Goal: Information Seeking & Learning: Learn about a topic

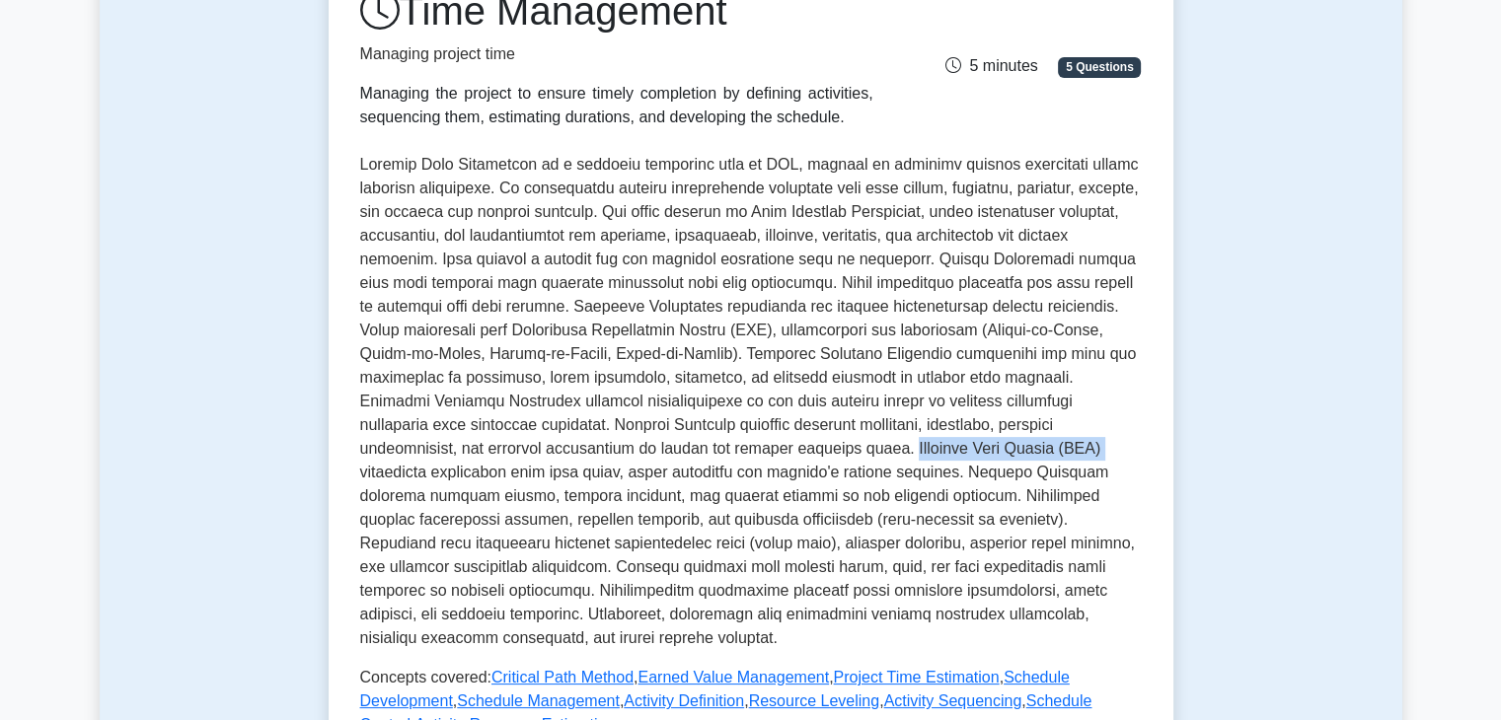
scroll to position [293, 0]
click at [895, 539] on p at bounding box center [750, 400] width 781 height 497
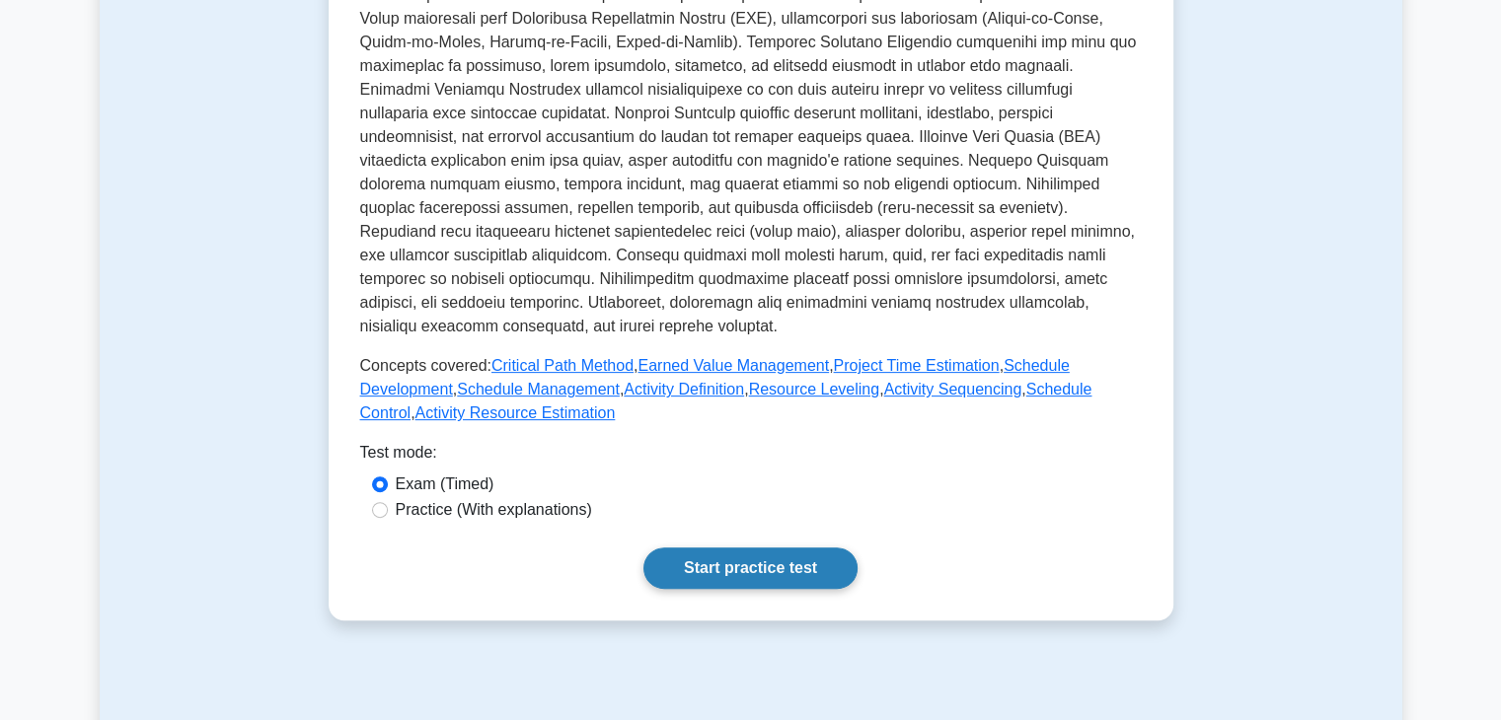
scroll to position [605, 0]
click at [719, 566] on link "Start practice test" at bounding box center [750, 567] width 214 height 41
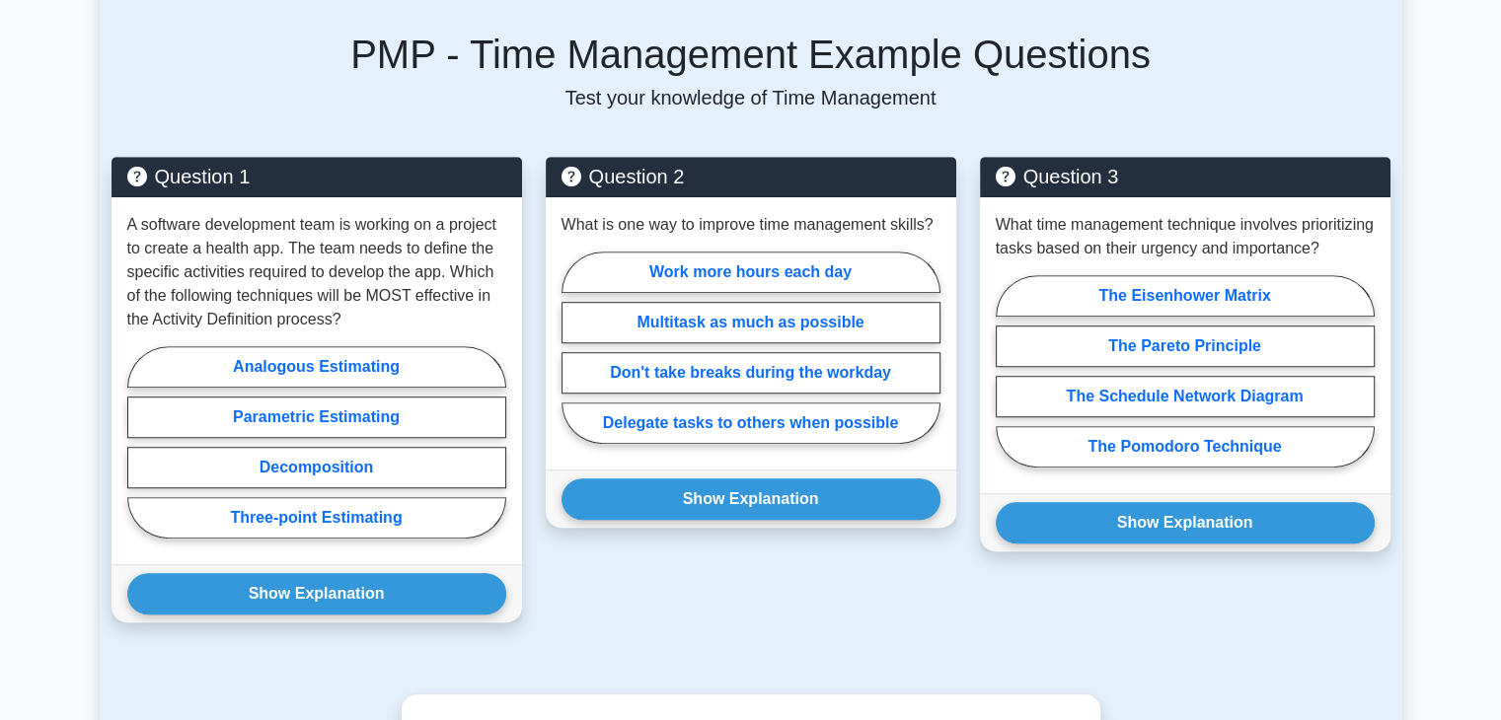
scroll to position [1303, 0]
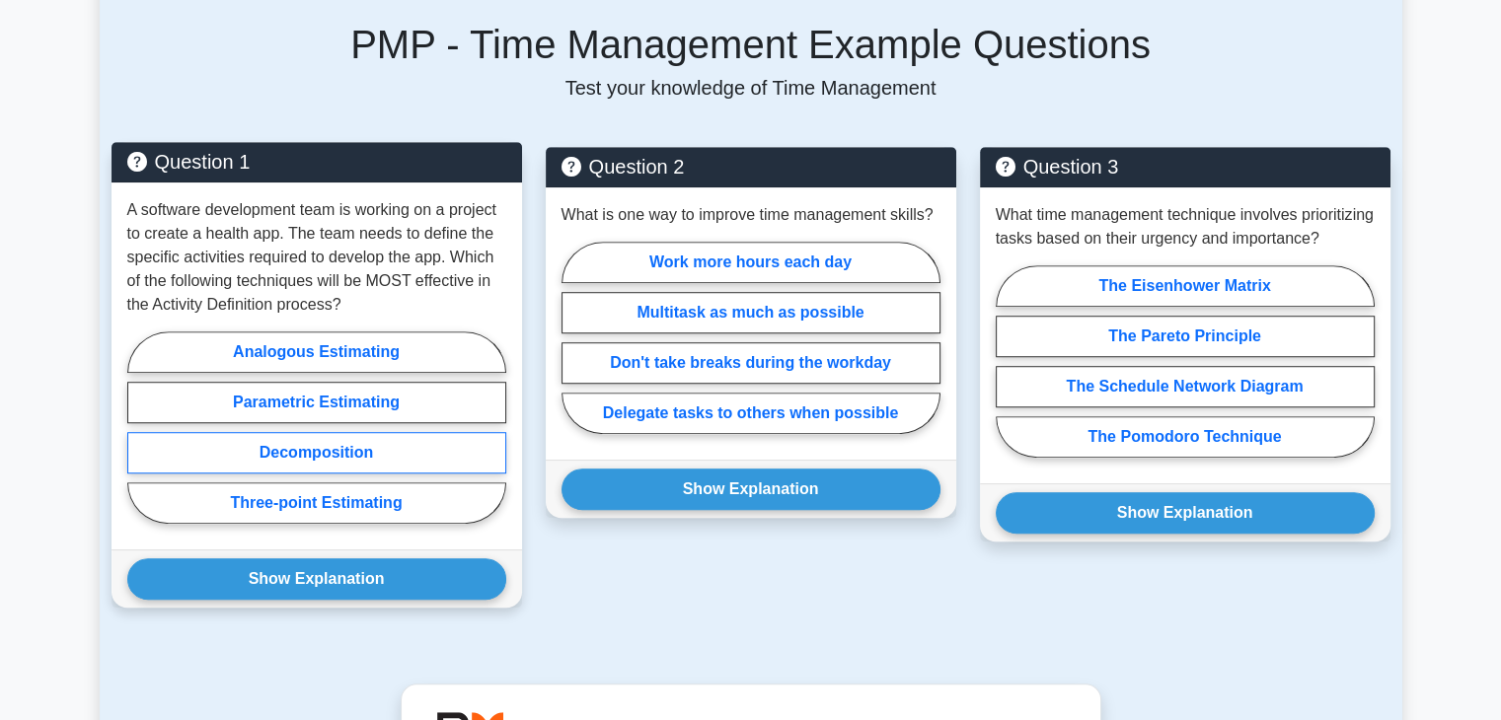
click at [369, 443] on label "Decomposition" at bounding box center [316, 452] width 379 height 41
click at [140, 440] on input "Decomposition" at bounding box center [133, 433] width 13 height 13
radio input "true"
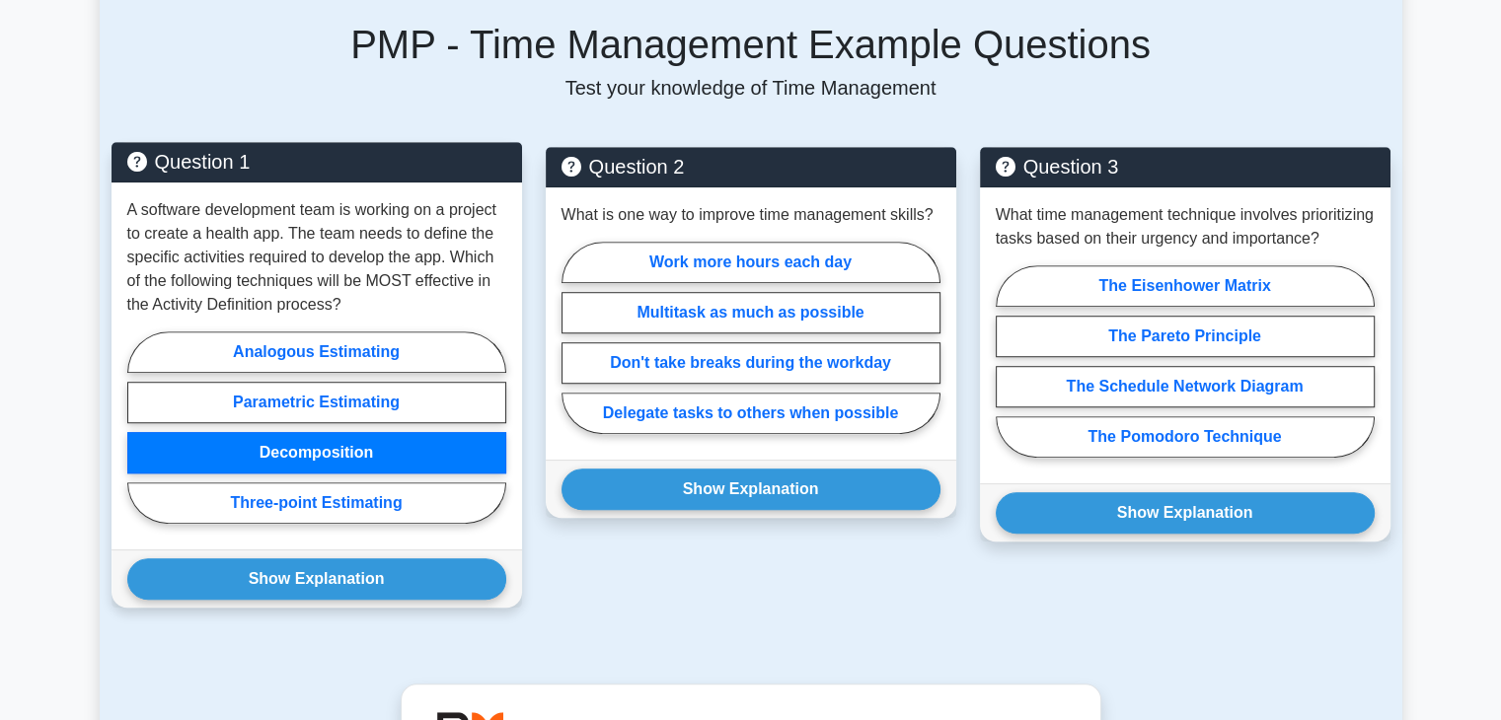
click at [369, 443] on label "Decomposition" at bounding box center [316, 452] width 379 height 41
click at [140, 440] on input "Decomposition" at bounding box center [133, 433] width 13 height 13
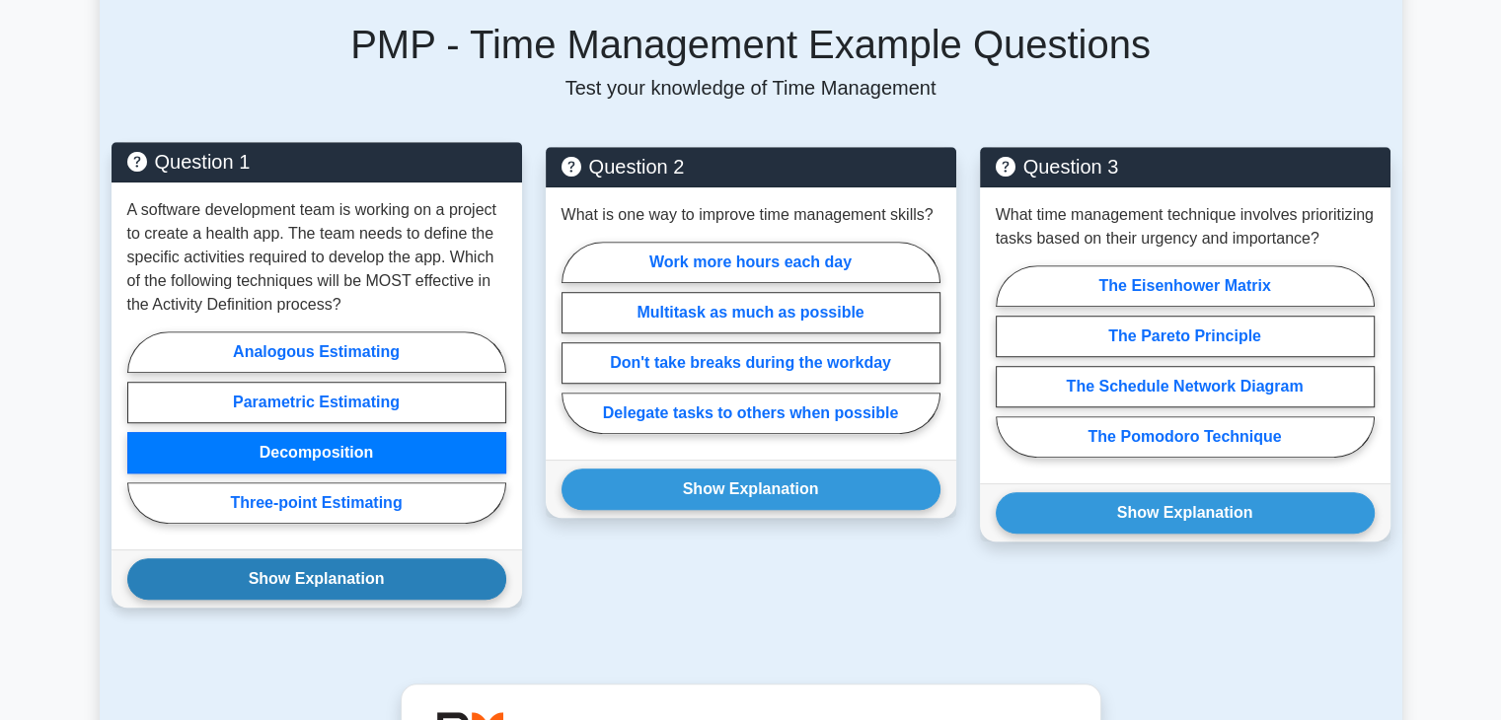
click at [320, 585] on button "Show Explanation" at bounding box center [316, 578] width 379 height 41
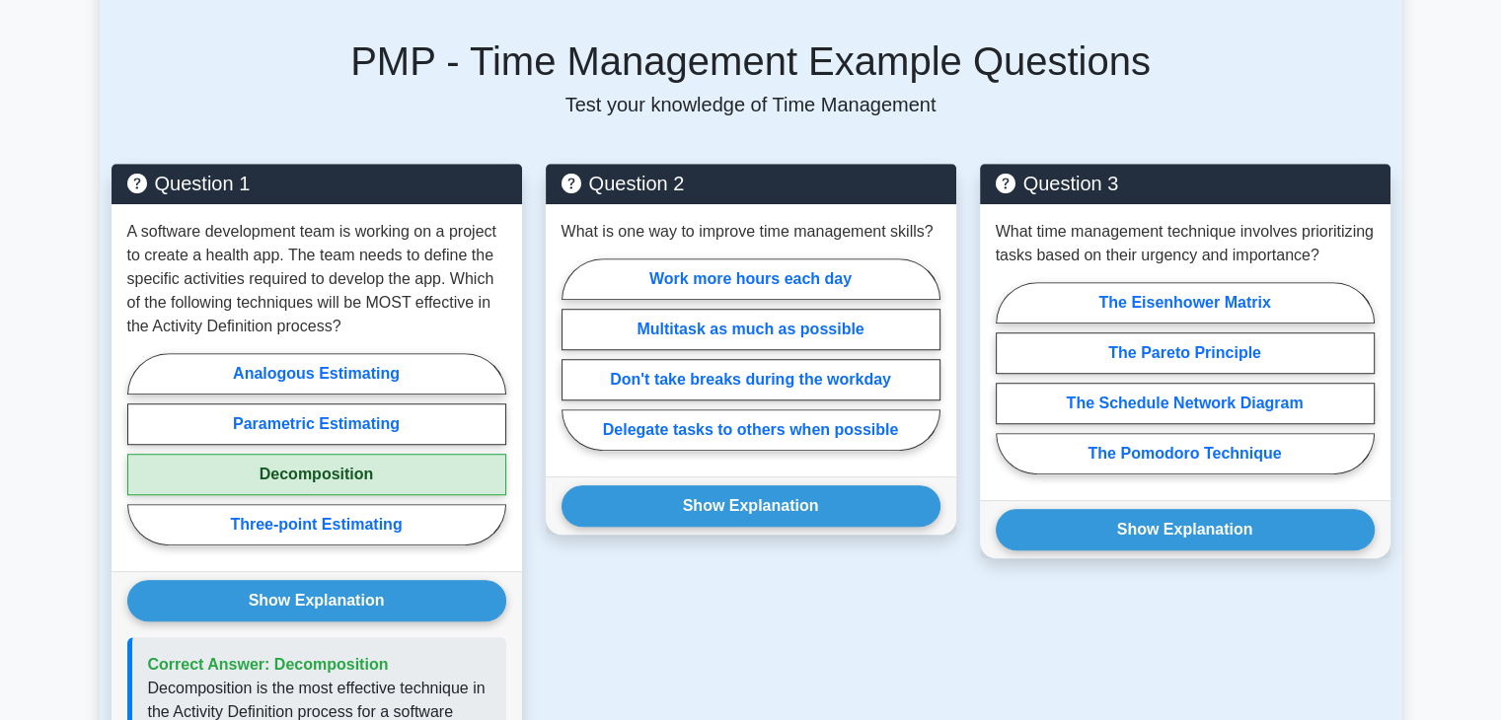
scroll to position [1287, 0]
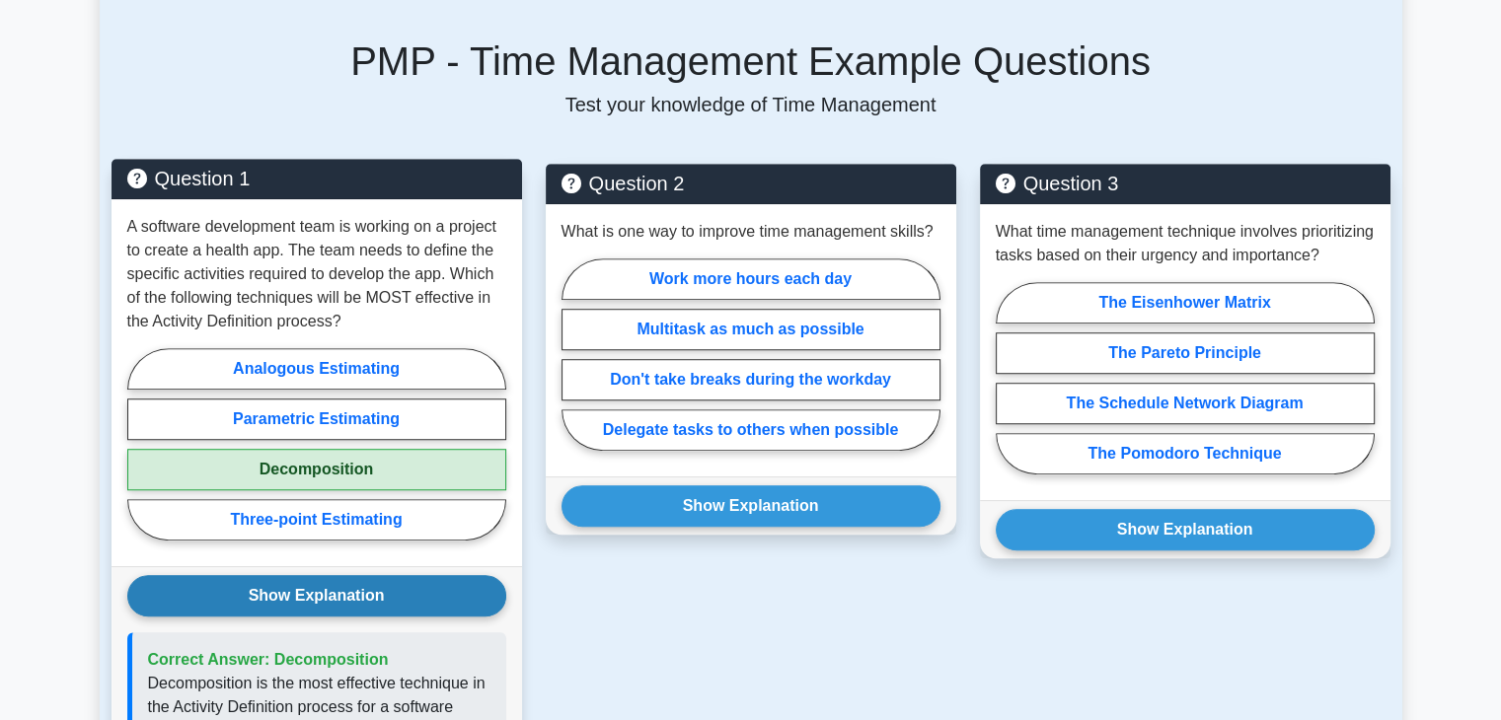
click at [326, 597] on button "Show Explanation" at bounding box center [316, 595] width 379 height 41
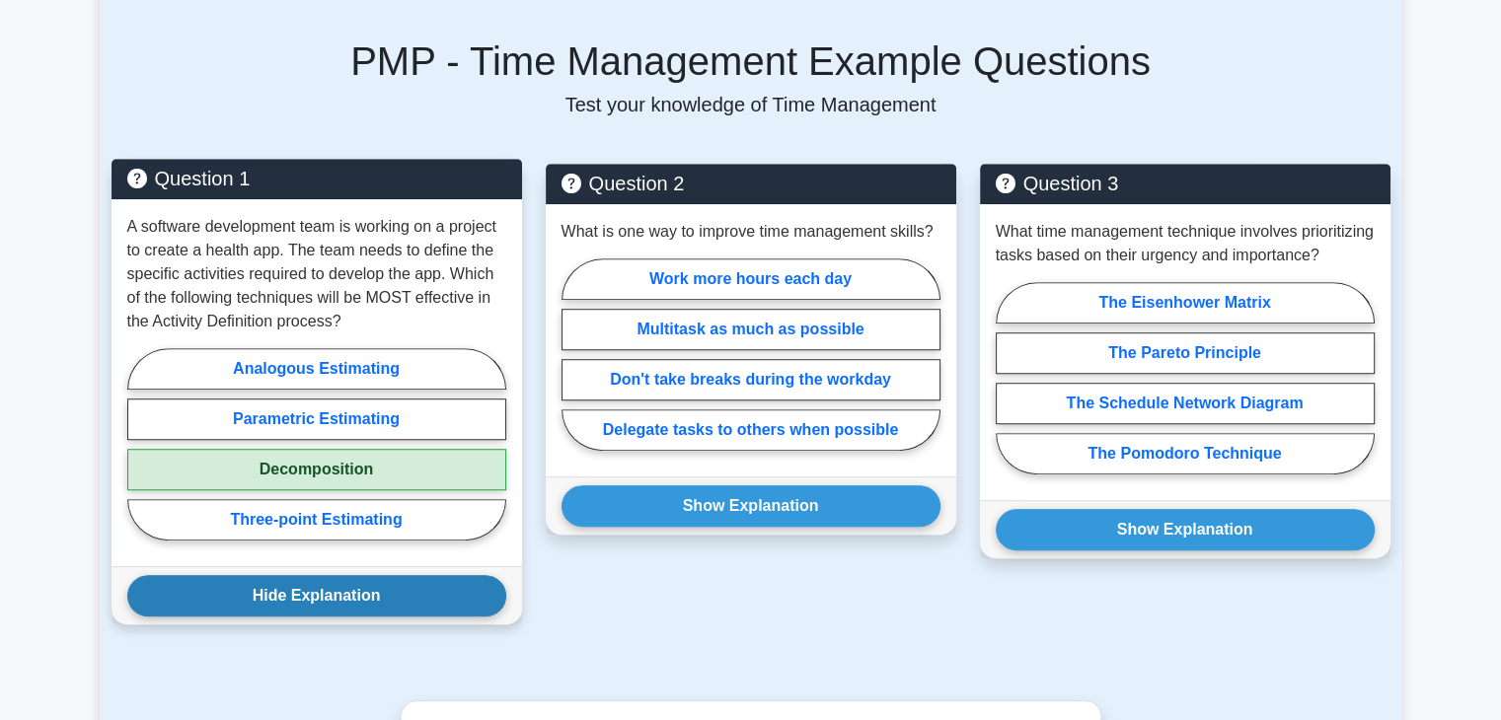
click at [326, 597] on button "Hide Explanation" at bounding box center [316, 595] width 379 height 41
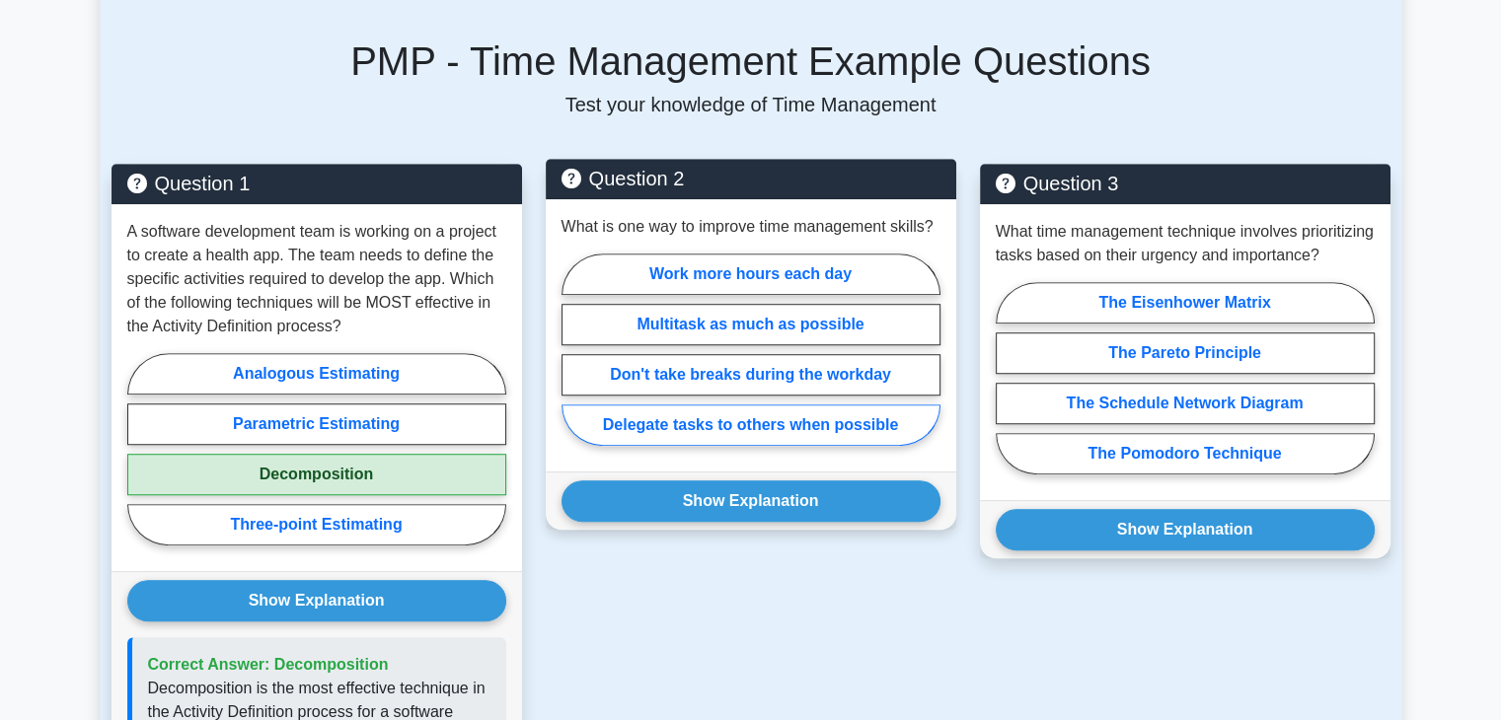
click at [843, 443] on label "Delegate tasks to others when possible" at bounding box center [750, 425] width 379 height 41
click at [574, 362] on input "Delegate tasks to others when possible" at bounding box center [567, 355] width 13 height 13
radio input "true"
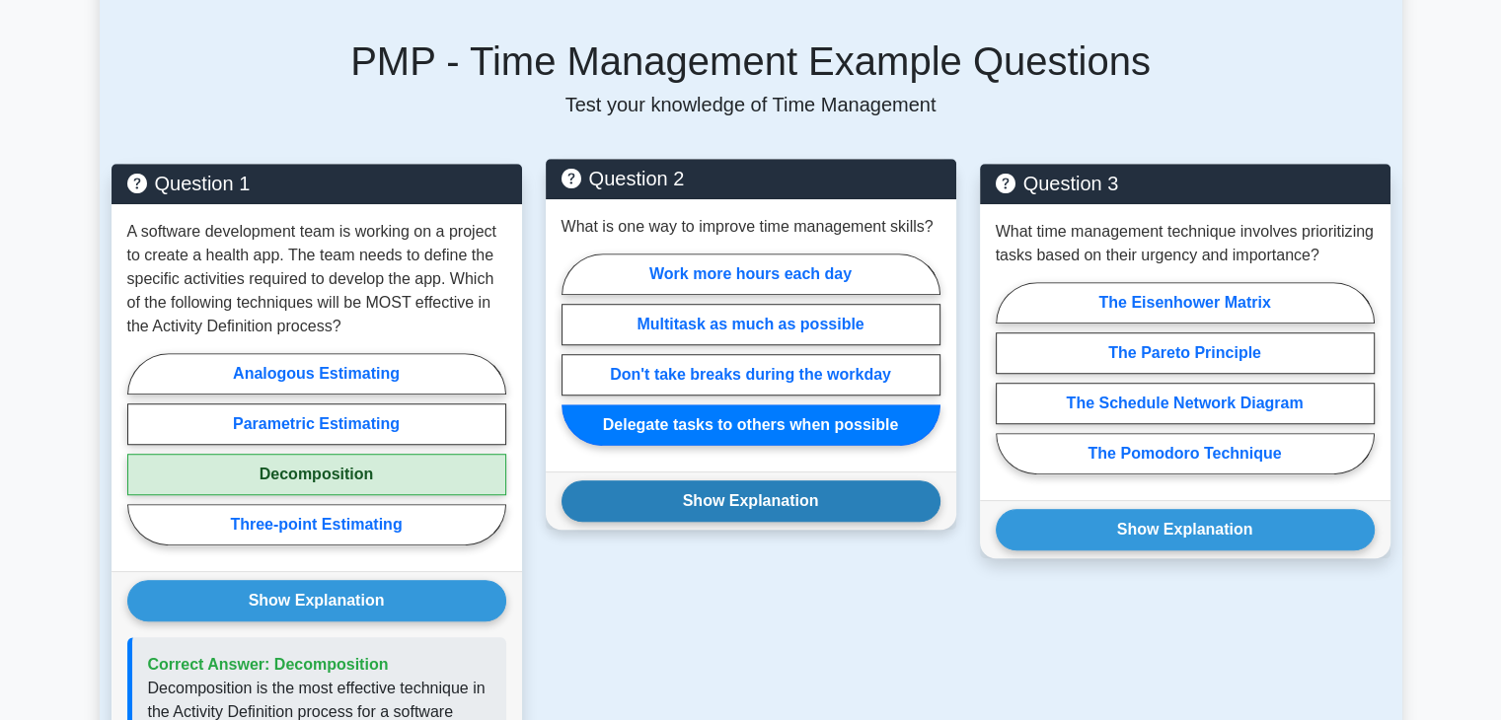
click at [781, 512] on button "Show Explanation" at bounding box center [750, 500] width 379 height 41
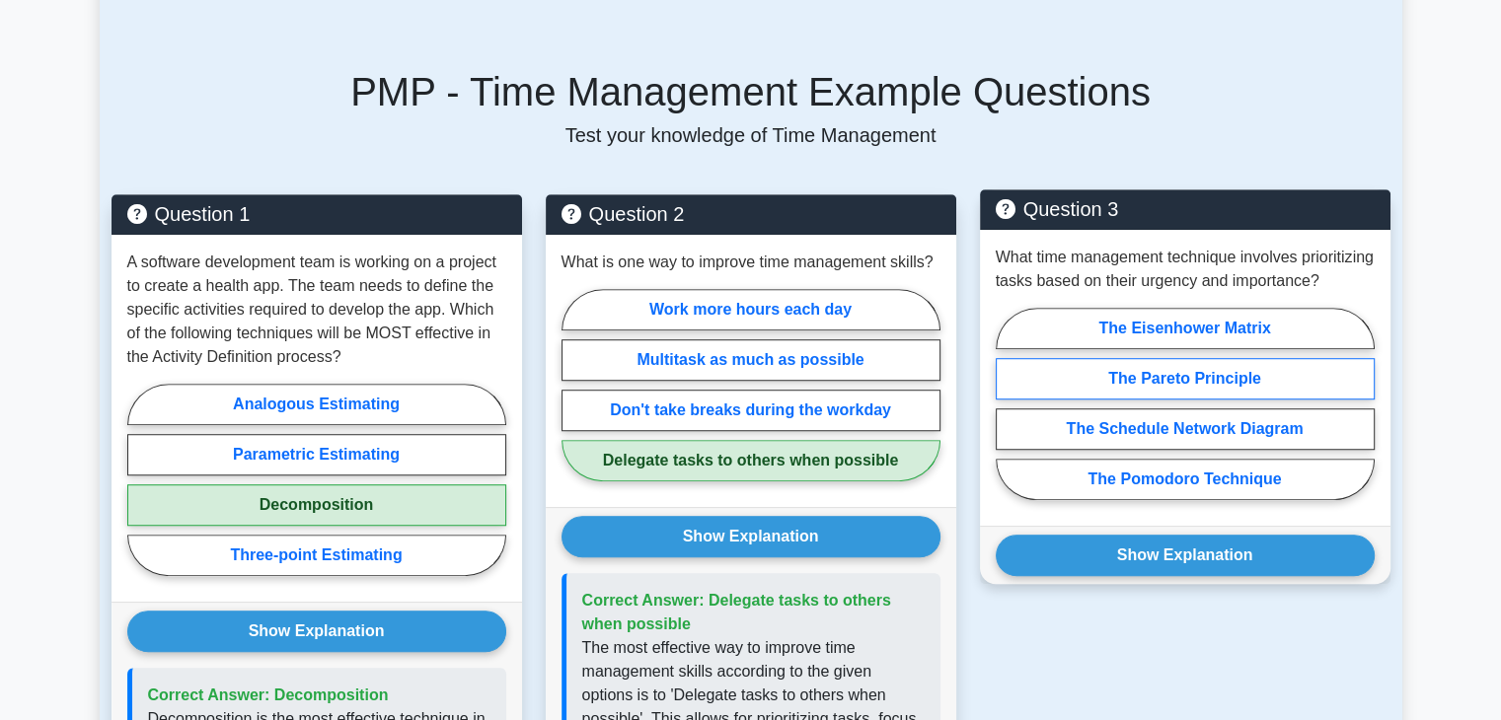
scroll to position [1284, 0]
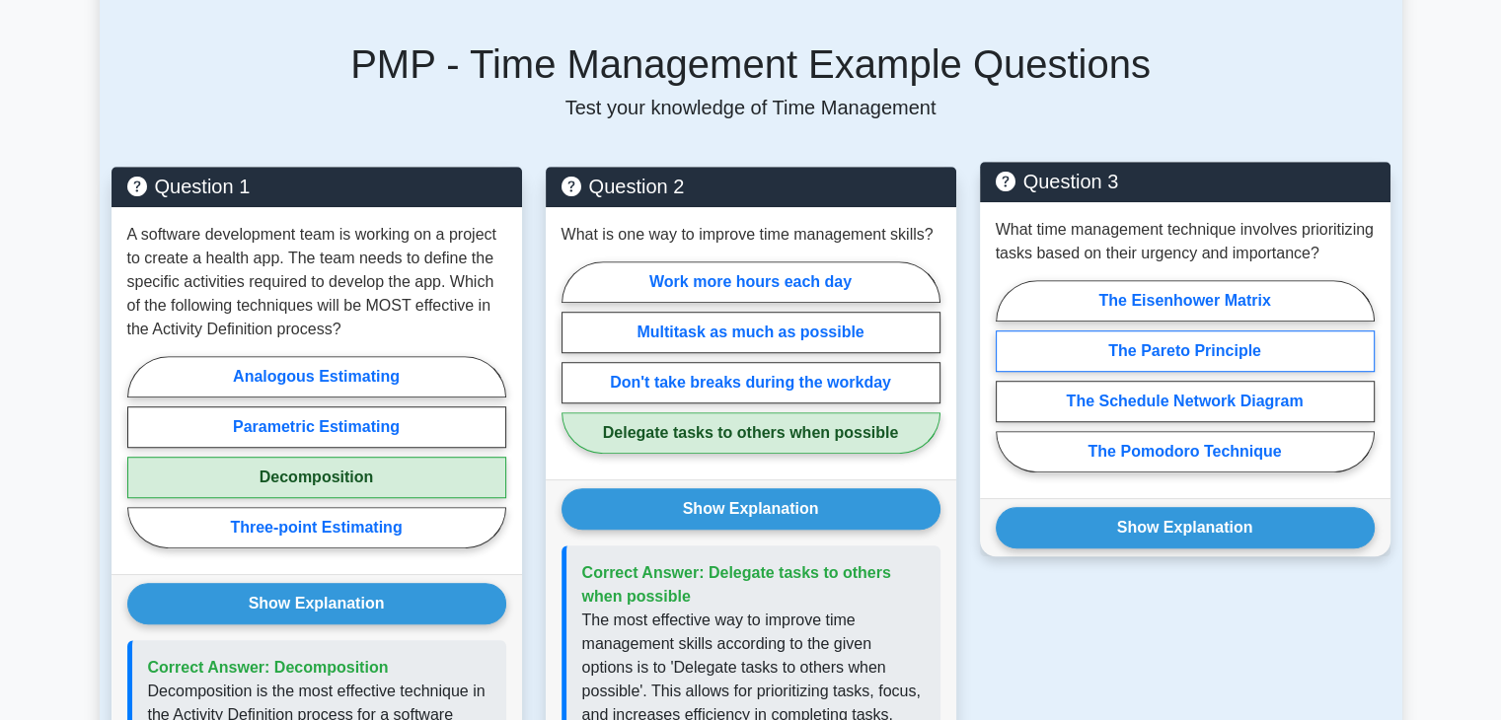
click at [1230, 372] on label "The Pareto Principle" at bounding box center [1184, 351] width 379 height 41
click at [1008, 389] on input "The Pareto Principle" at bounding box center [1001, 382] width 13 height 13
radio input "true"
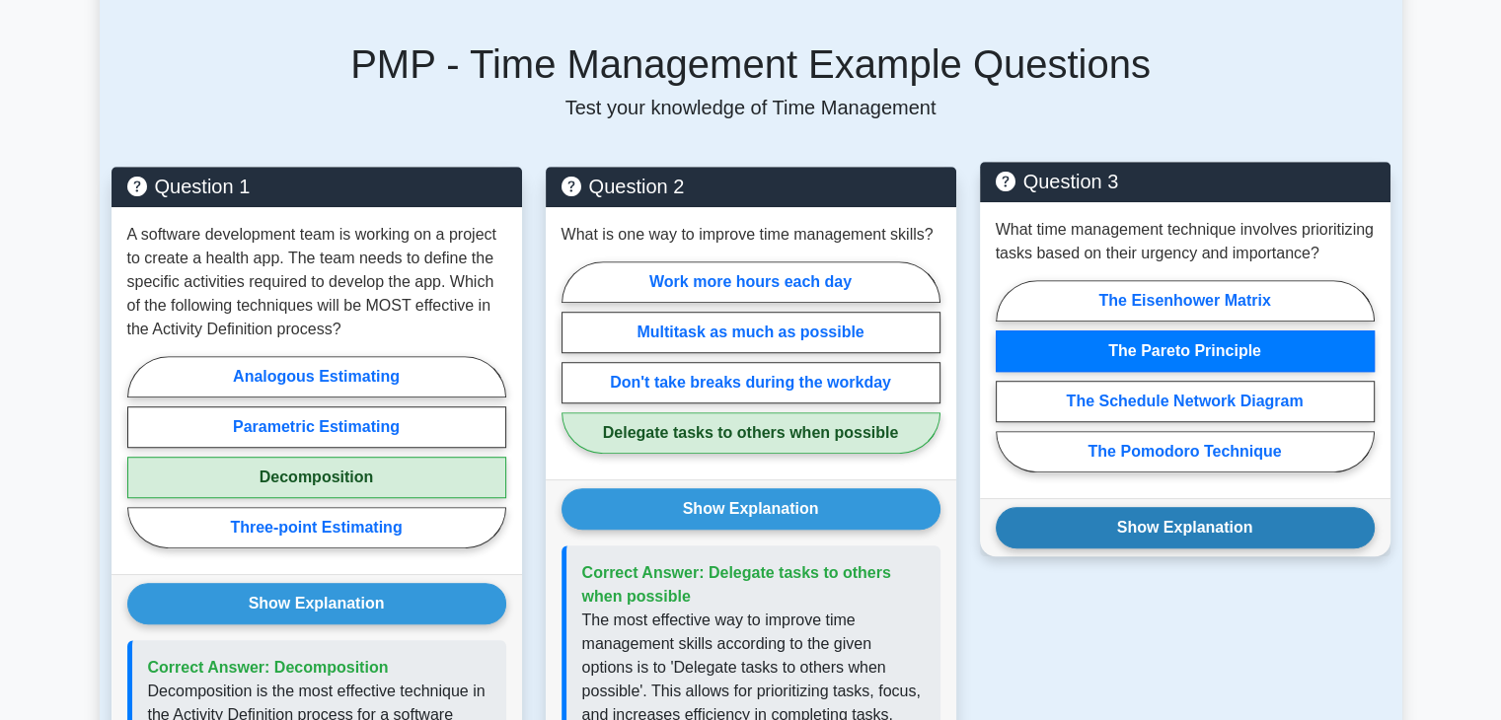
click at [1149, 549] on button "Show Explanation" at bounding box center [1184, 527] width 379 height 41
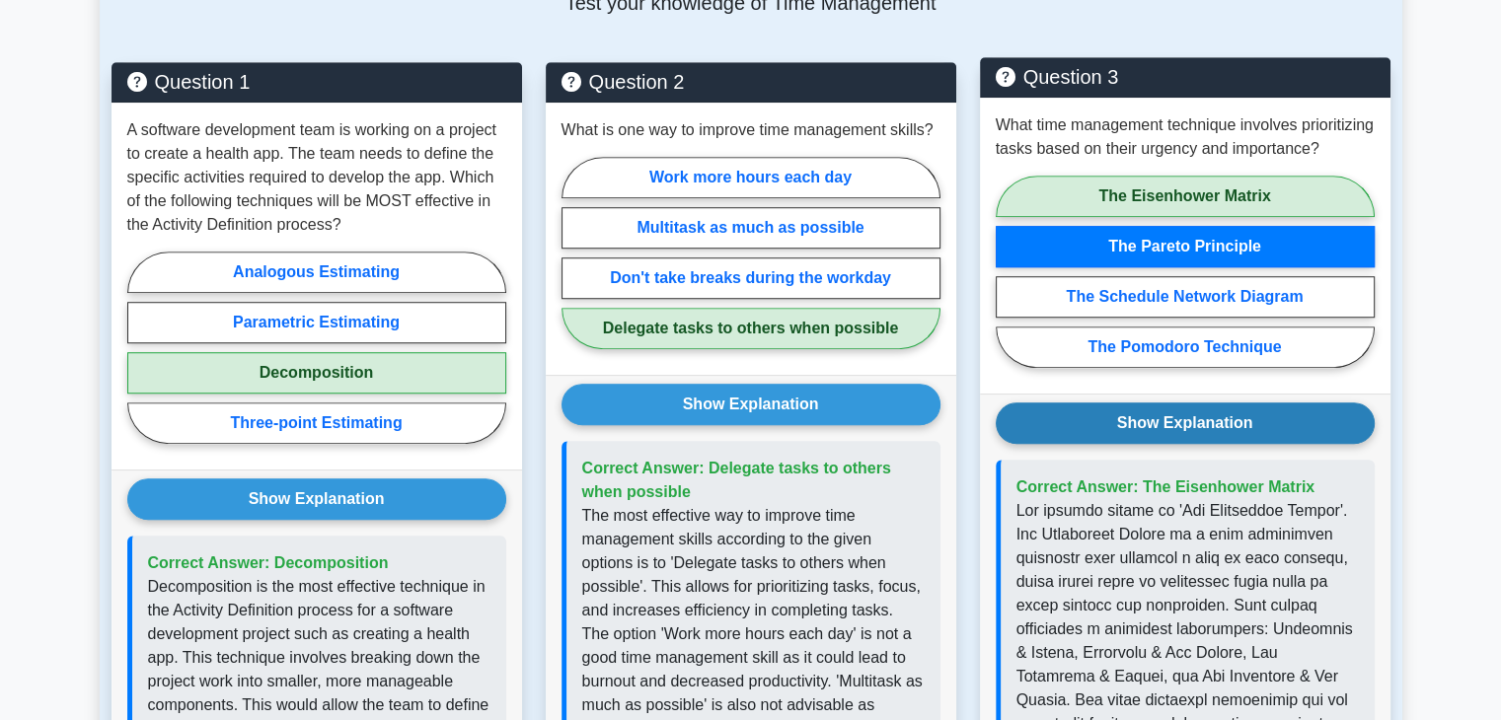
scroll to position [1392, 0]
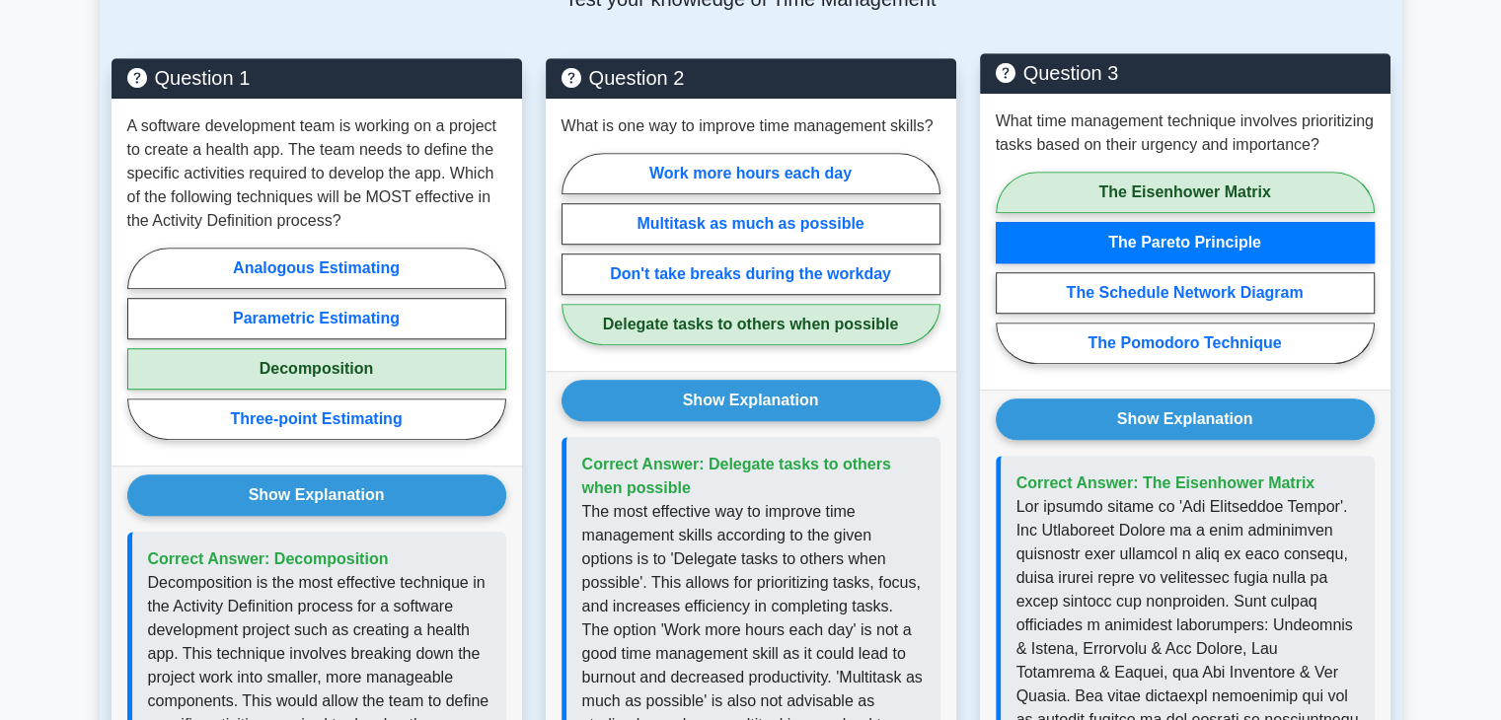
click at [1208, 213] on label "The Eisenhower Matrix" at bounding box center [1184, 192] width 379 height 41
click at [1008, 267] on input "The Eisenhower Matrix" at bounding box center [1001, 273] width 13 height 13
radio input "true"
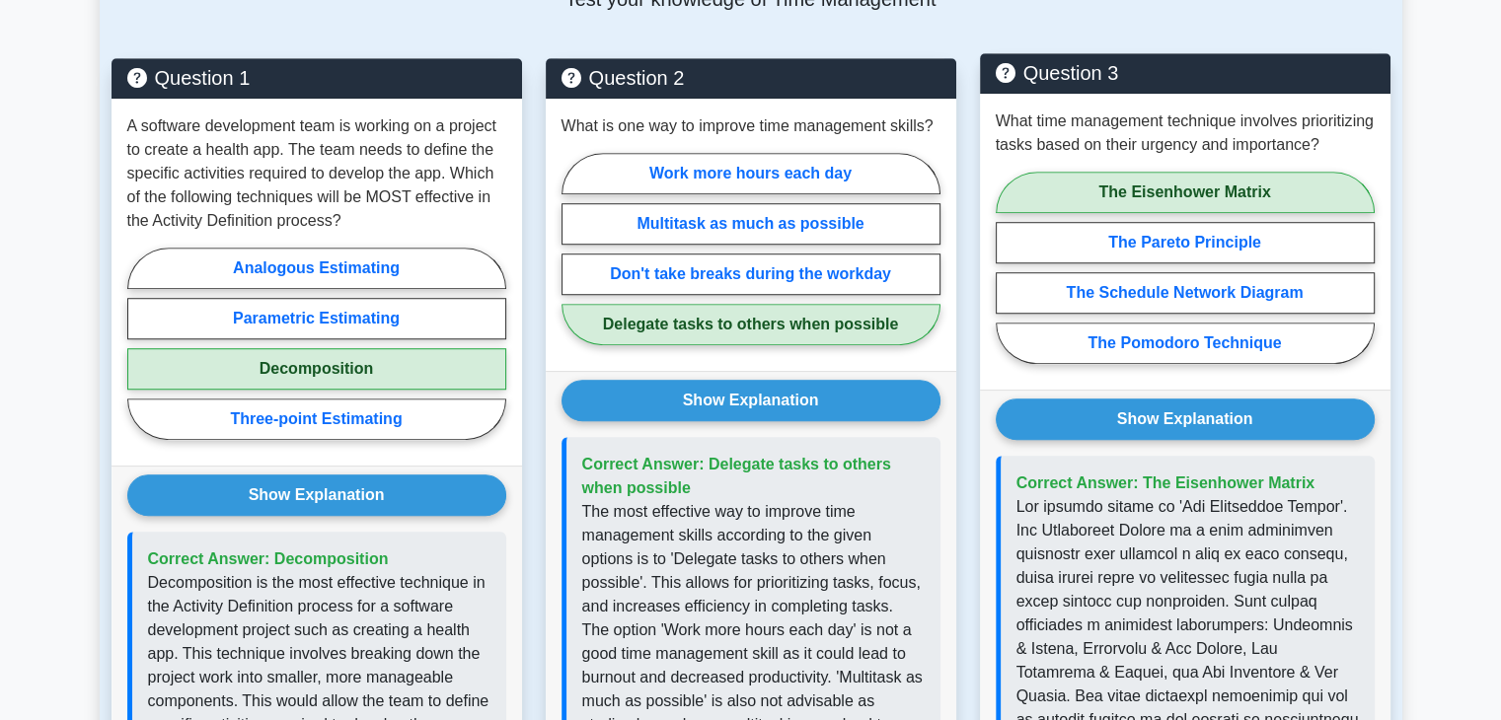
click at [1208, 213] on label "The Eisenhower Matrix" at bounding box center [1184, 192] width 379 height 41
click at [1008, 267] on input "The Eisenhower Matrix" at bounding box center [1001, 273] width 13 height 13
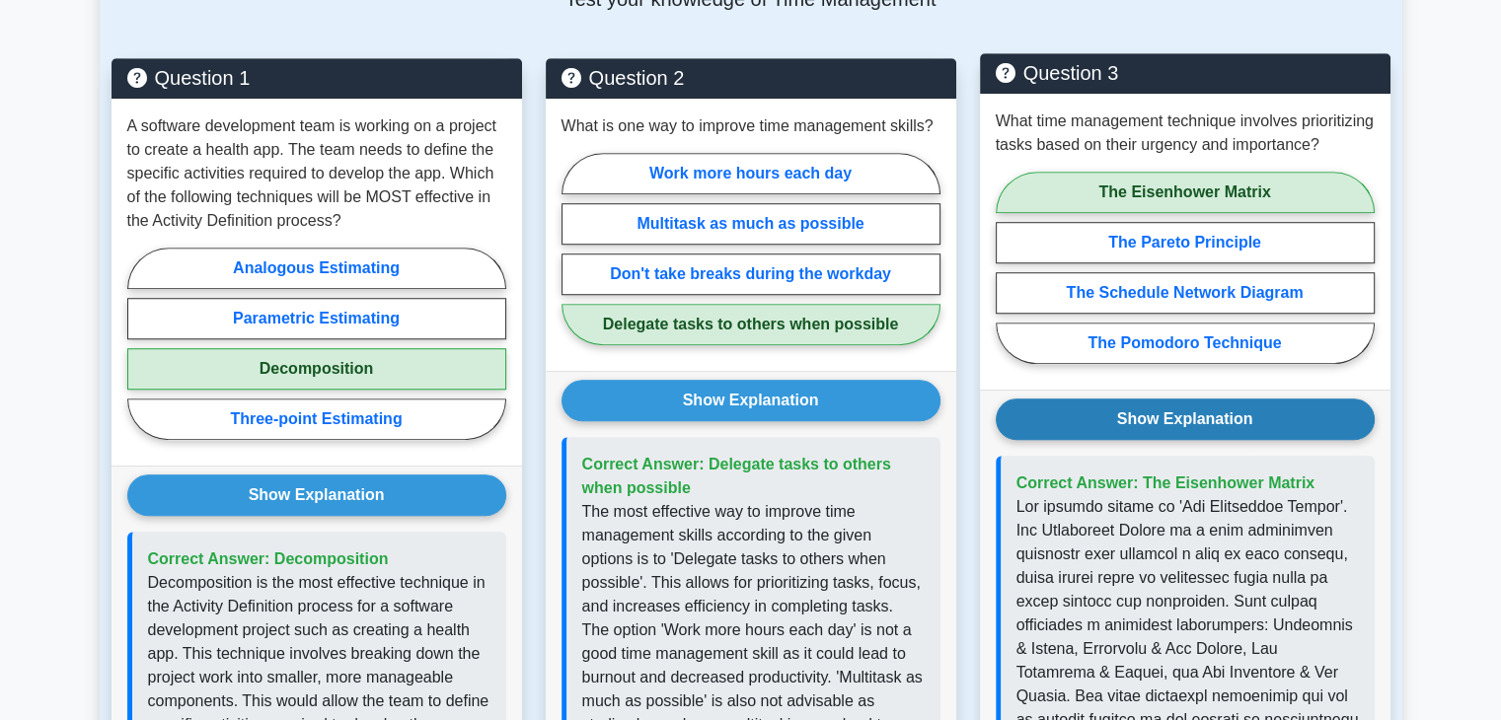
click at [1166, 440] on button "Show Explanation" at bounding box center [1184, 419] width 379 height 41
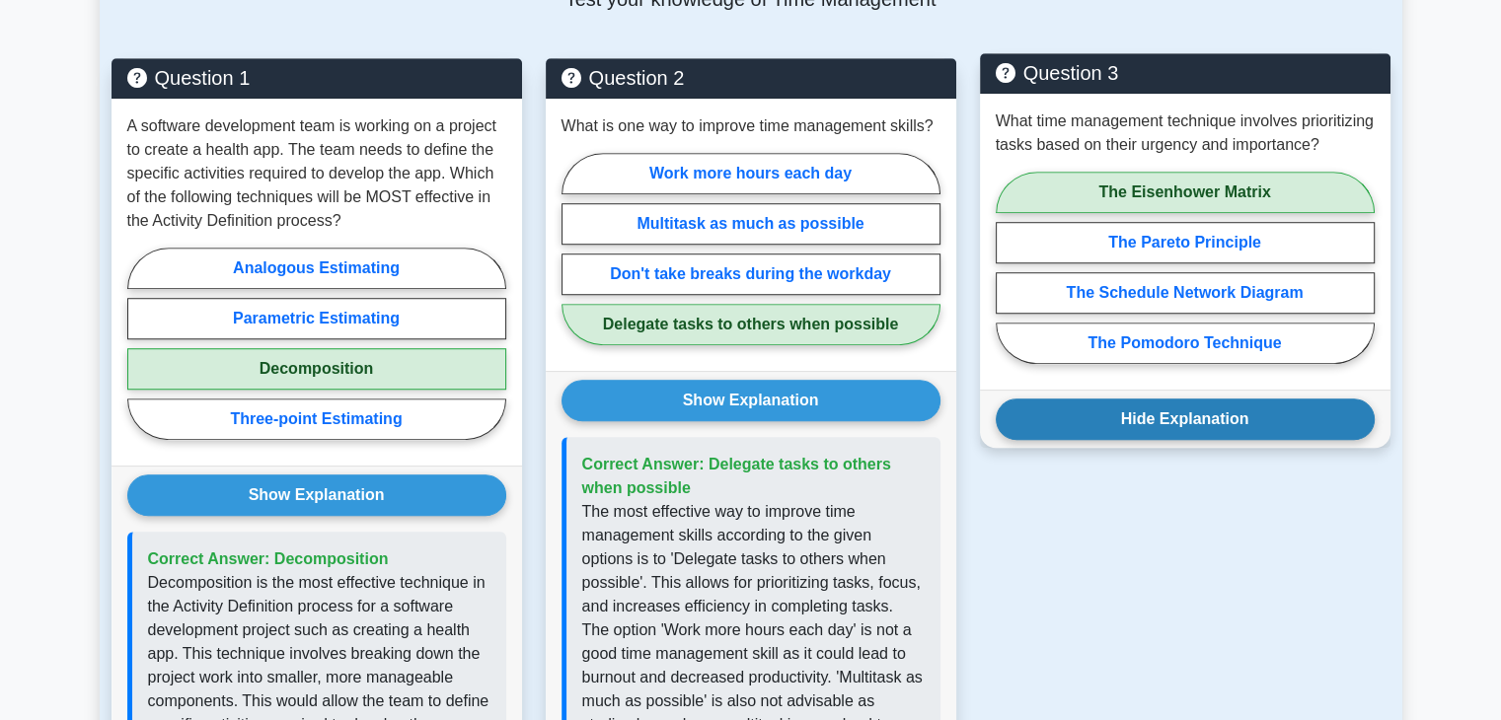
click at [1166, 440] on button "Hide Explanation" at bounding box center [1184, 419] width 379 height 41
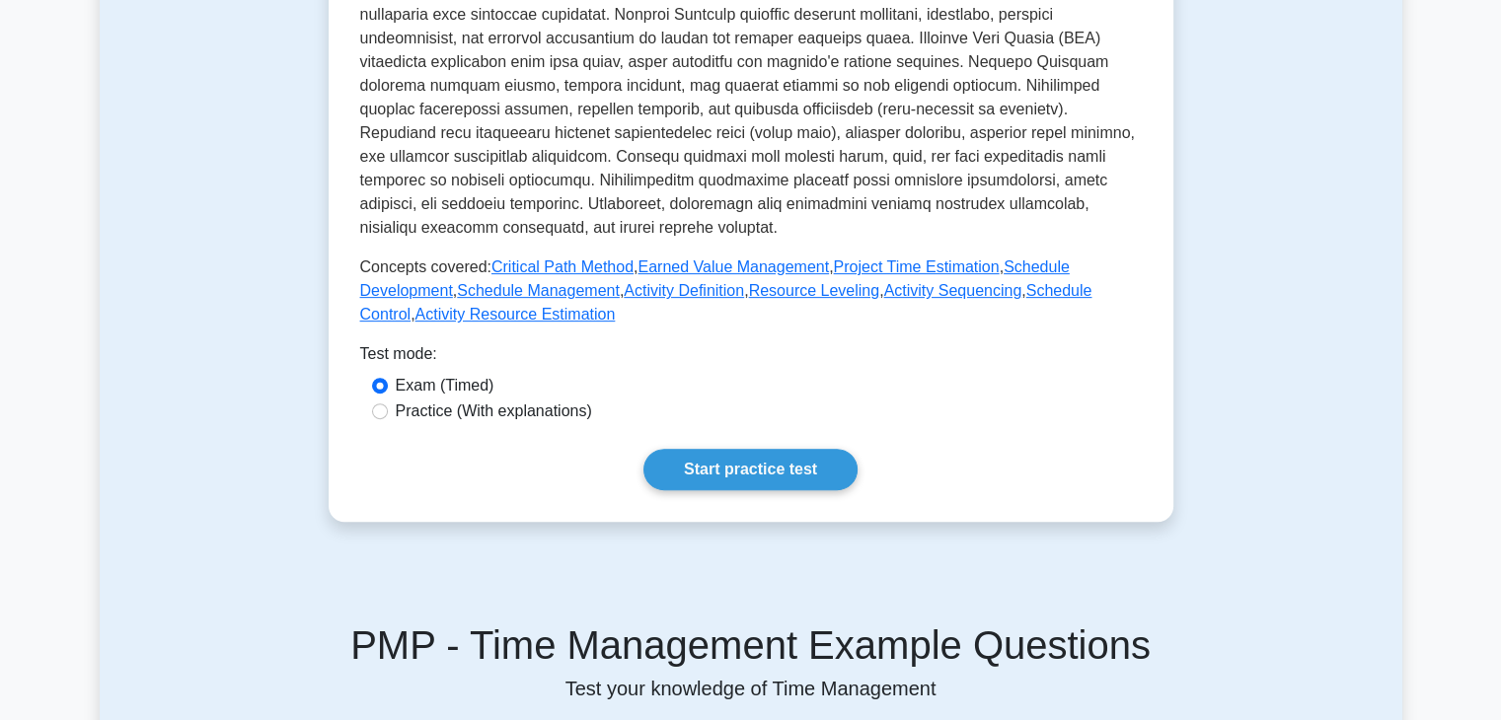
scroll to position [709, 0]
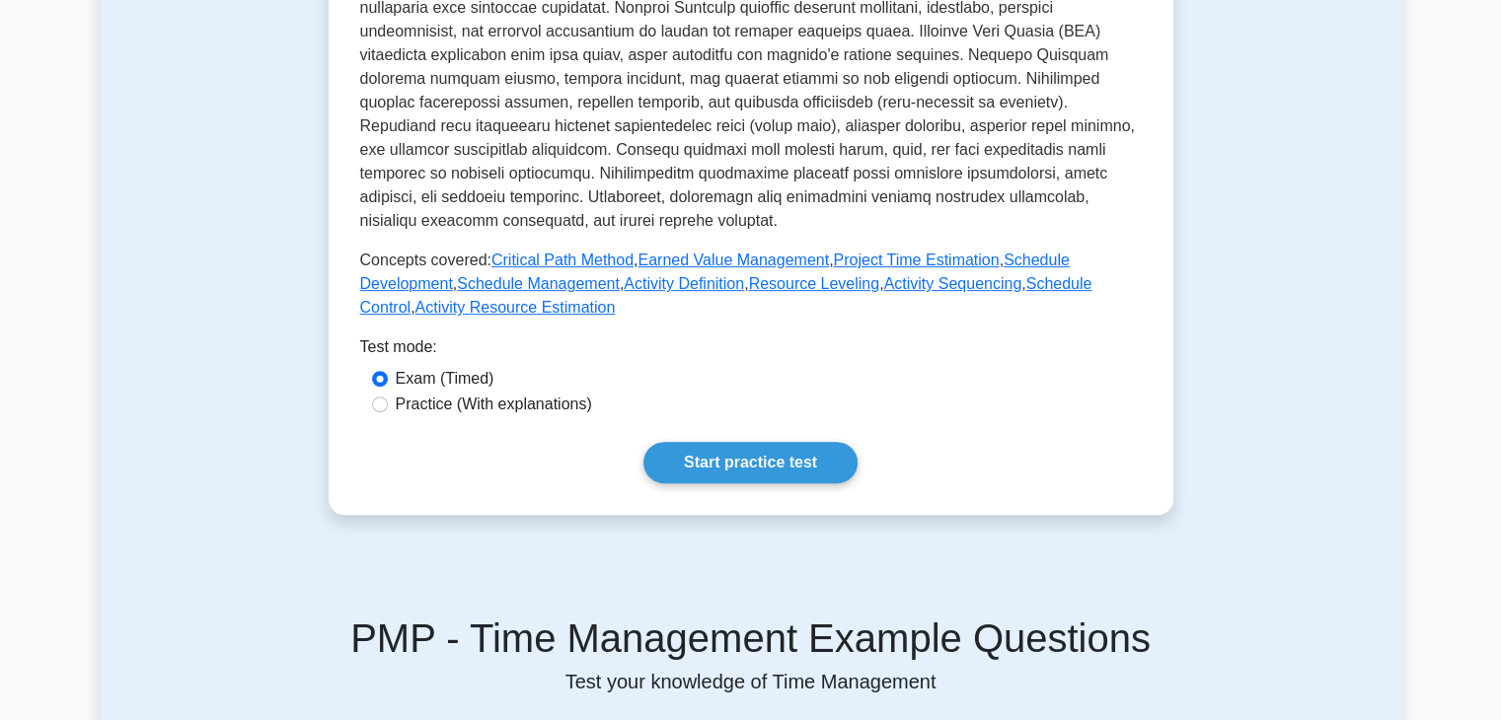
click at [429, 412] on label "Practice (With explanations)" at bounding box center [494, 405] width 196 height 24
click at [388, 412] on input "Practice (With explanations)" at bounding box center [380, 405] width 16 height 16
radio input "true"
click at [758, 472] on link "Start practice test" at bounding box center [750, 462] width 214 height 41
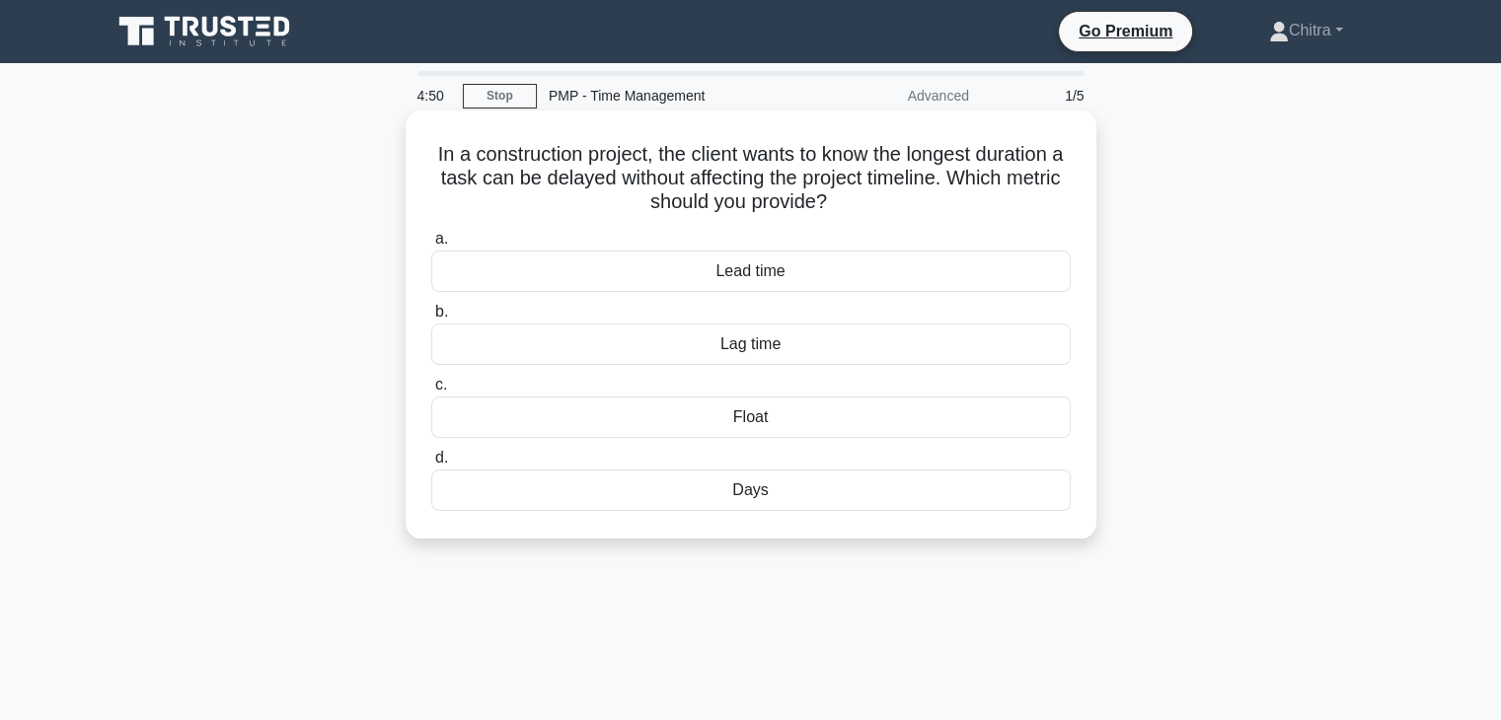
click at [810, 426] on div "Float" at bounding box center [750, 417] width 639 height 41
click at [431, 392] on input "c. Float" at bounding box center [431, 385] width 0 height 13
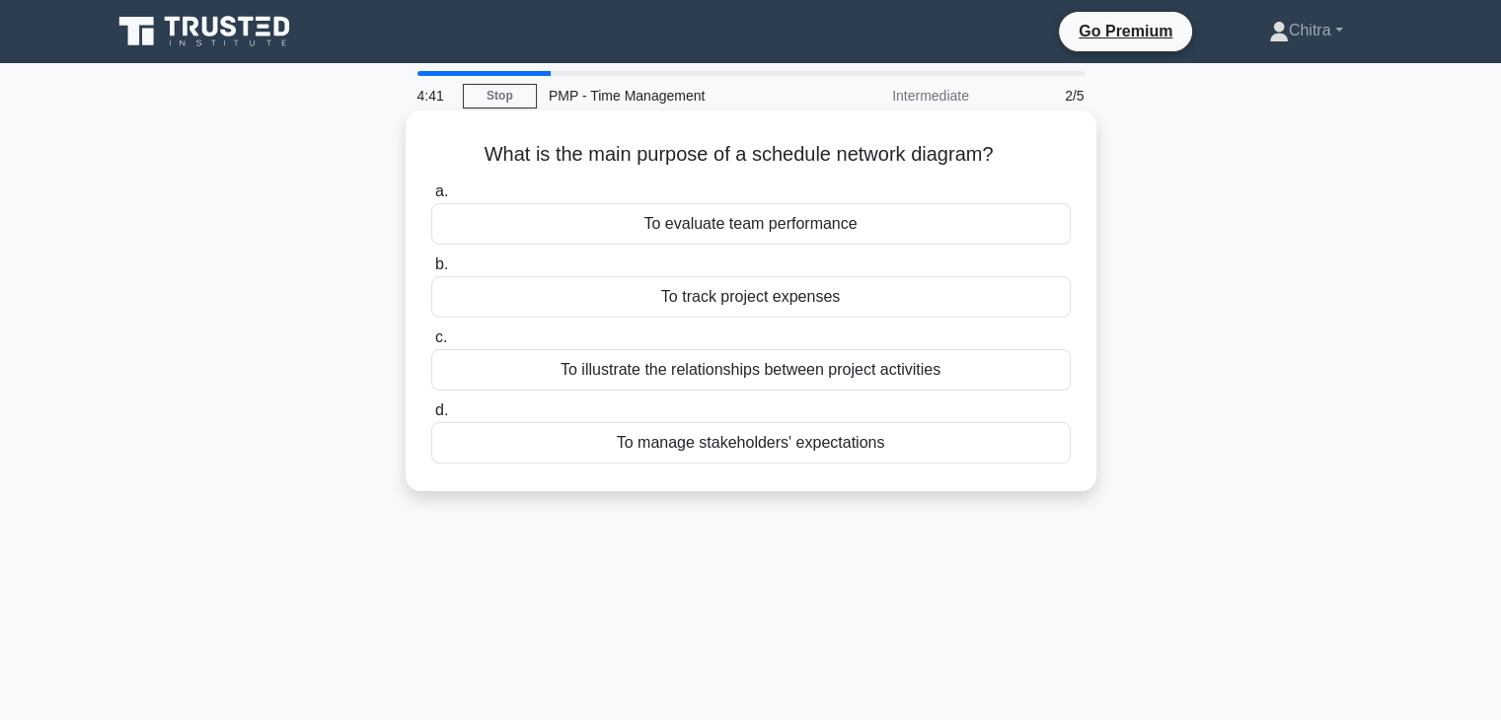
click at [897, 376] on div "To illustrate the relationships between project activities" at bounding box center [750, 369] width 639 height 41
click at [431, 344] on input "c. To illustrate the relationships between project activities" at bounding box center [431, 337] width 0 height 13
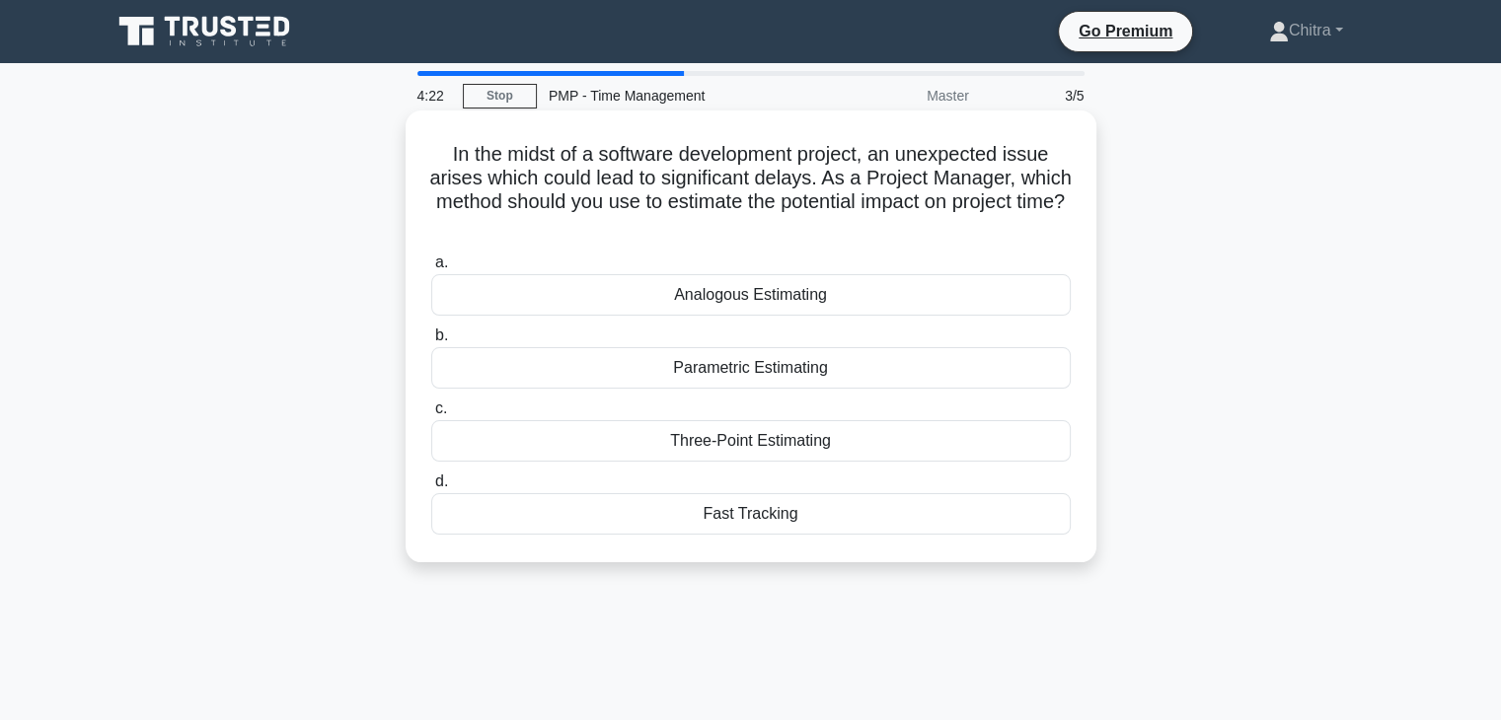
click at [864, 371] on div "Parametric Estimating" at bounding box center [750, 367] width 639 height 41
click at [431, 342] on input "b. Parametric Estimating" at bounding box center [431, 336] width 0 height 13
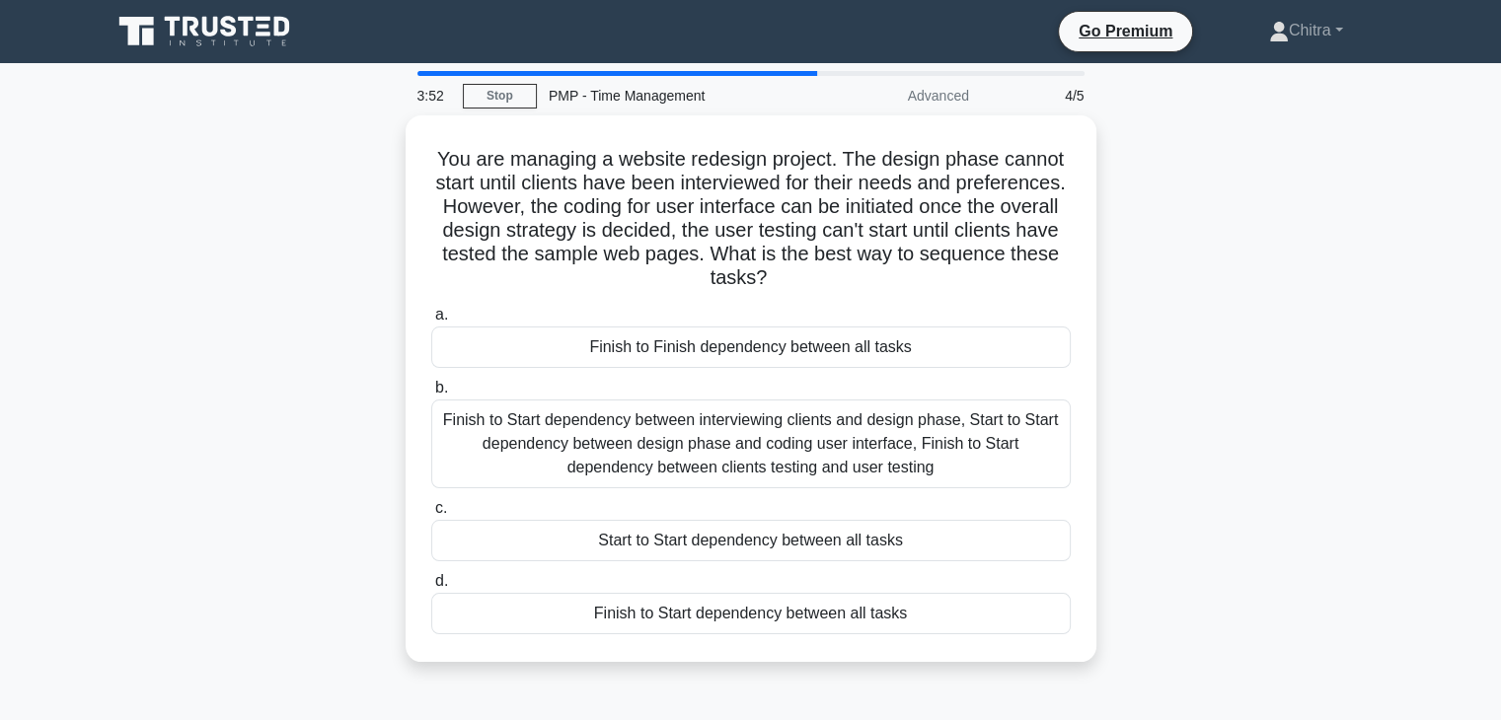
click at [1250, 535] on div "You are managing a website redesign project. The design phase cannot start unti…" at bounding box center [751, 400] width 1302 height 570
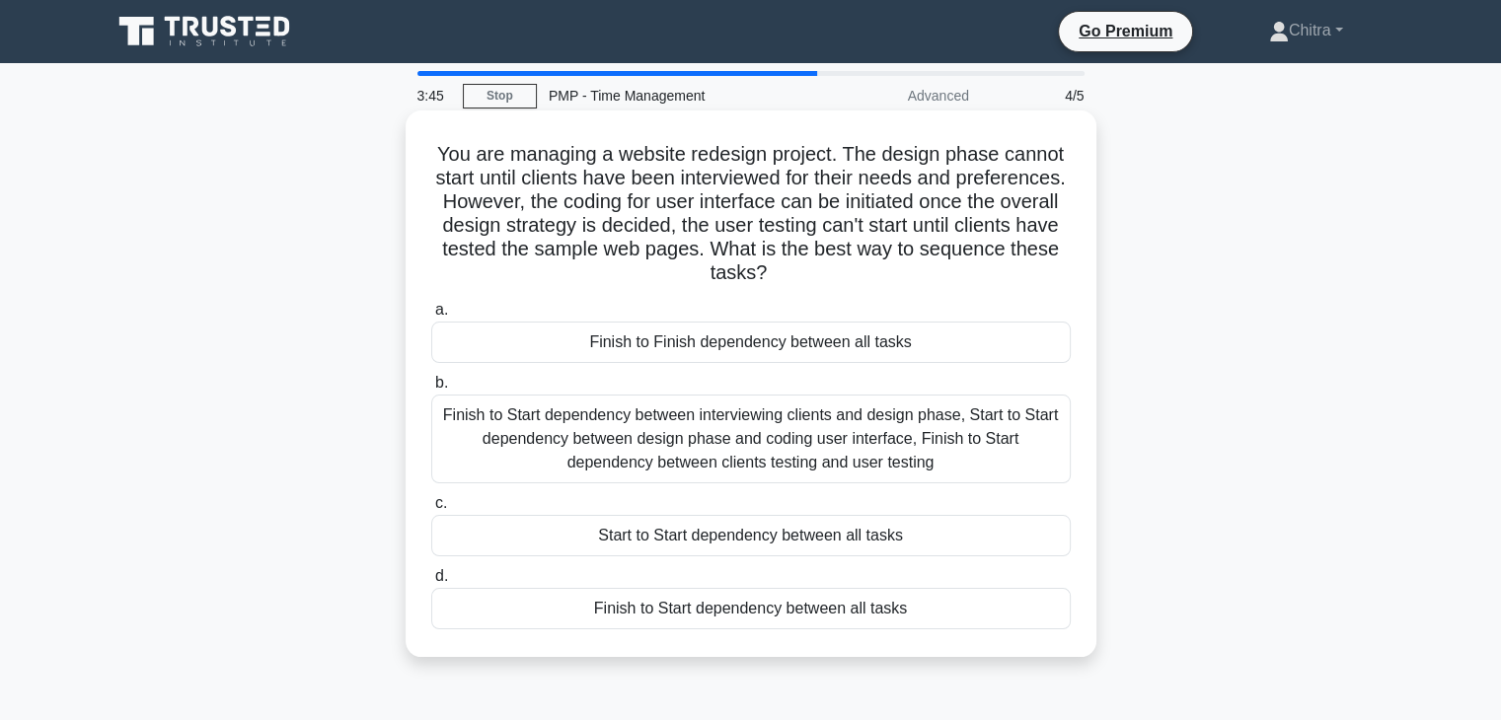
click at [985, 423] on div "Finish to Start dependency between interviewing clients and design phase, Start…" at bounding box center [750, 439] width 639 height 89
click at [431, 390] on input "b. Finish to Start dependency between interviewing clients and design phase, St…" at bounding box center [431, 383] width 0 height 13
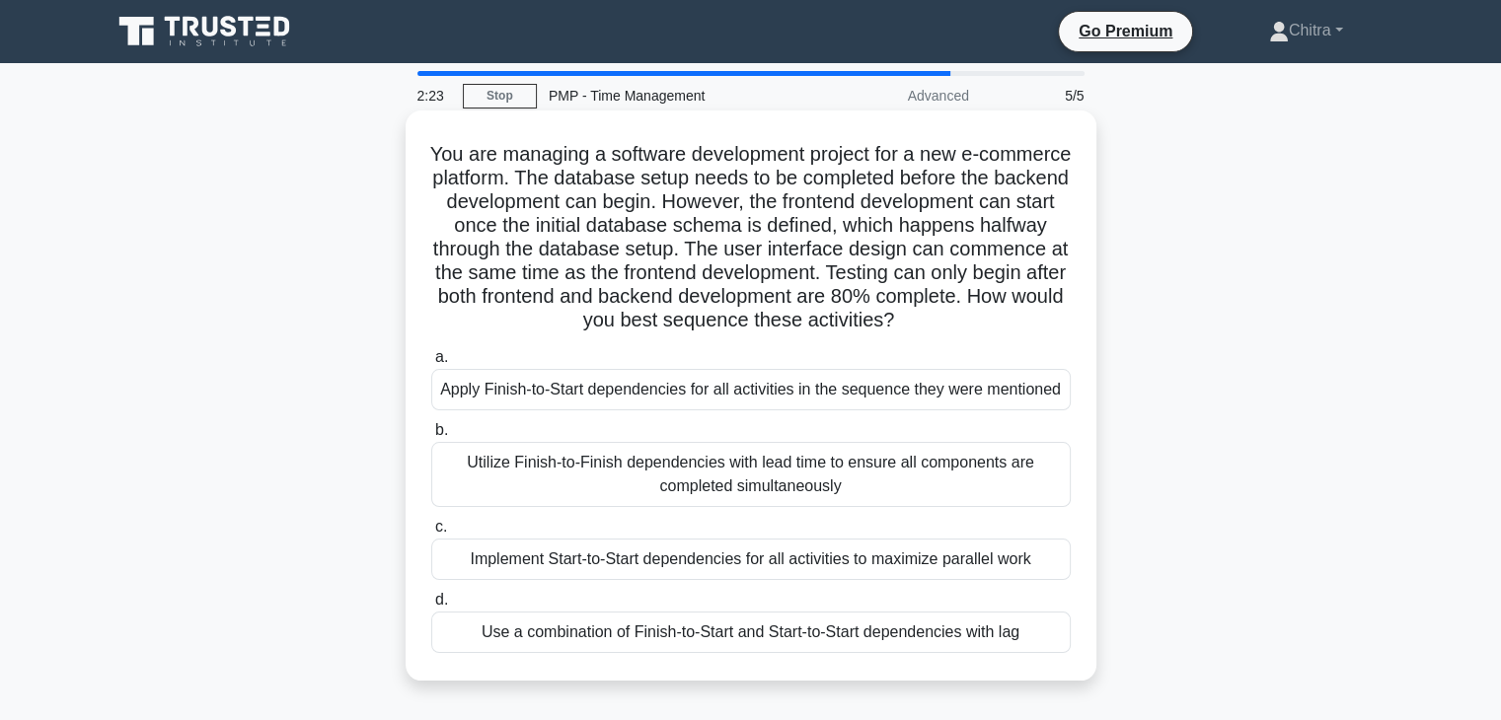
click at [822, 636] on div "Use a combination of Finish-to-Start and Start-to-Start dependencies with lag" at bounding box center [750, 632] width 639 height 41
click at [431, 607] on input "d. Use a combination of Finish-to-Start and Start-to-Start dependencies with lag" at bounding box center [431, 600] width 0 height 13
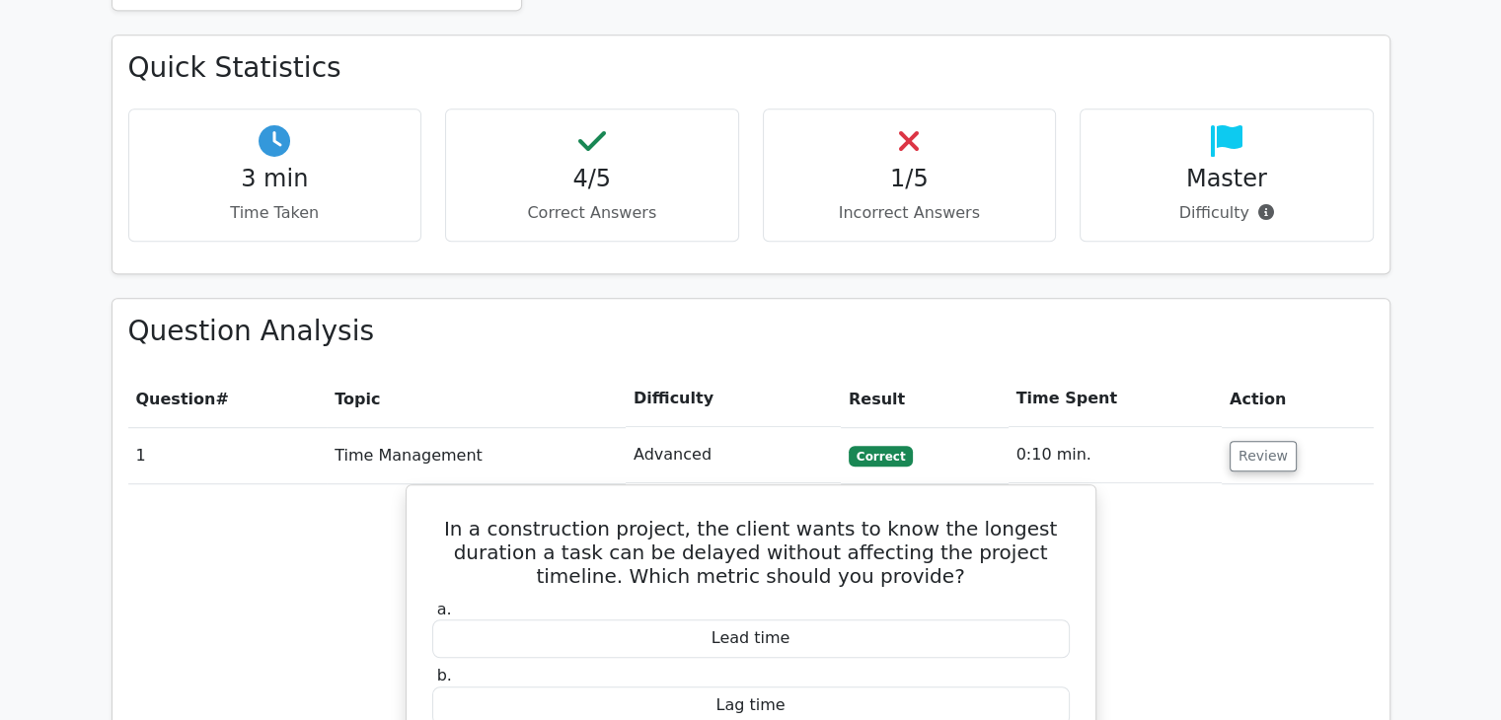
scroll to position [1129, 0]
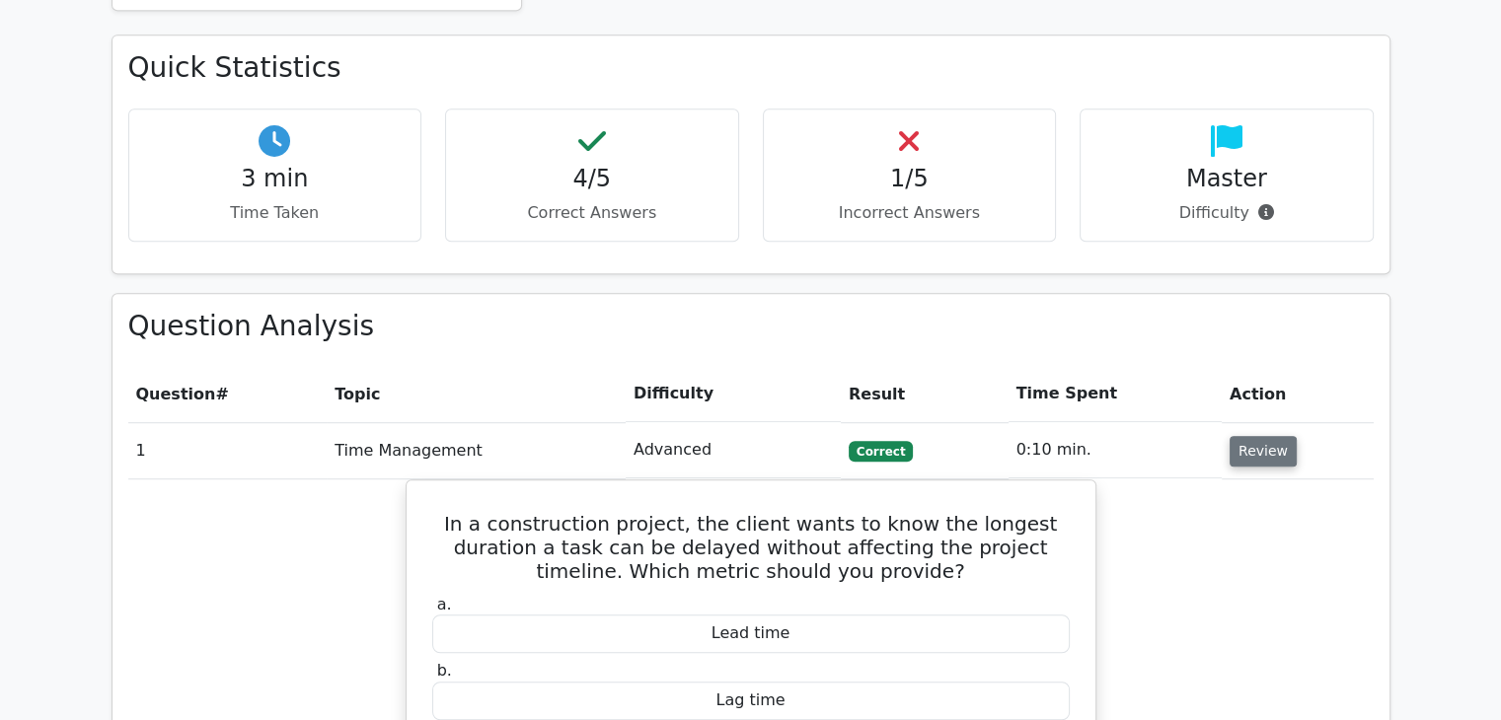
click at [1261, 436] on button "Review" at bounding box center [1262, 451] width 67 height 31
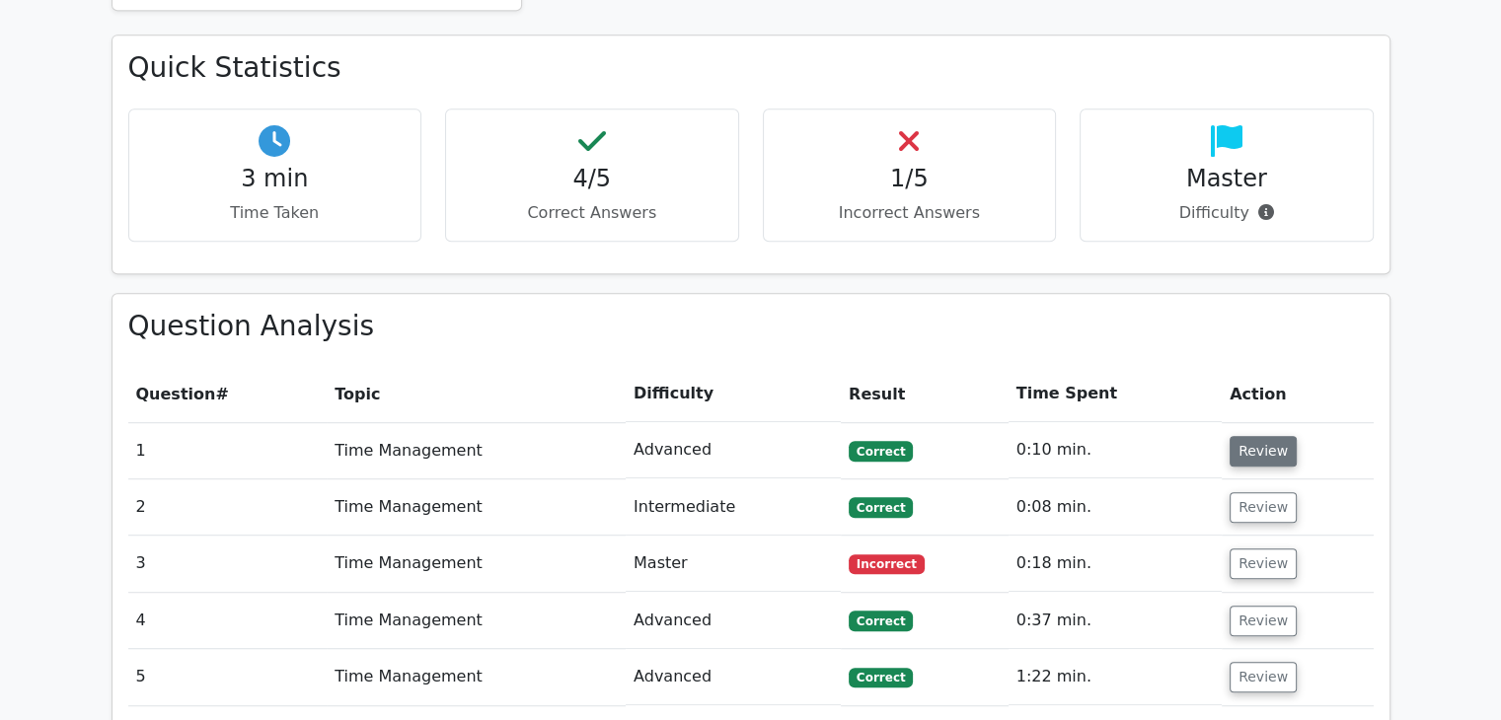
click at [1261, 436] on button "Review" at bounding box center [1262, 451] width 67 height 31
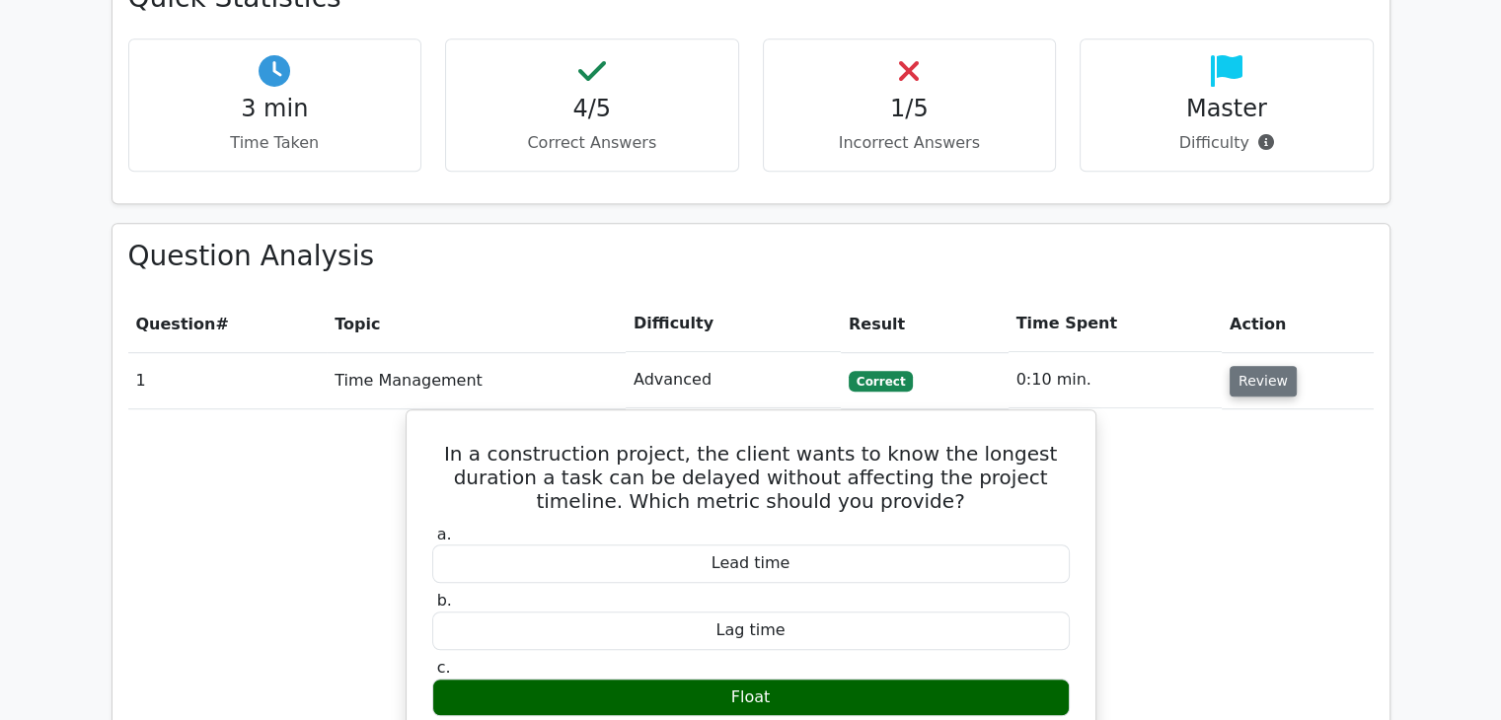
scroll to position [1202, 0]
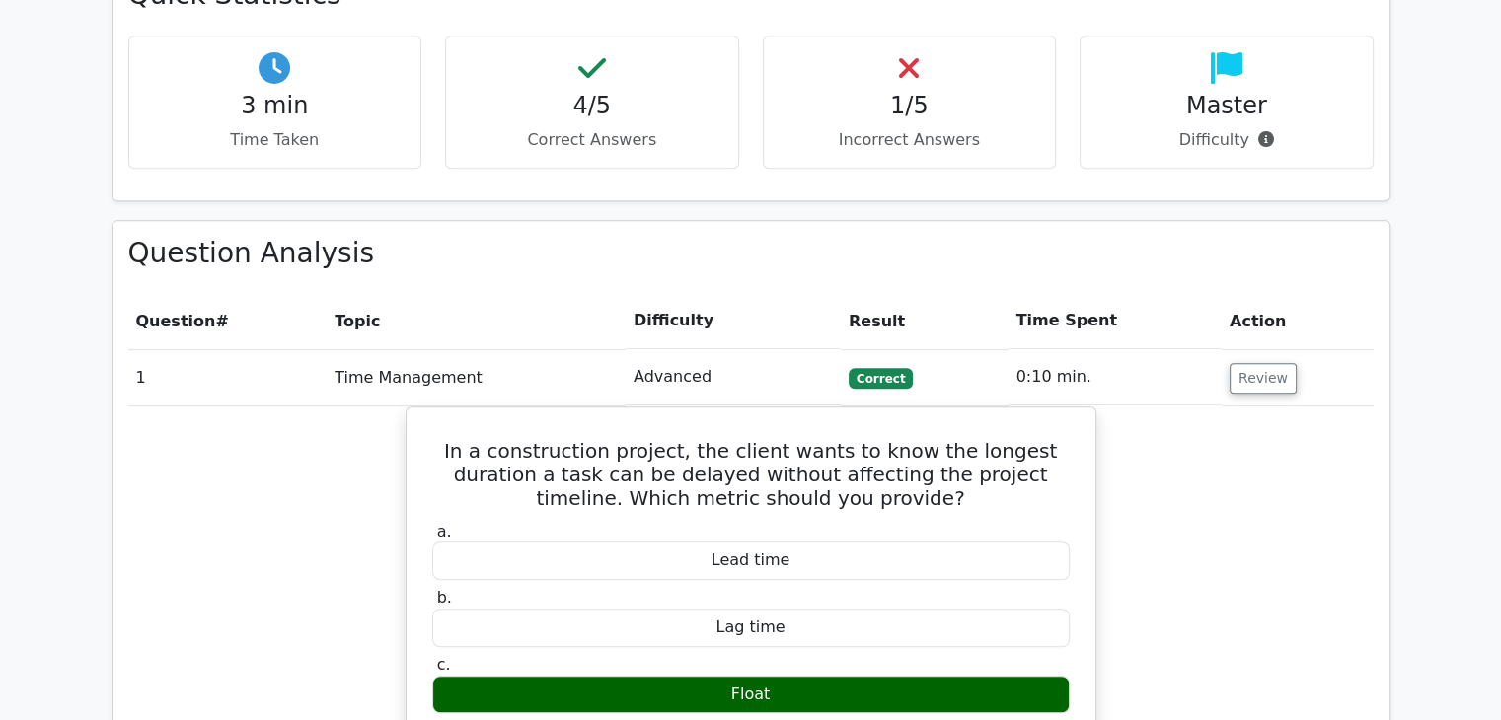
click at [1257, 349] on td "Review" at bounding box center [1297, 377] width 152 height 56
click at [1257, 363] on button "Review" at bounding box center [1262, 378] width 67 height 31
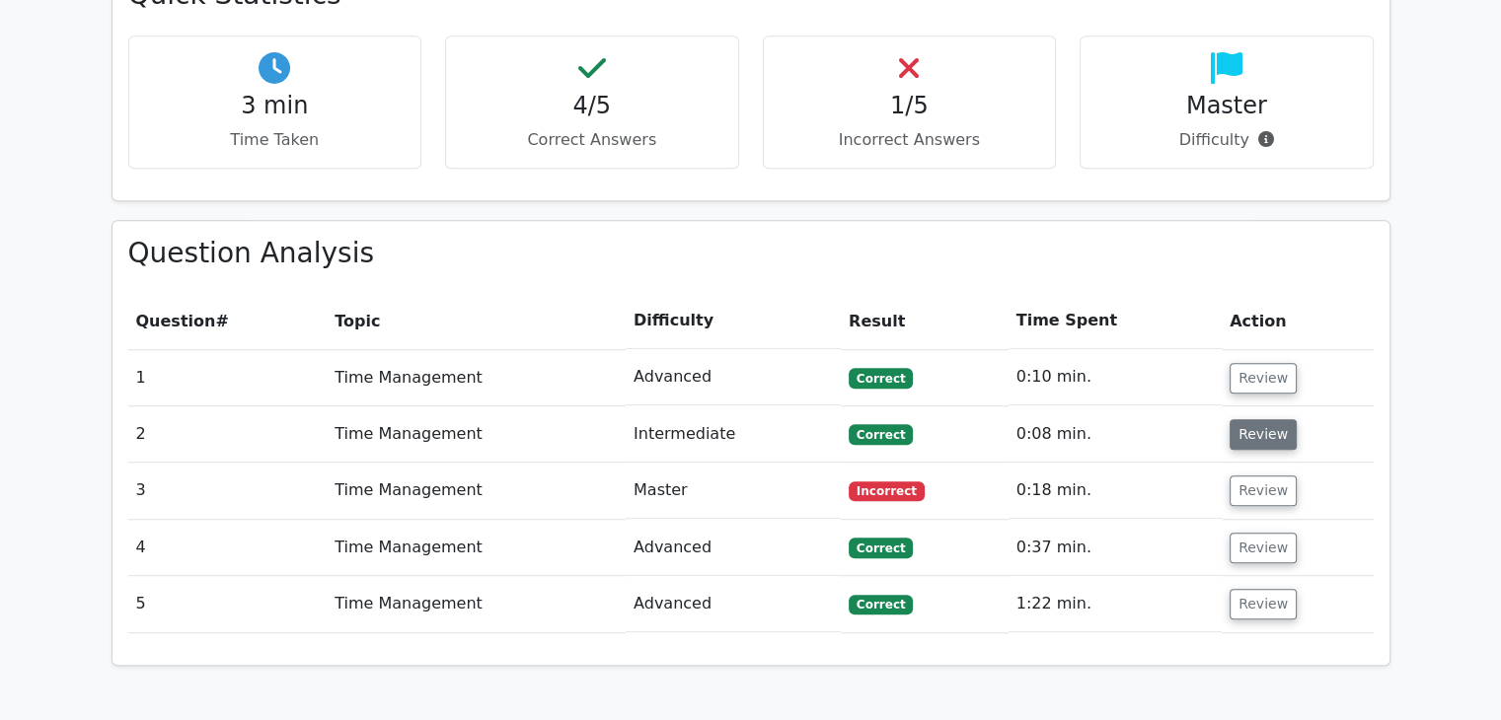
click at [1261, 419] on button "Review" at bounding box center [1262, 434] width 67 height 31
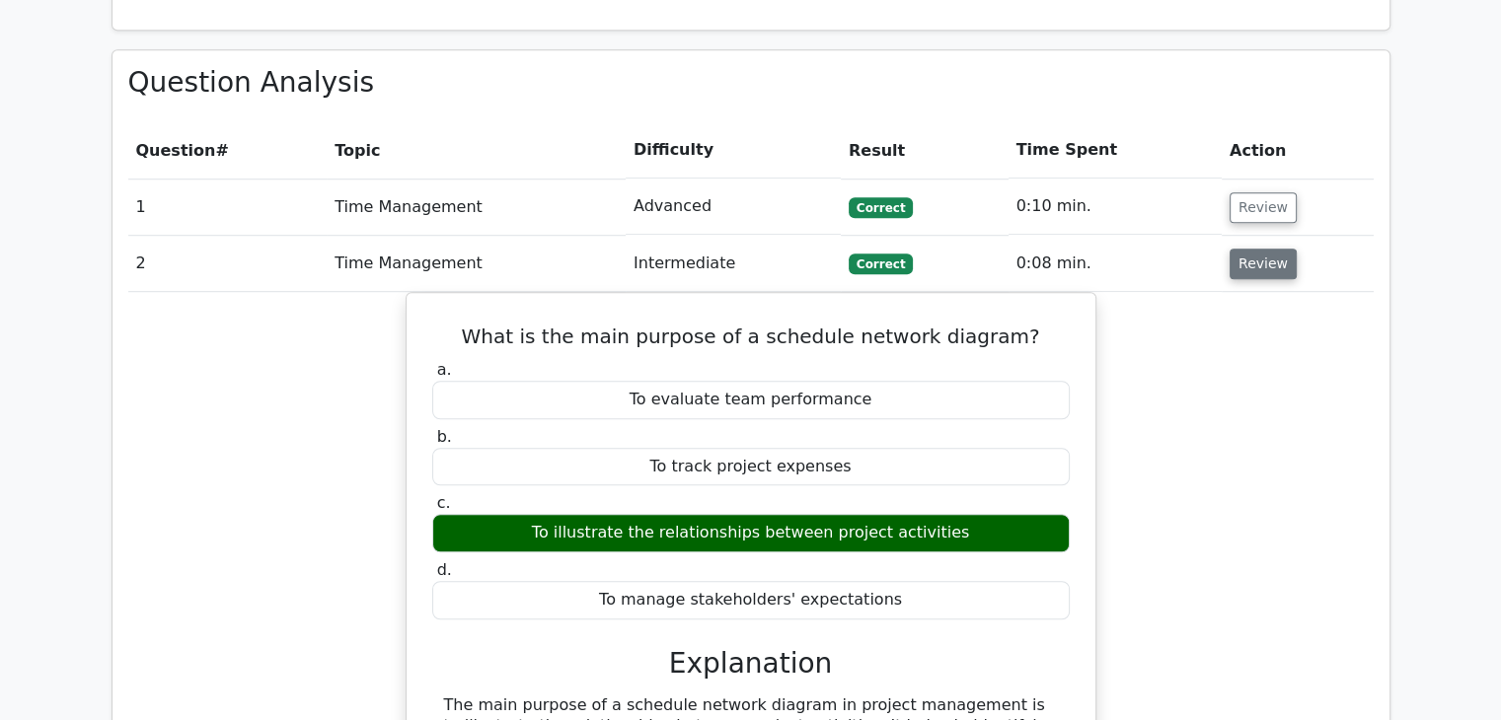
scroll to position [1400, 0]
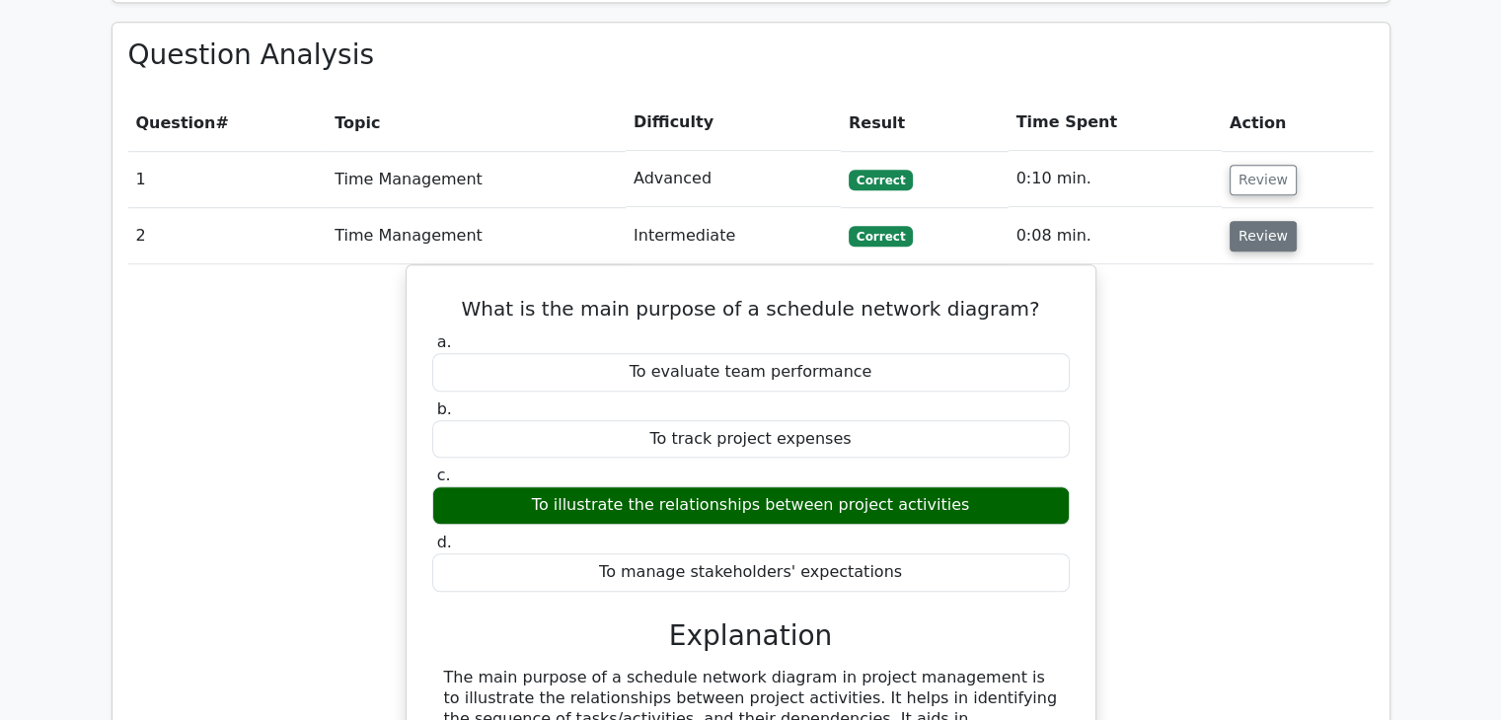
click at [1259, 221] on button "Review" at bounding box center [1262, 236] width 67 height 31
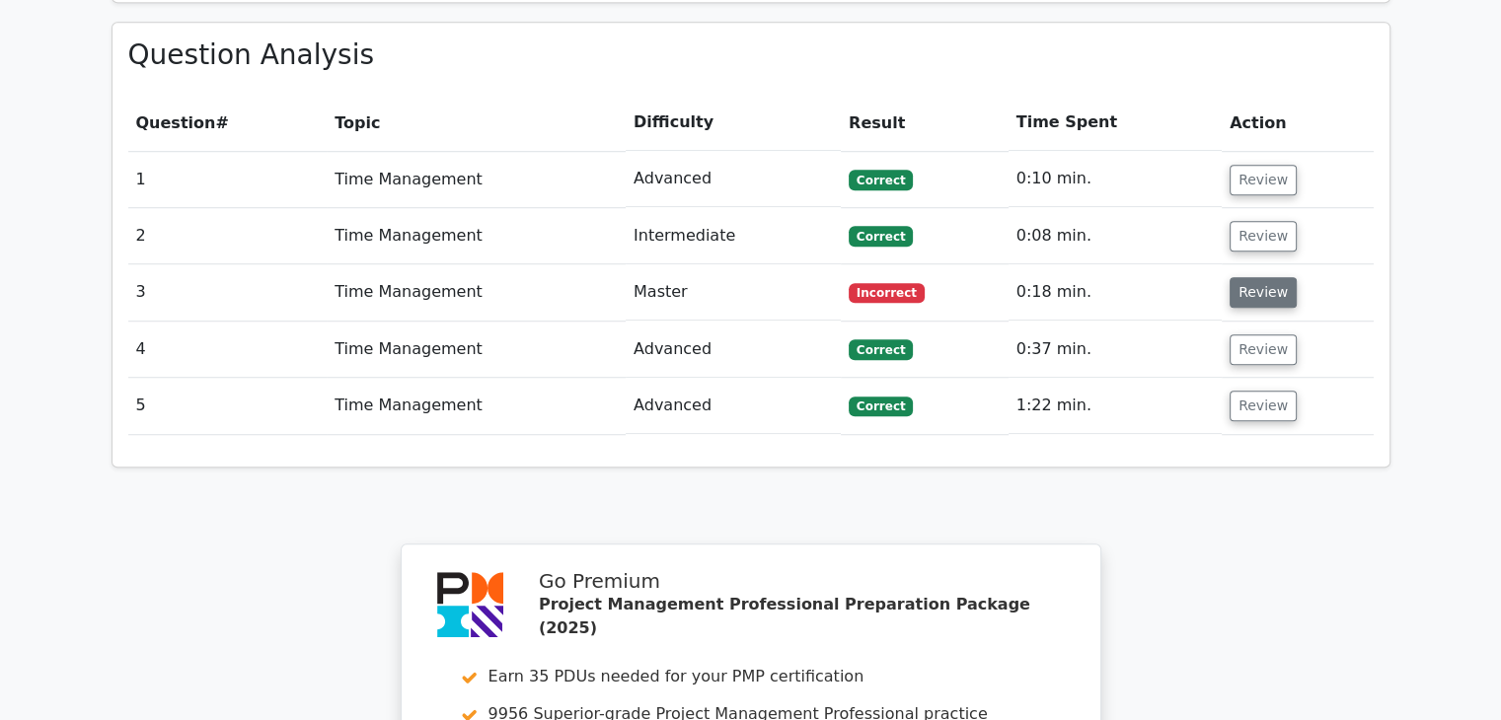
click at [1253, 277] on button "Review" at bounding box center [1262, 292] width 67 height 31
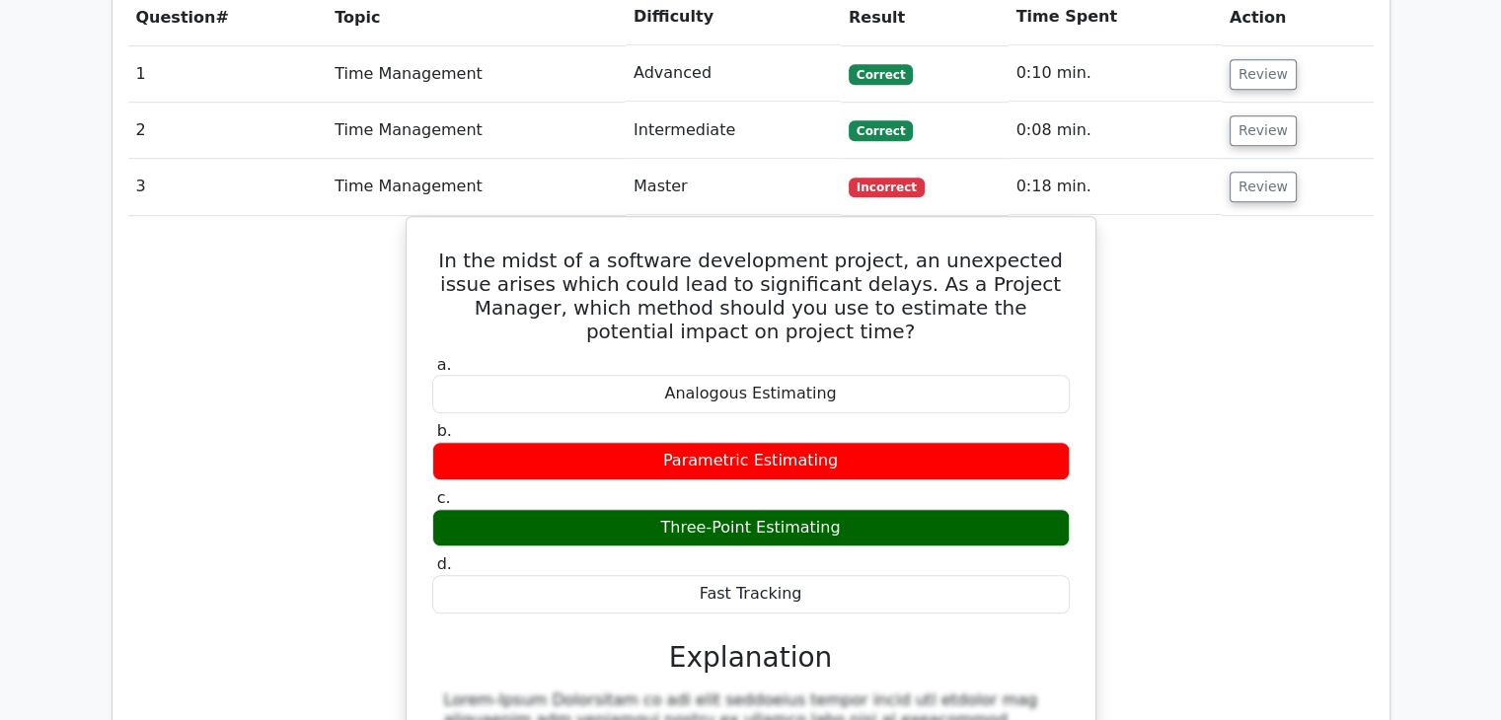
scroll to position [1503, 0]
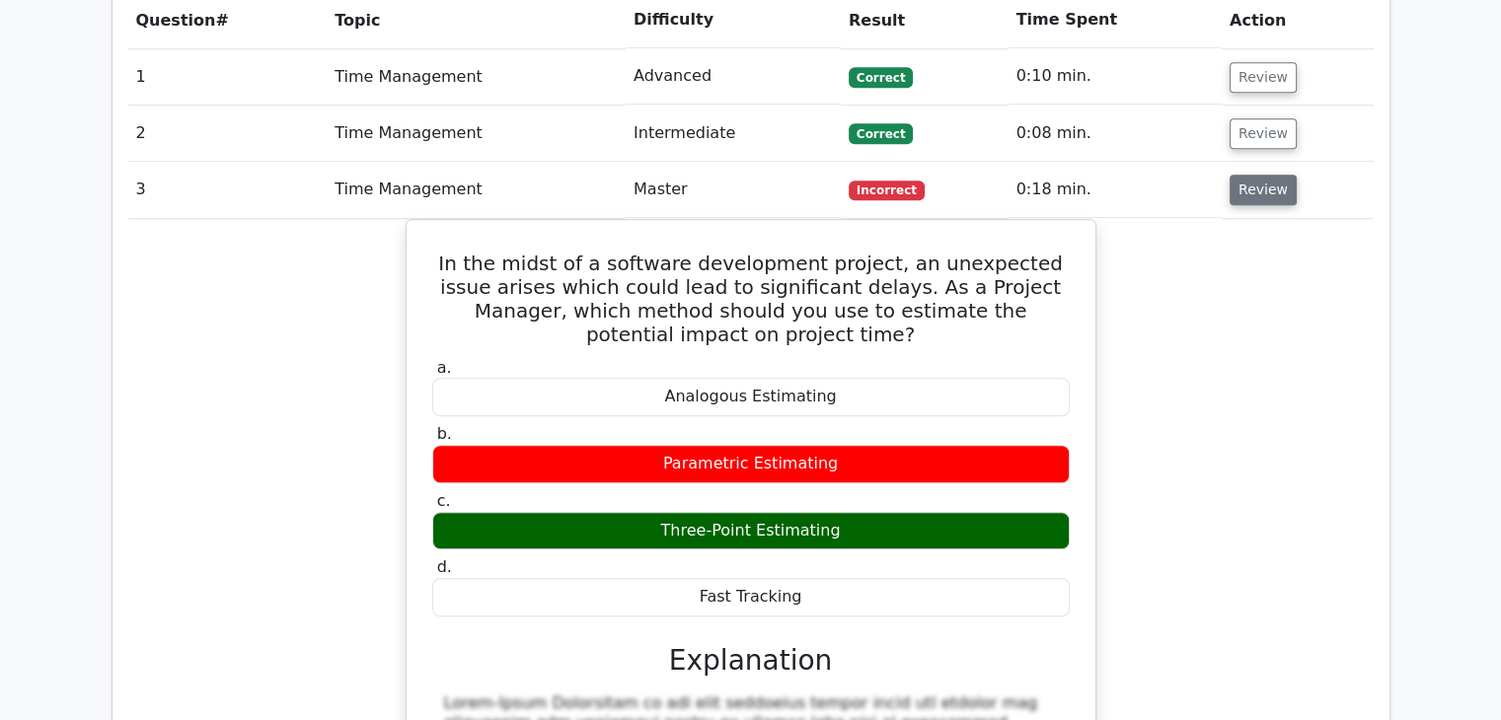
click at [1251, 175] on button "Review" at bounding box center [1262, 190] width 67 height 31
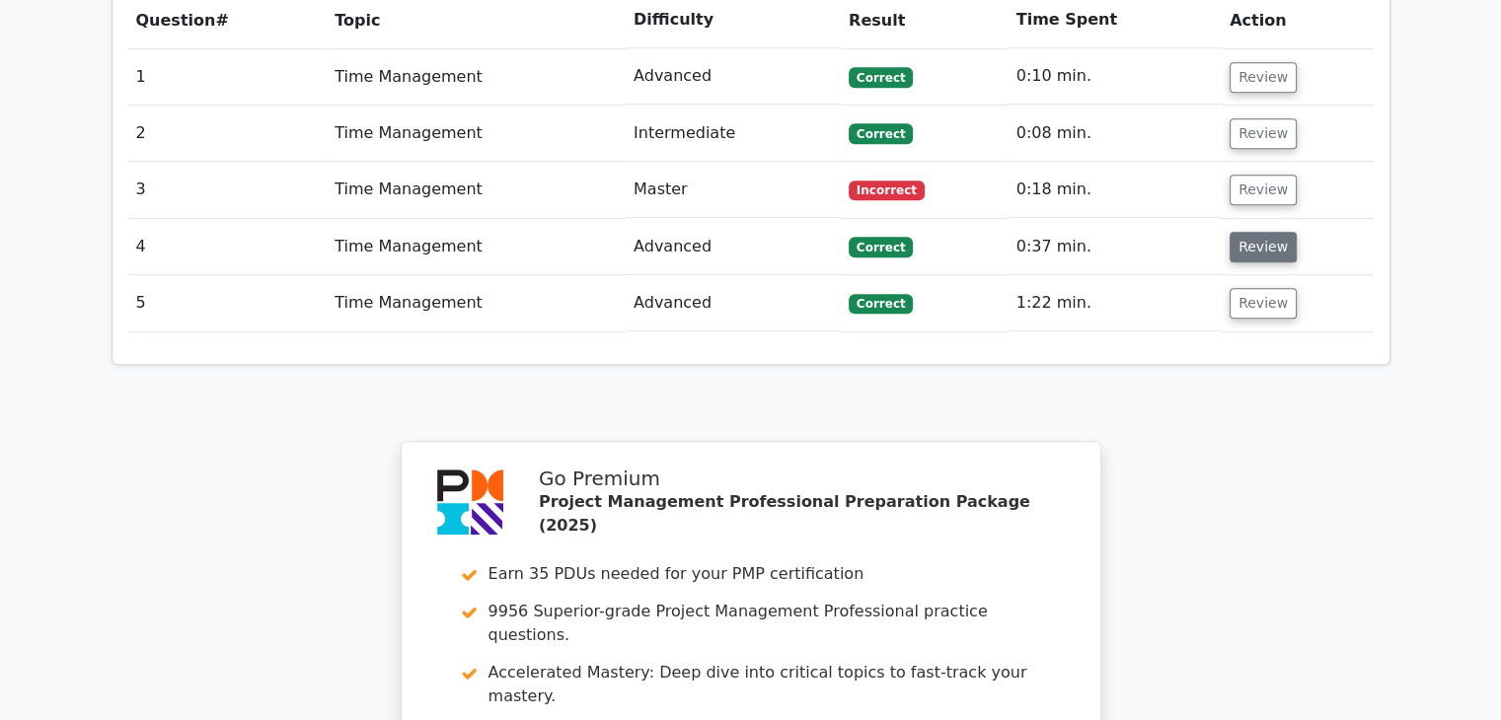
click at [1257, 232] on button "Review" at bounding box center [1262, 247] width 67 height 31
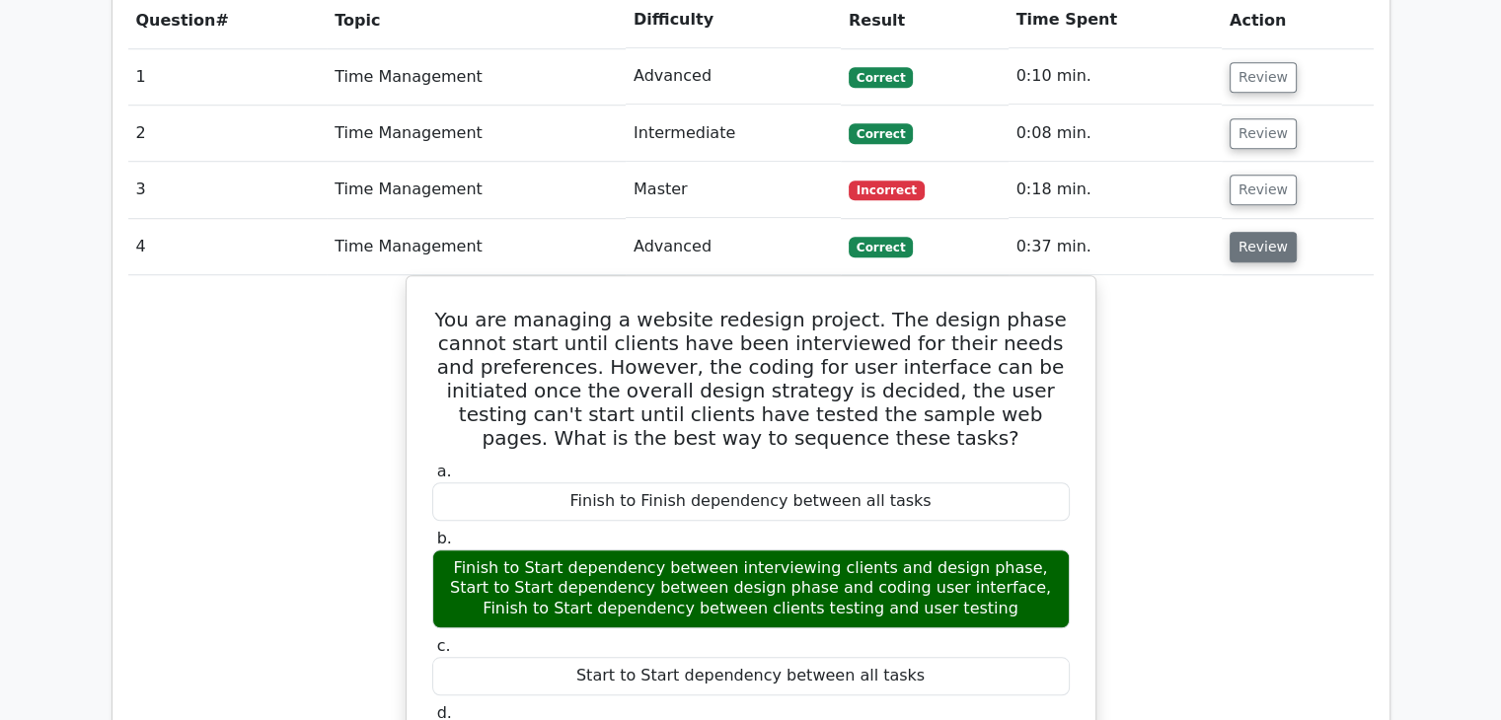
click at [1257, 232] on button "Review" at bounding box center [1262, 247] width 67 height 31
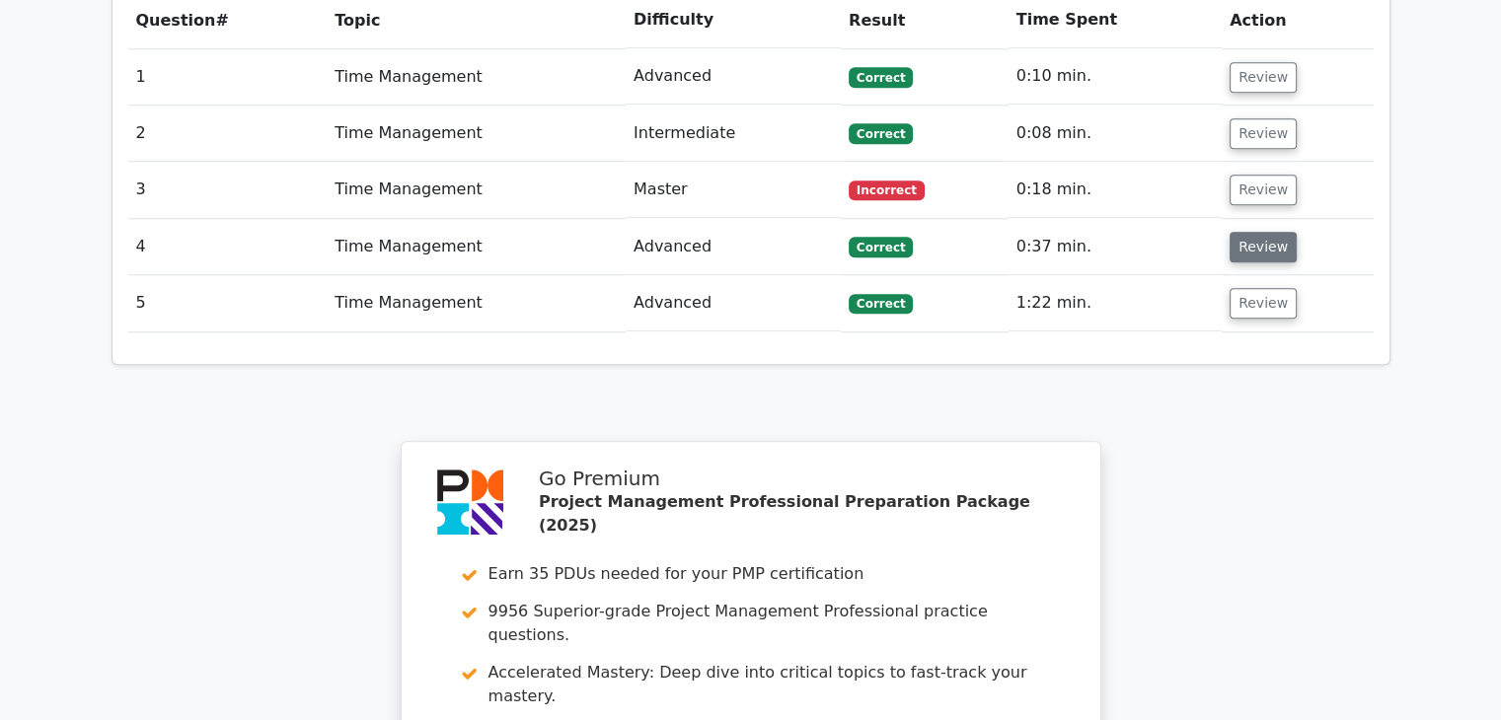
click at [1257, 232] on button "Review" at bounding box center [1262, 247] width 67 height 31
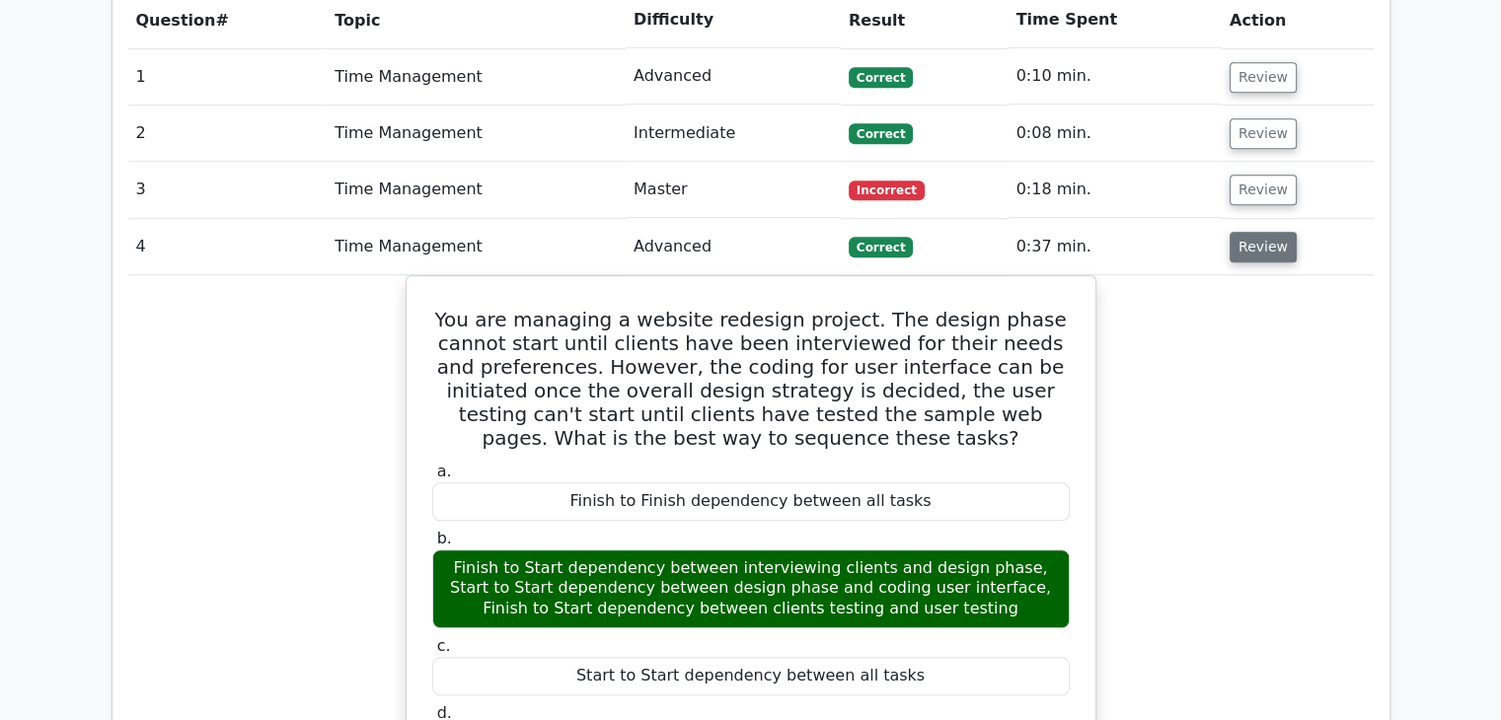
click at [1257, 232] on button "Review" at bounding box center [1262, 247] width 67 height 31
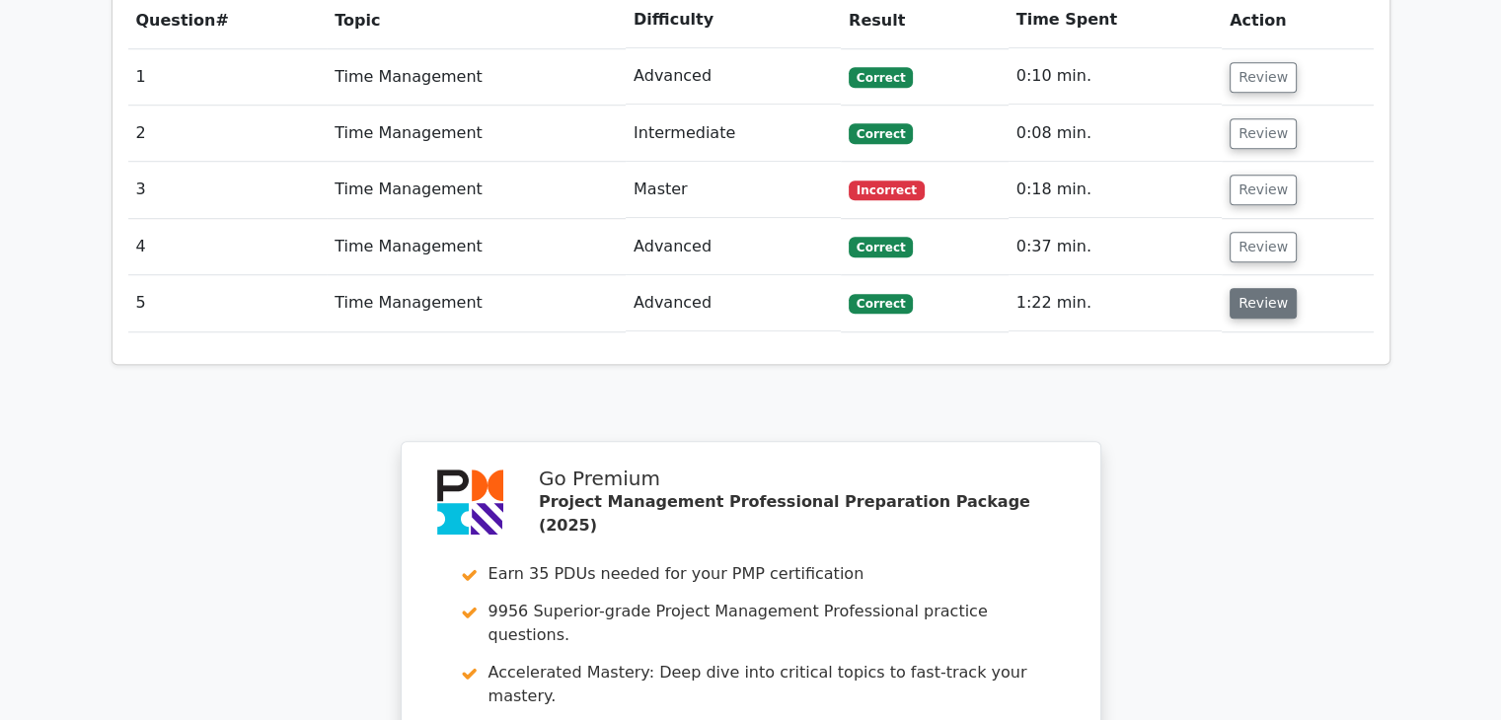
click at [1260, 288] on button "Review" at bounding box center [1262, 303] width 67 height 31
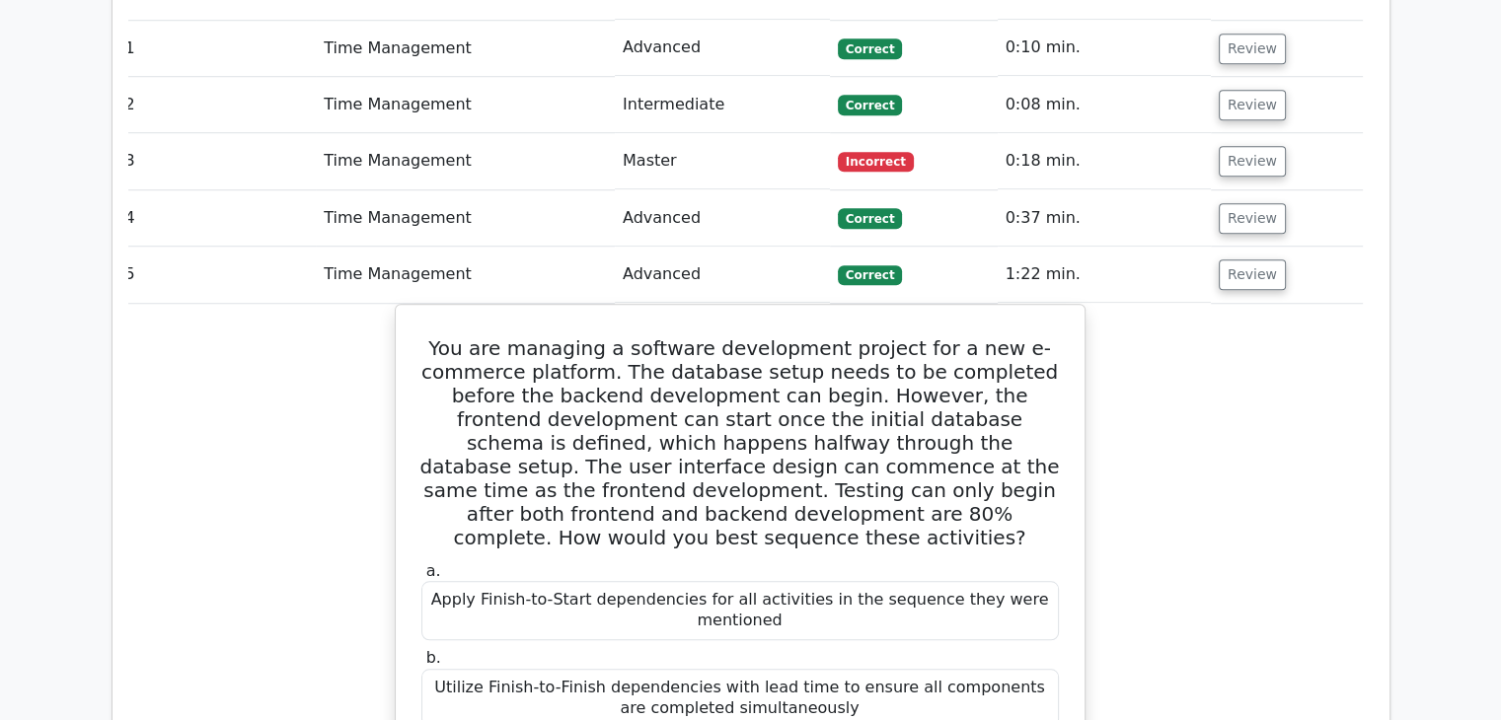
scroll to position [1480, 0]
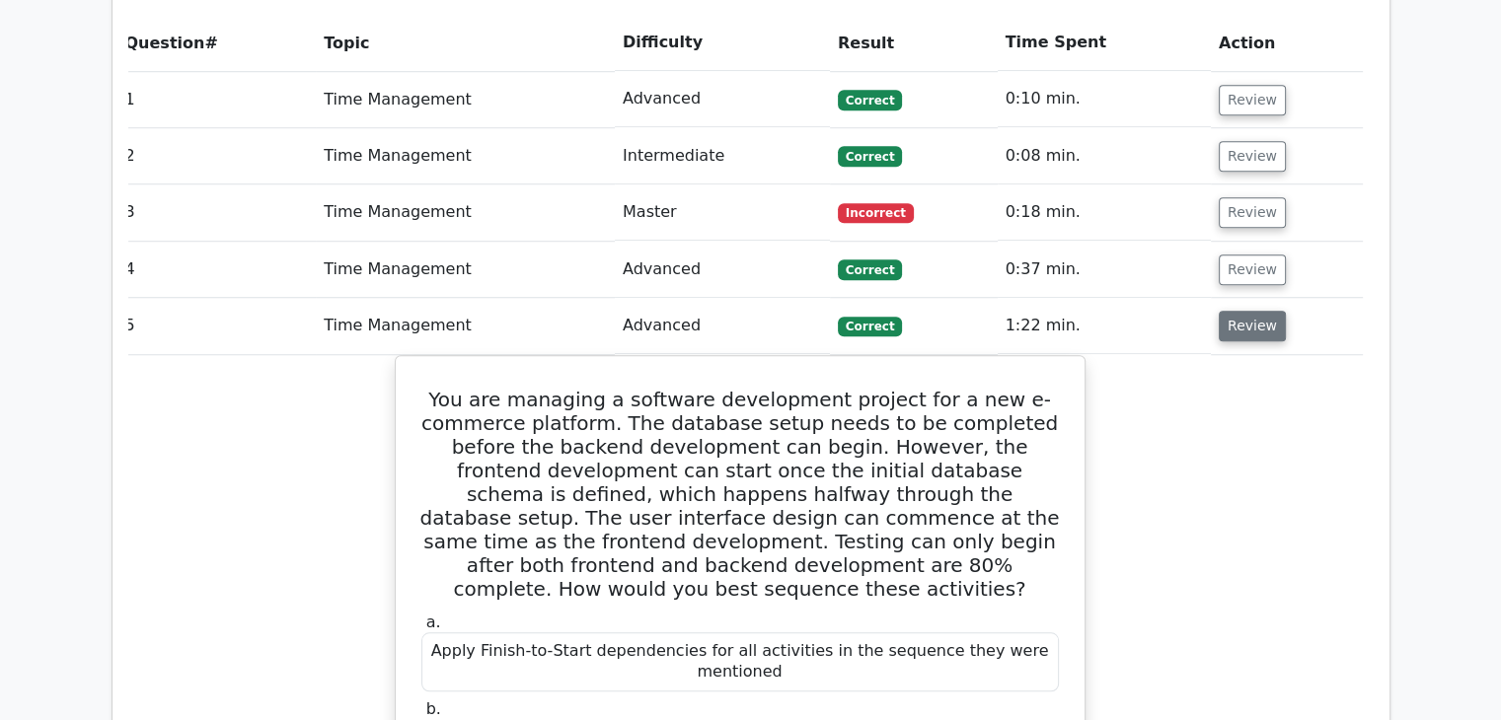
click at [1244, 311] on button "Review" at bounding box center [1251, 326] width 67 height 31
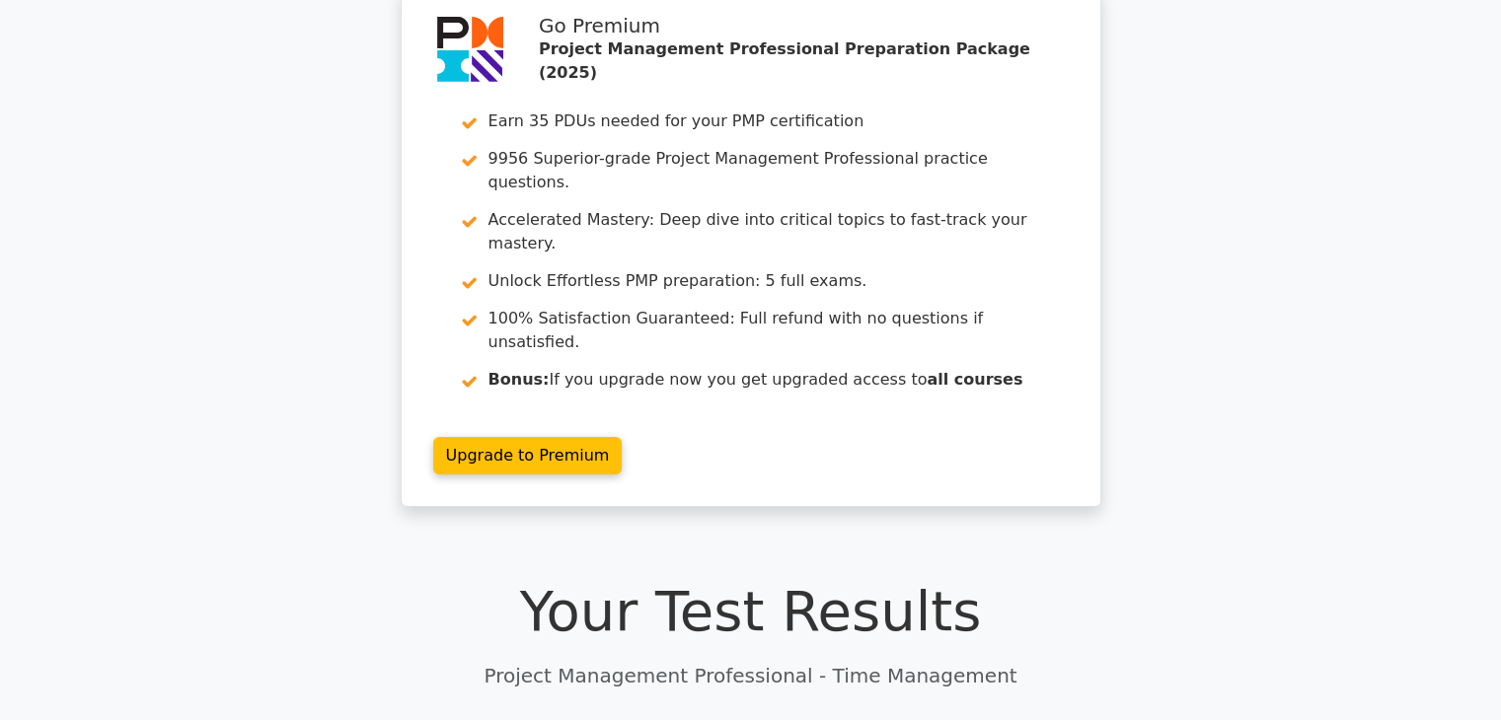
scroll to position [0, 0]
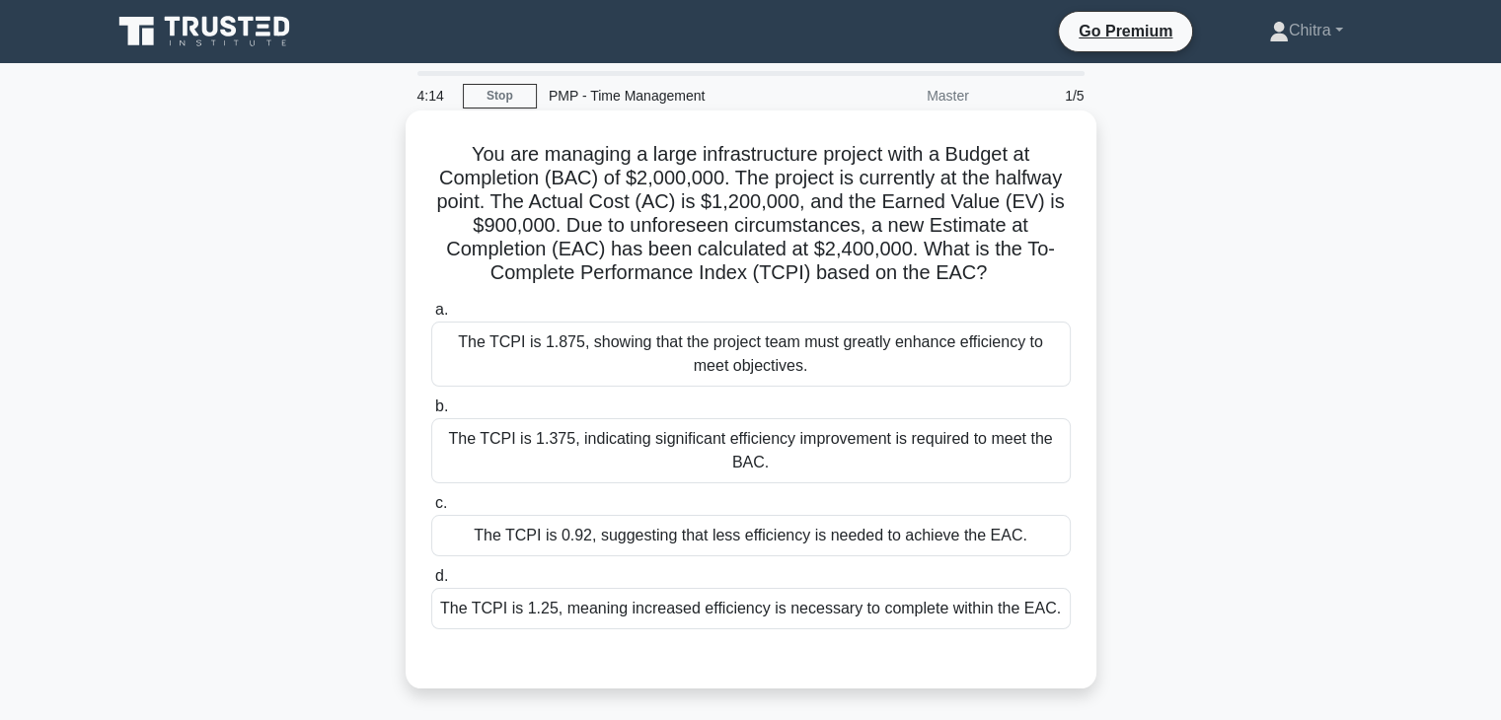
click at [859, 605] on div "The TCPI is 1.25, meaning increased efficiency is necessary to complete within …" at bounding box center [750, 608] width 639 height 41
click at [431, 583] on input "d. The TCPI is 1.25, meaning increased efficiency is necessary to complete with…" at bounding box center [431, 576] width 0 height 13
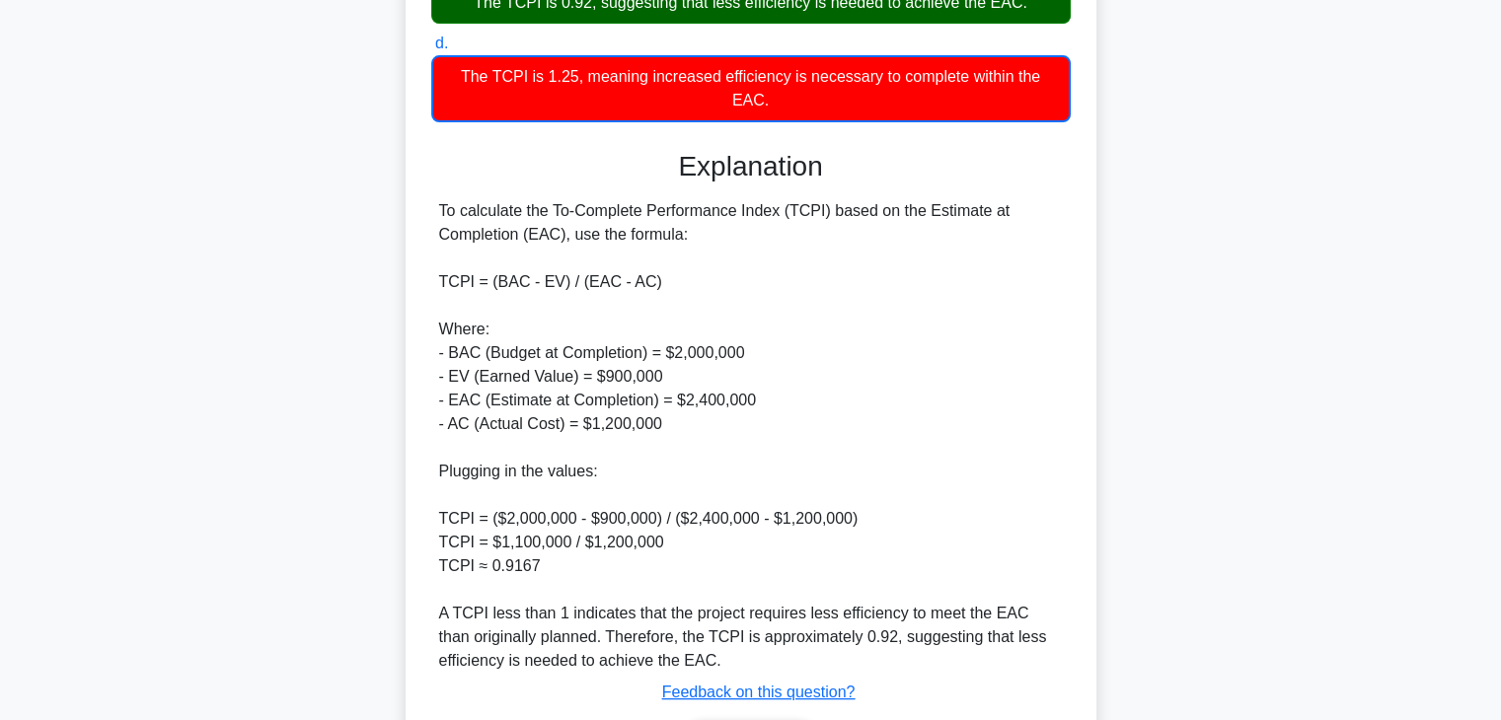
scroll to position [549, 0]
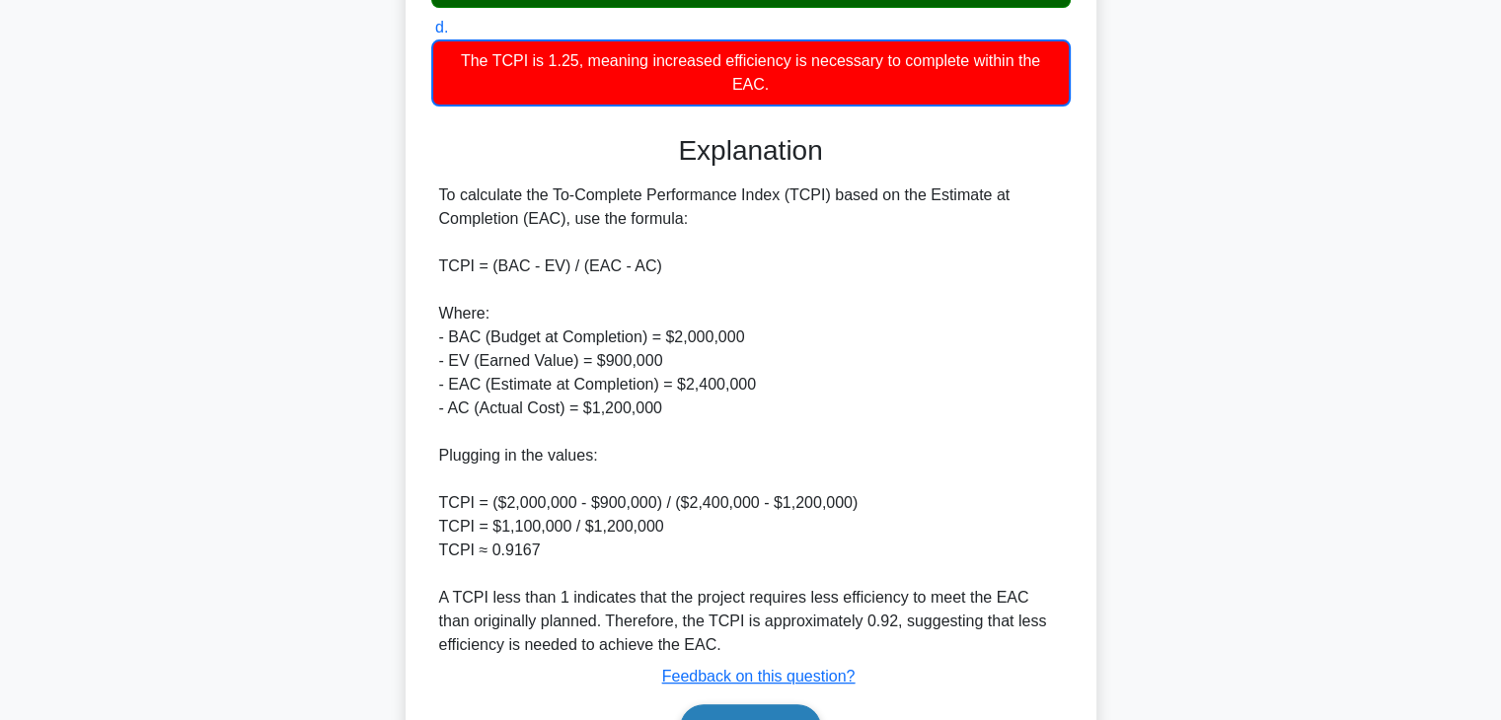
click at [790, 704] on button "Next" at bounding box center [750, 727] width 141 height 47
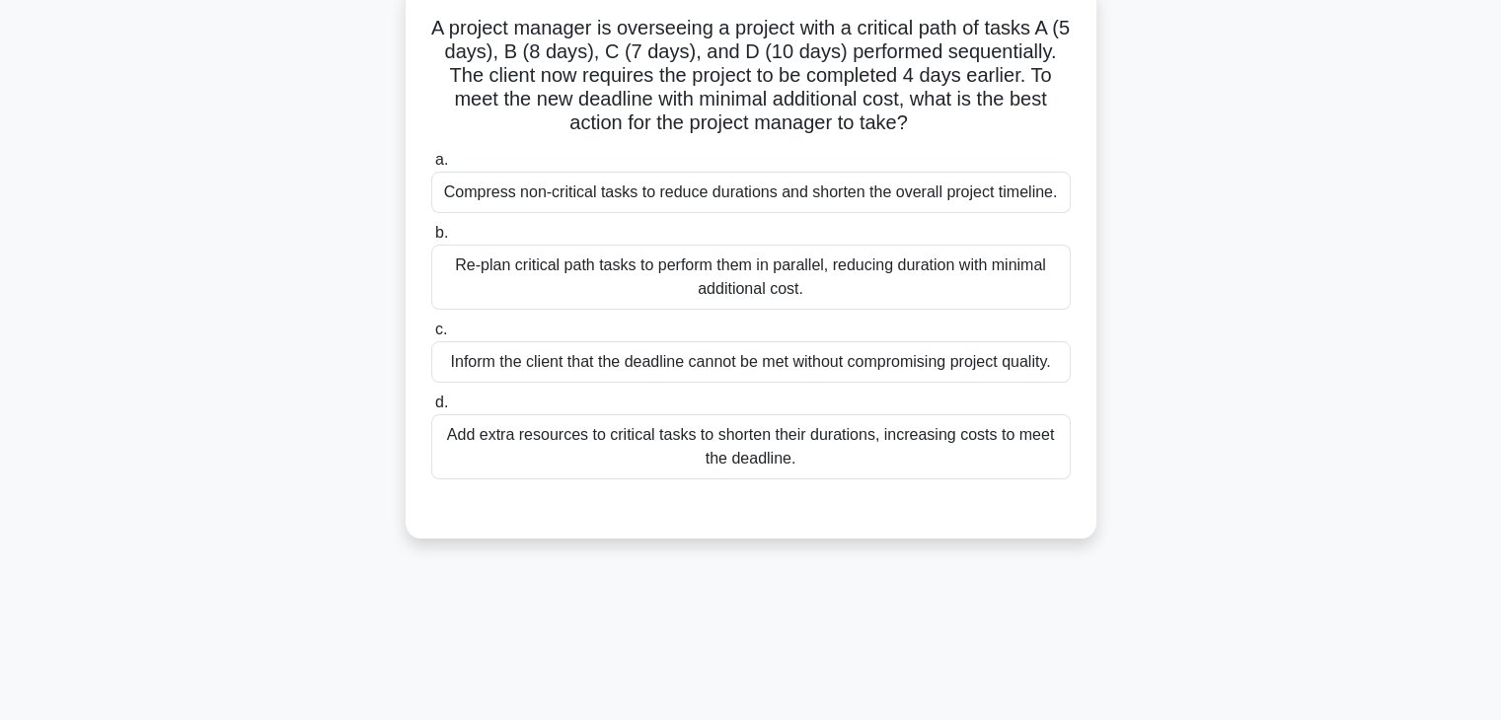
scroll to position [0, 0]
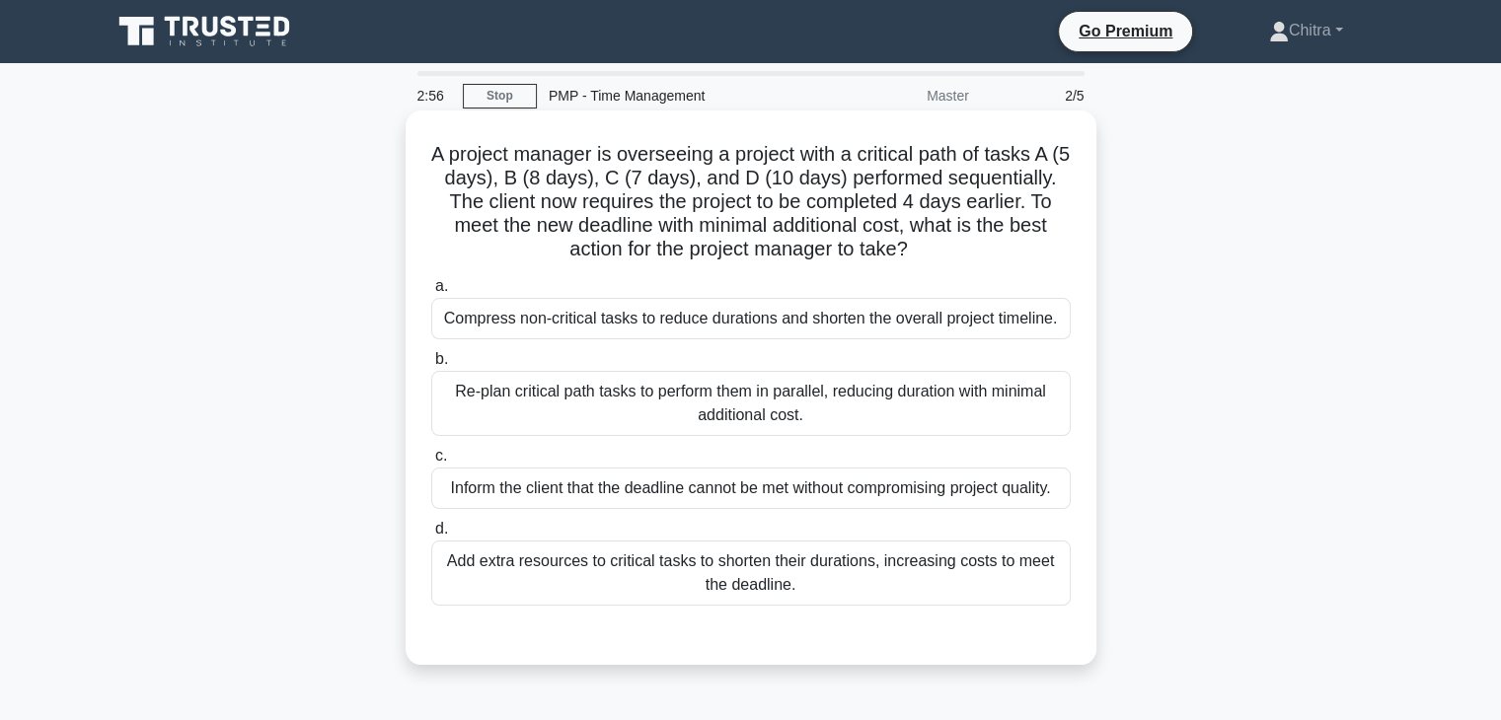
click at [900, 395] on div "Re-plan critical path tasks to perform them in parallel, reducing duration with…" at bounding box center [750, 403] width 639 height 65
click at [431, 366] on input "b. Re-plan critical path tasks to perform them in parallel, reducing duration w…" at bounding box center [431, 359] width 0 height 13
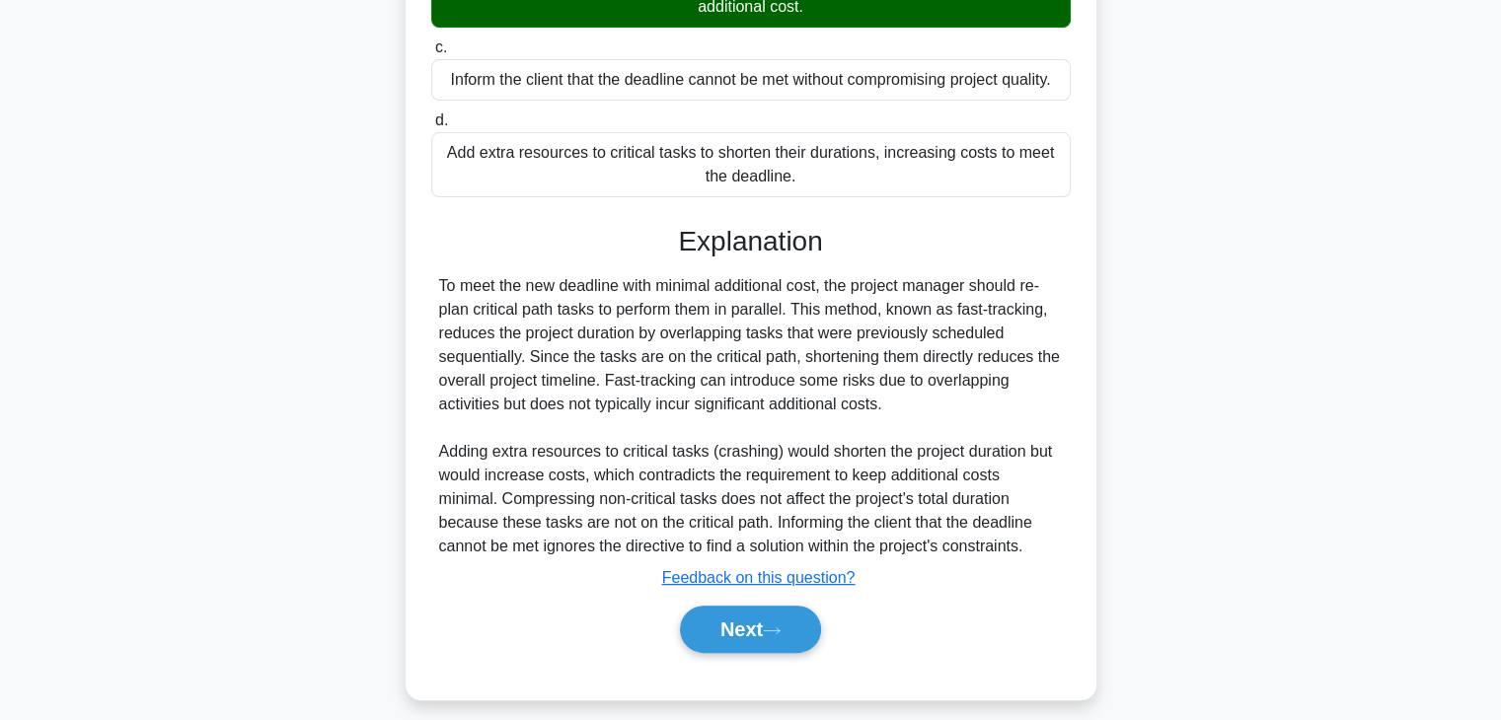
scroll to position [424, 0]
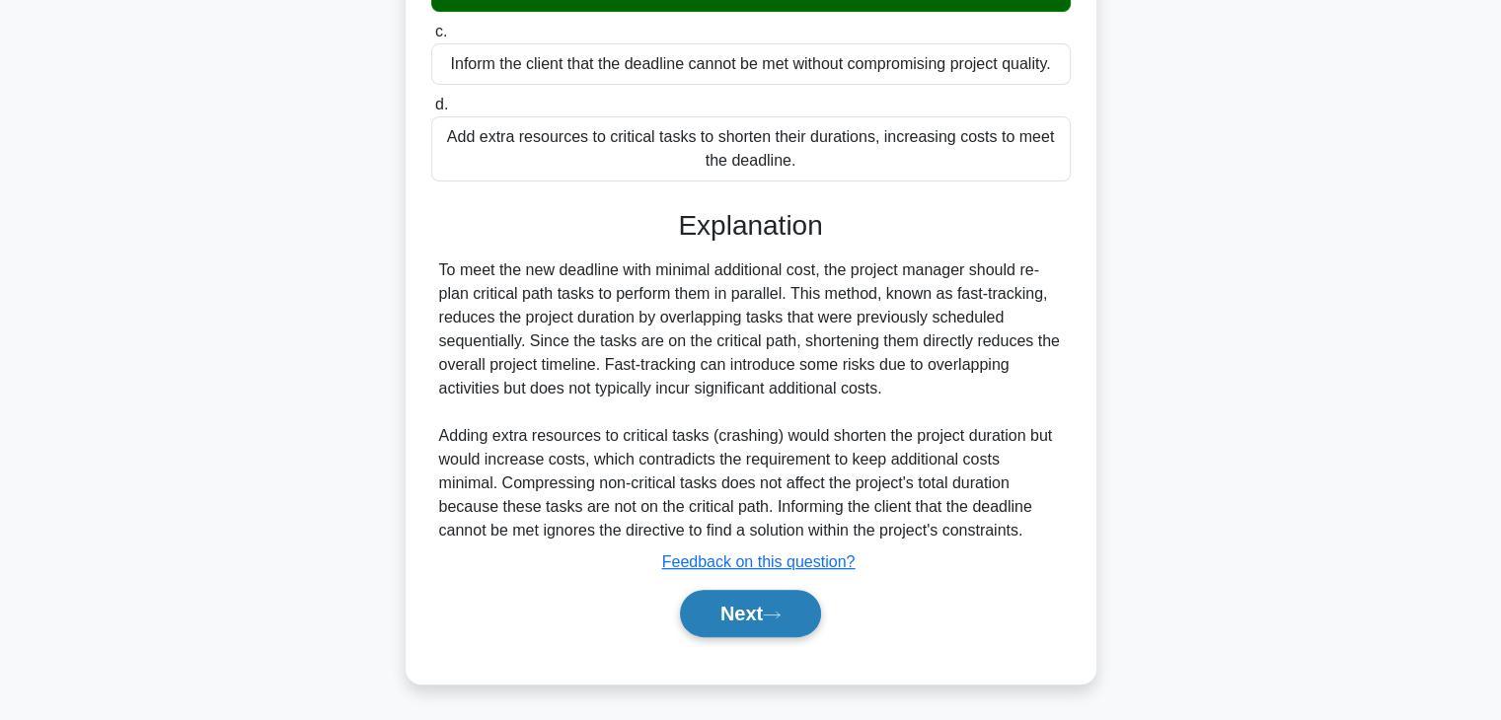
click at [745, 625] on button "Next" at bounding box center [750, 613] width 141 height 47
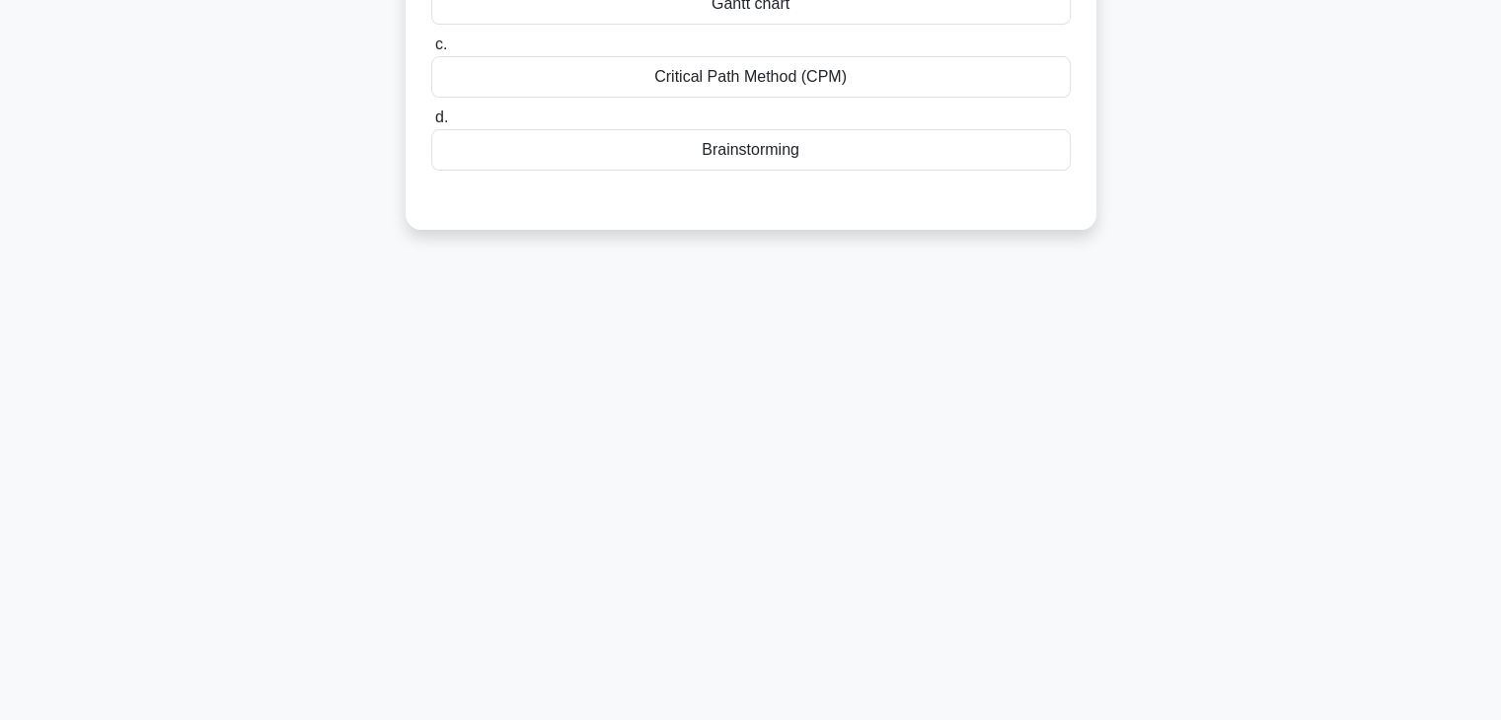
scroll to position [0, 0]
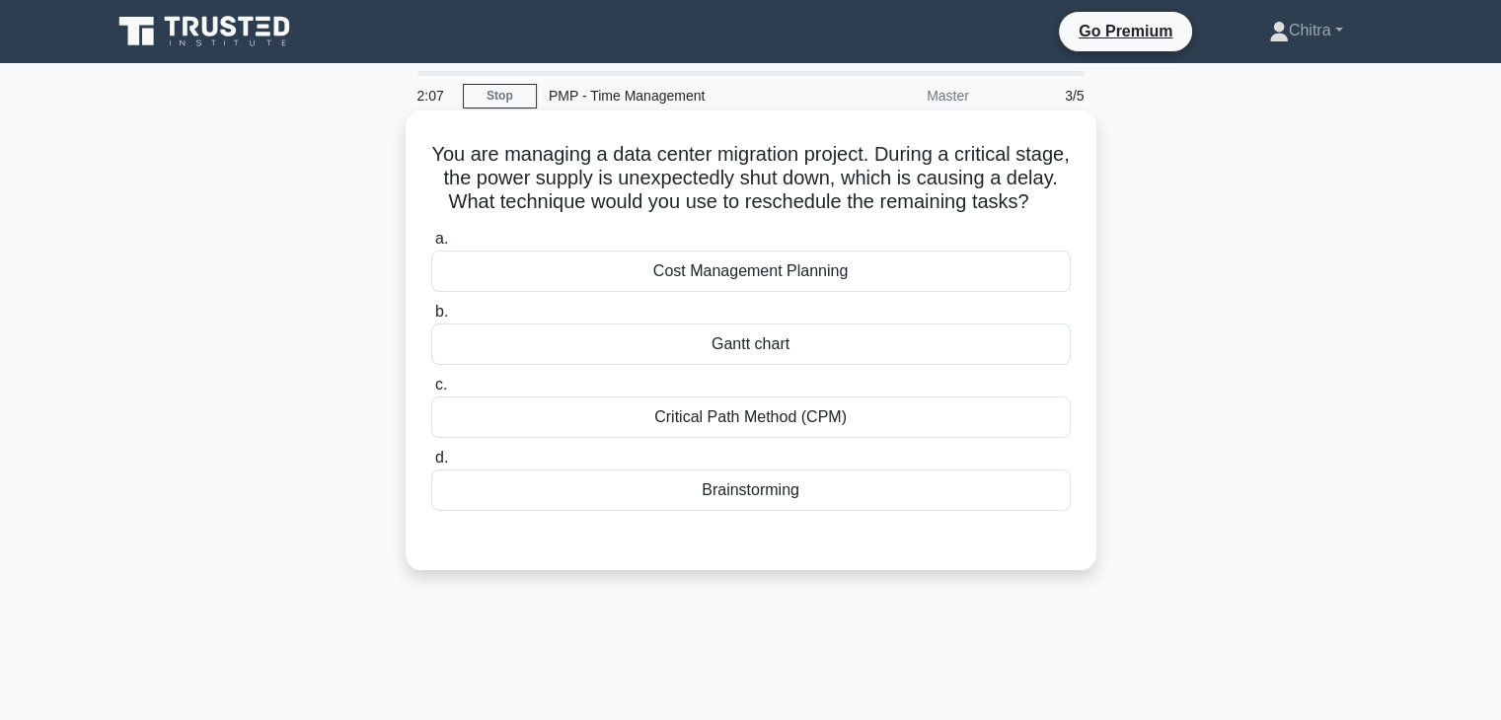
click at [882, 438] on div "Critical Path Method (CPM)" at bounding box center [750, 417] width 639 height 41
click at [431, 392] on input "c. Critical Path Method (CPM)" at bounding box center [431, 385] width 0 height 13
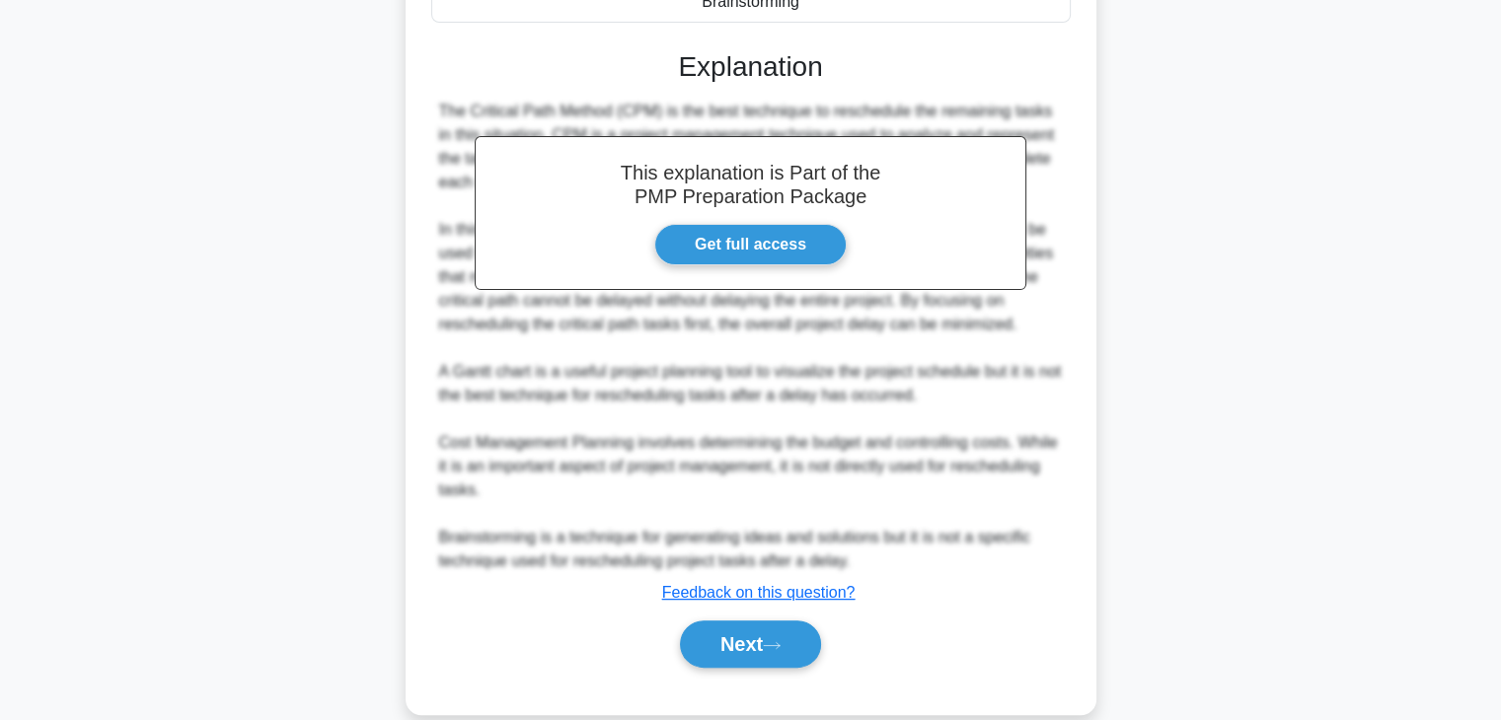
scroll to position [543, 0]
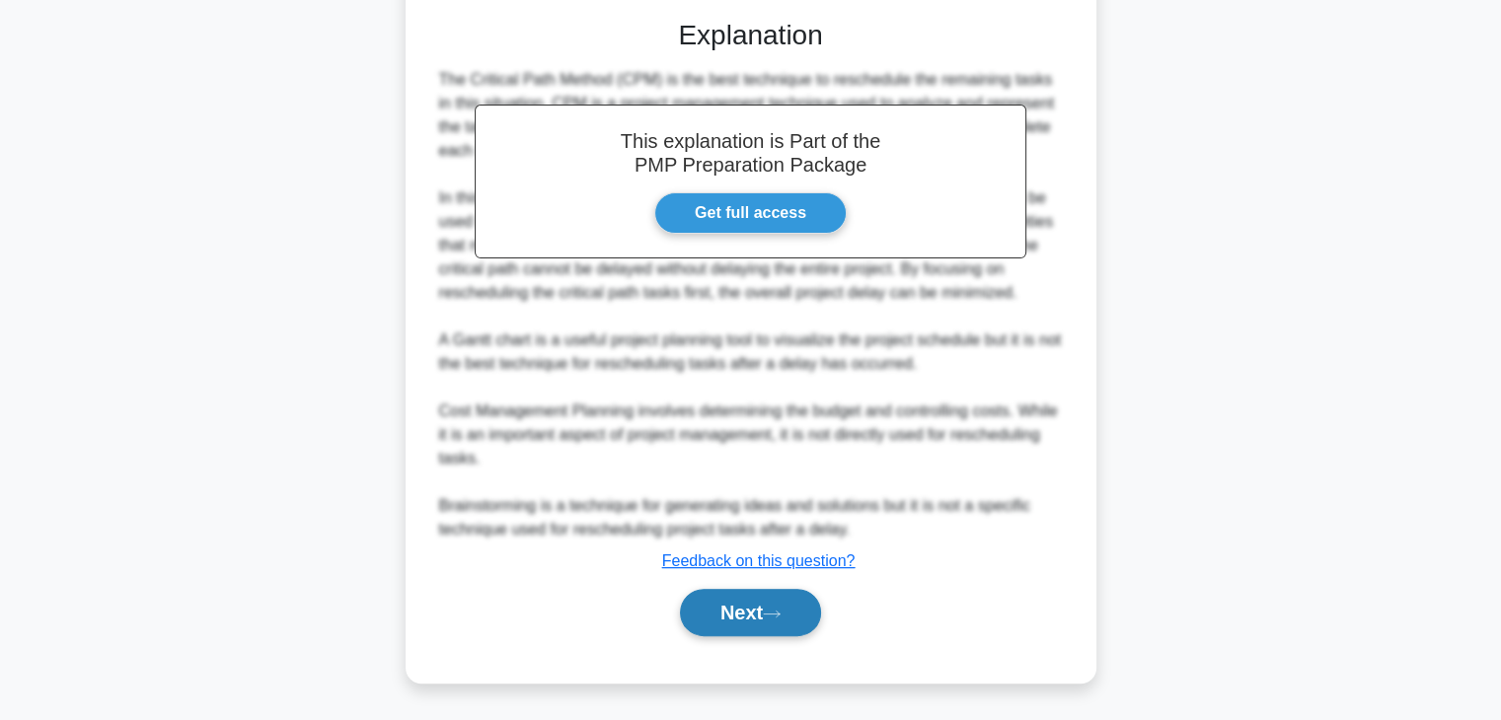
click at [765, 626] on button "Next" at bounding box center [750, 612] width 141 height 47
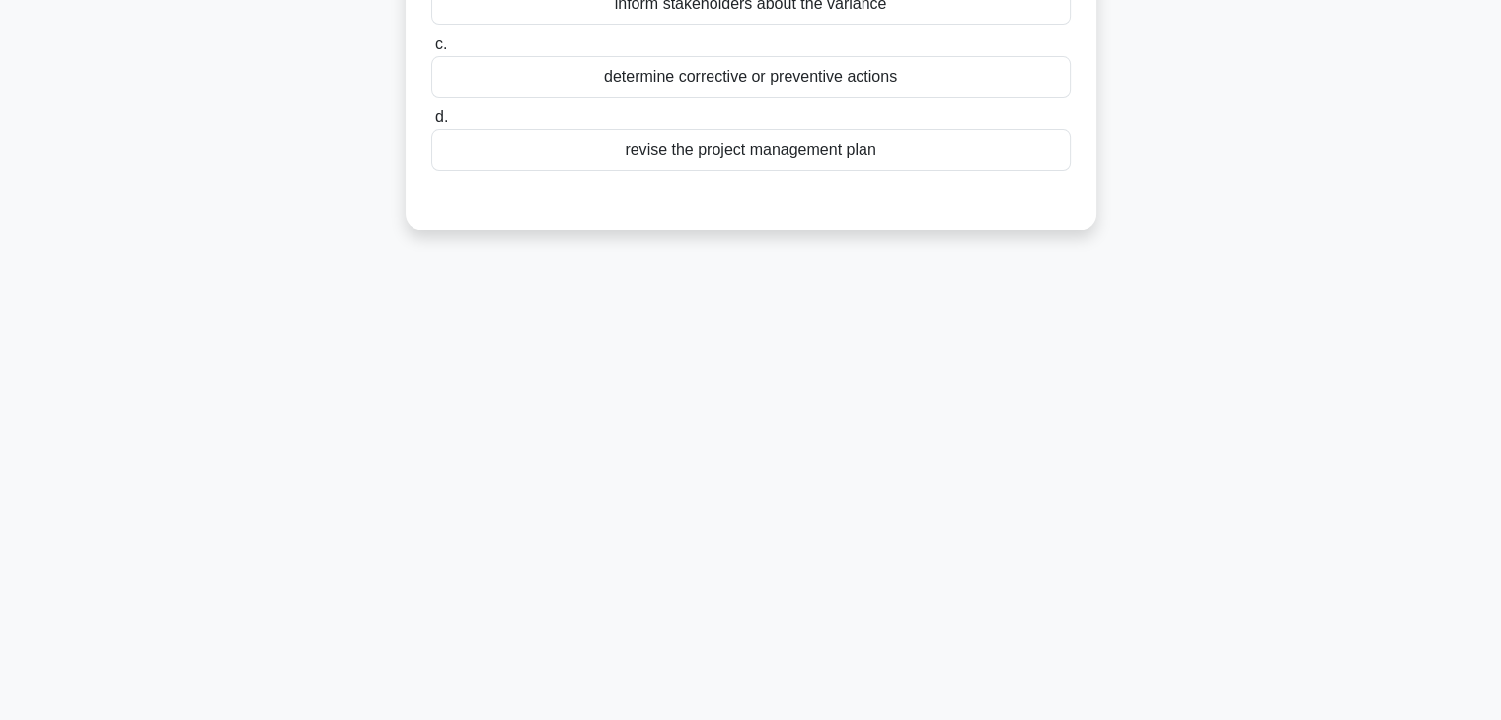
scroll to position [0, 0]
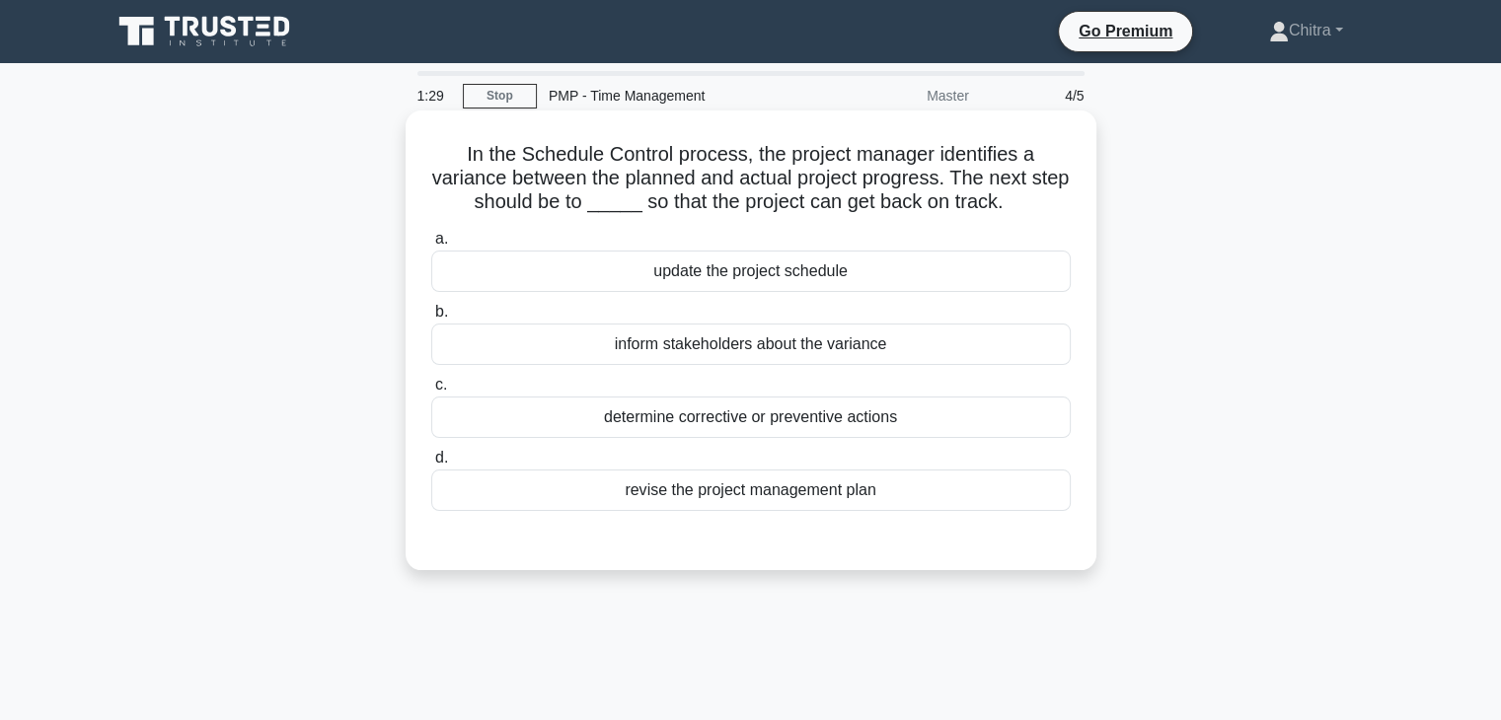
click at [786, 422] on div "determine corrective or preventive actions" at bounding box center [750, 417] width 639 height 41
click at [431, 392] on input "c. determine corrective or preventive actions" at bounding box center [431, 385] width 0 height 13
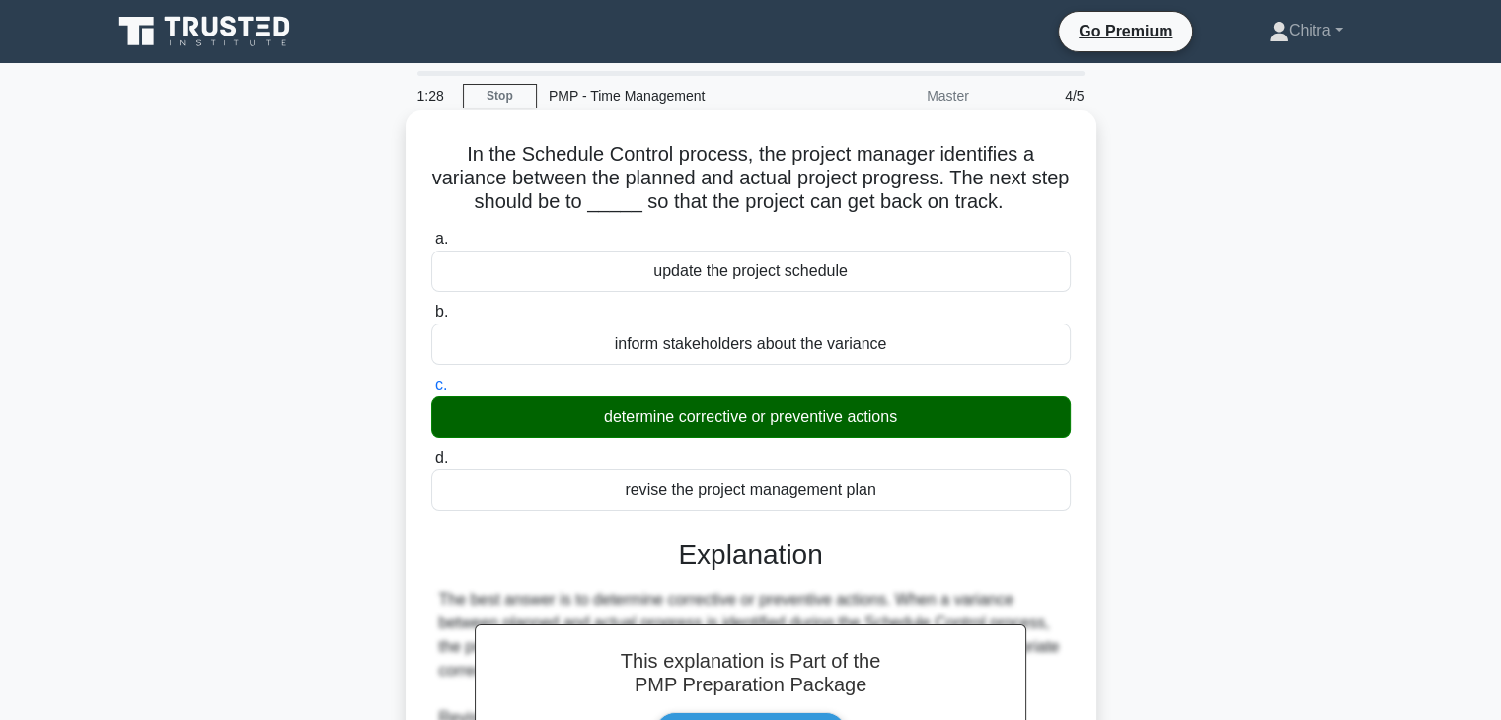
scroll to position [346, 0]
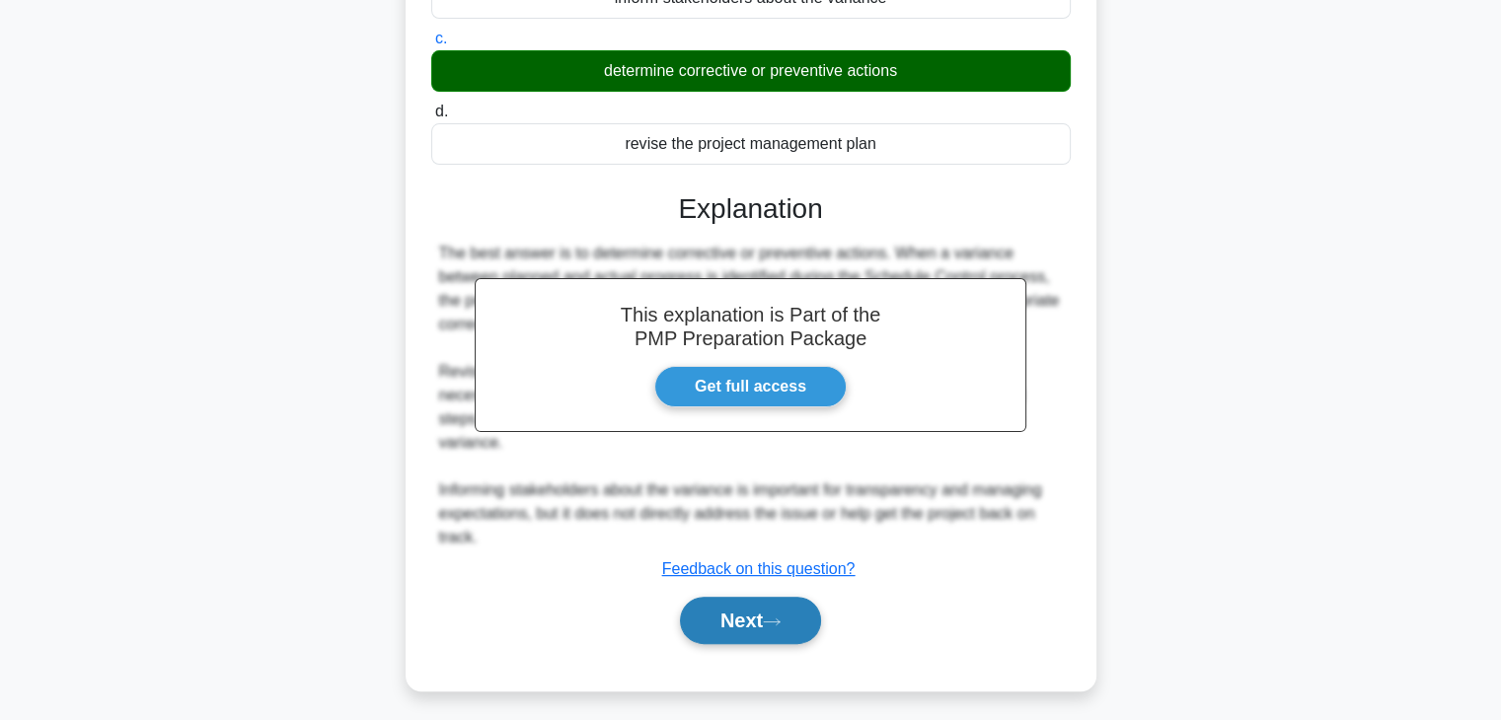
click at [754, 605] on button "Next" at bounding box center [750, 620] width 141 height 47
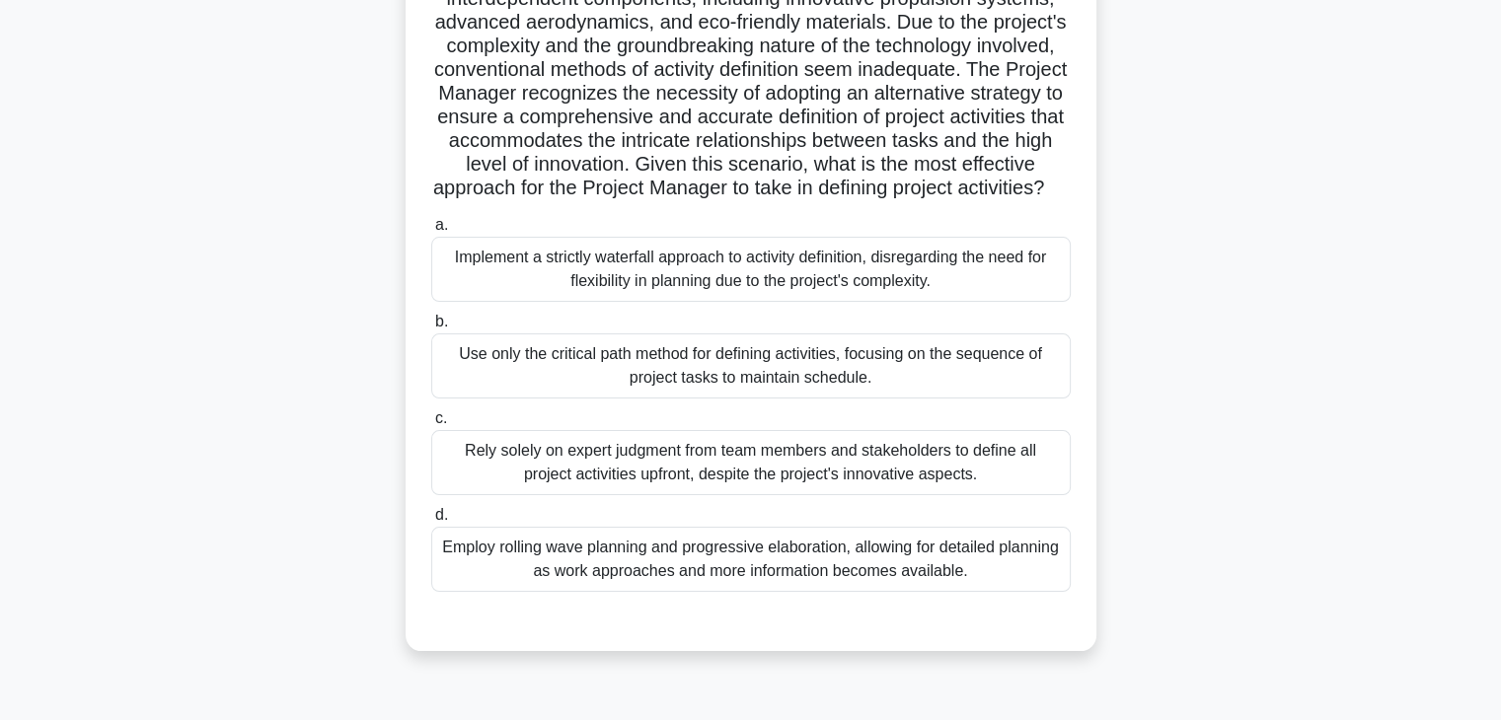
scroll to position [243, 0]
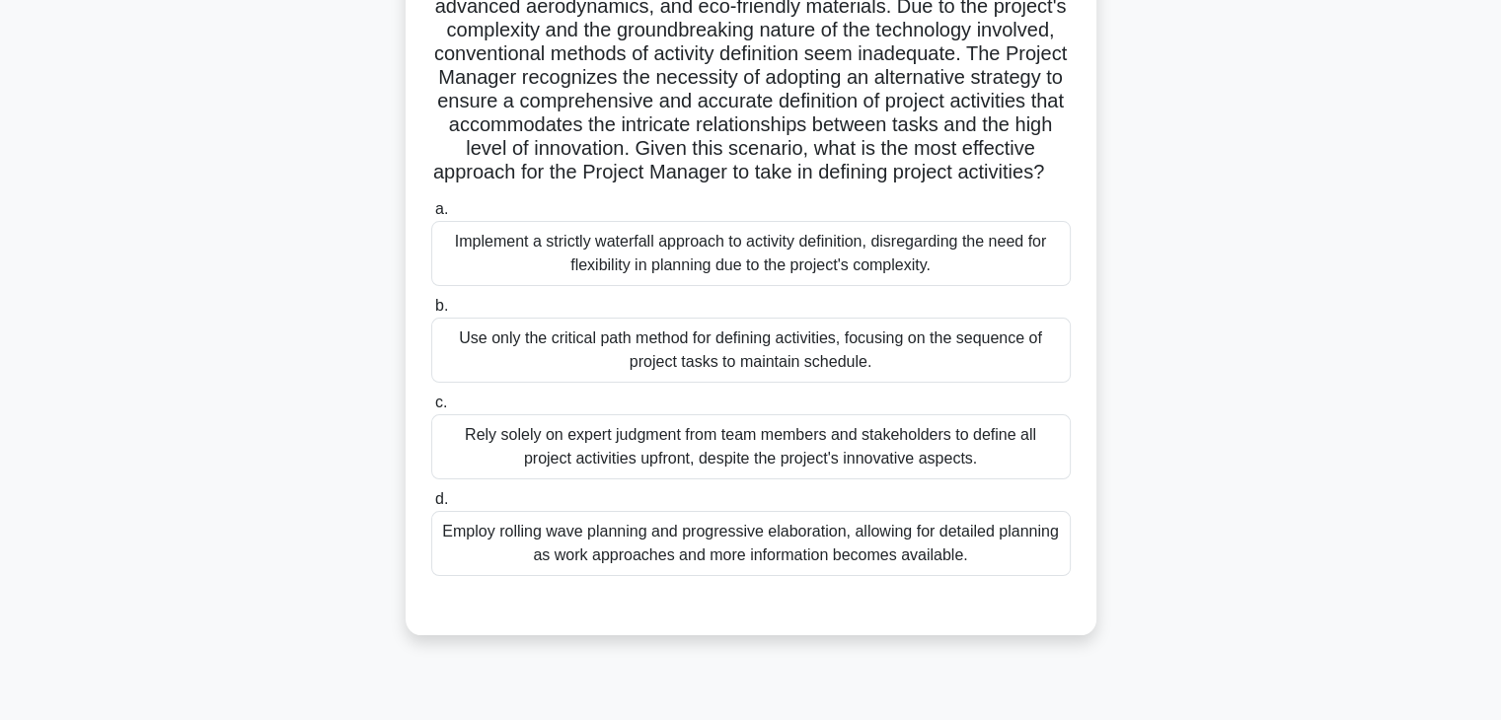
click at [711, 383] on div "Use only the critical path method for defining activities, focusing on the sequ…" at bounding box center [750, 350] width 639 height 65
click at [431, 313] on input "b. Use only the critical path method for defining activities, focusing on the s…" at bounding box center [431, 306] width 0 height 13
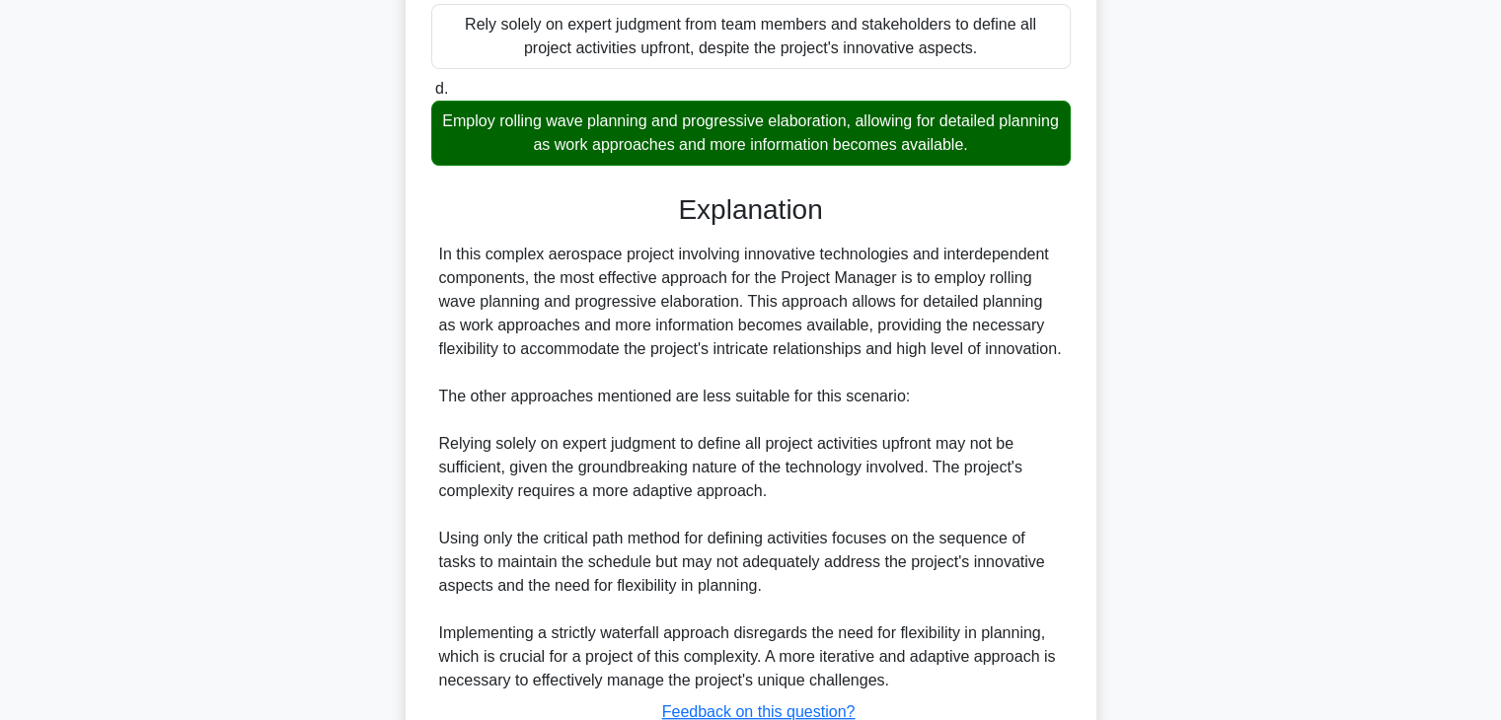
scroll to position [659, 0]
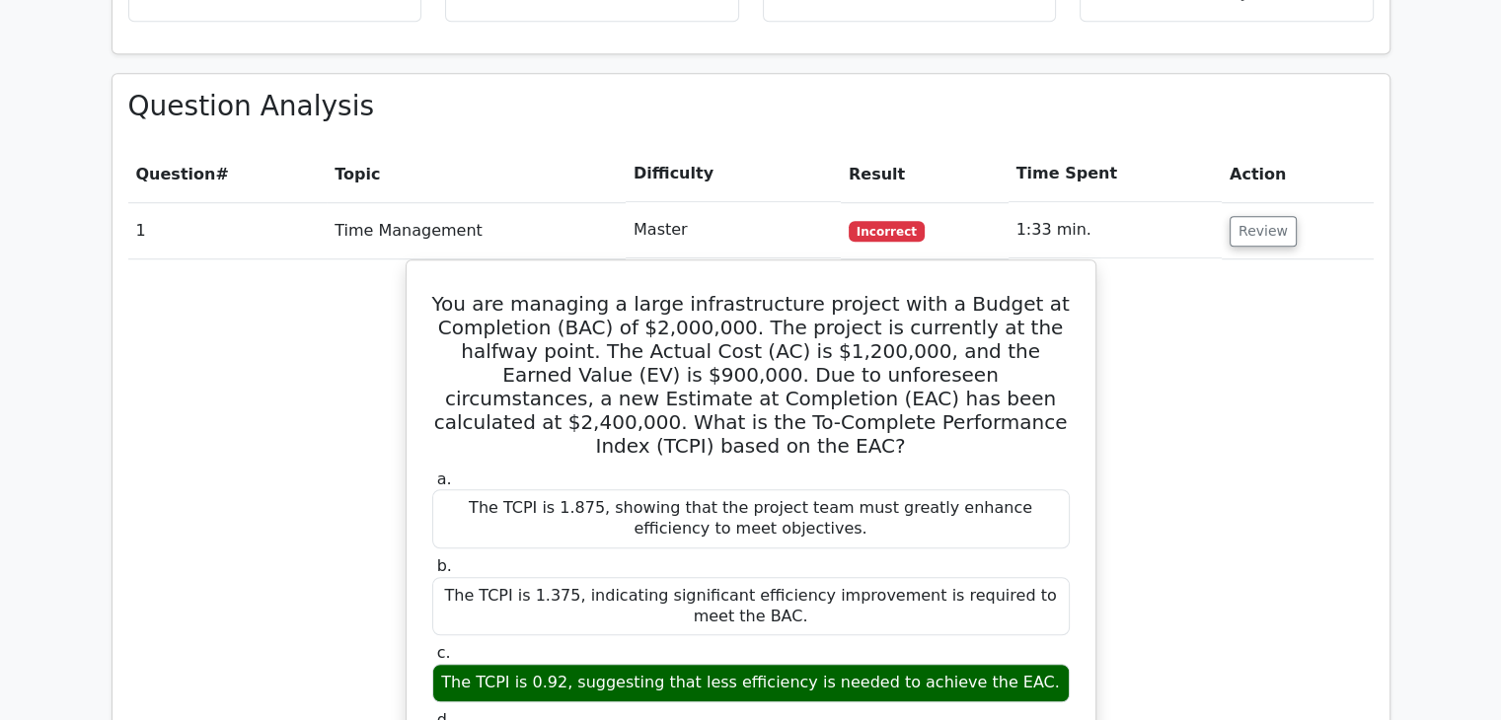
scroll to position [1350, 0]
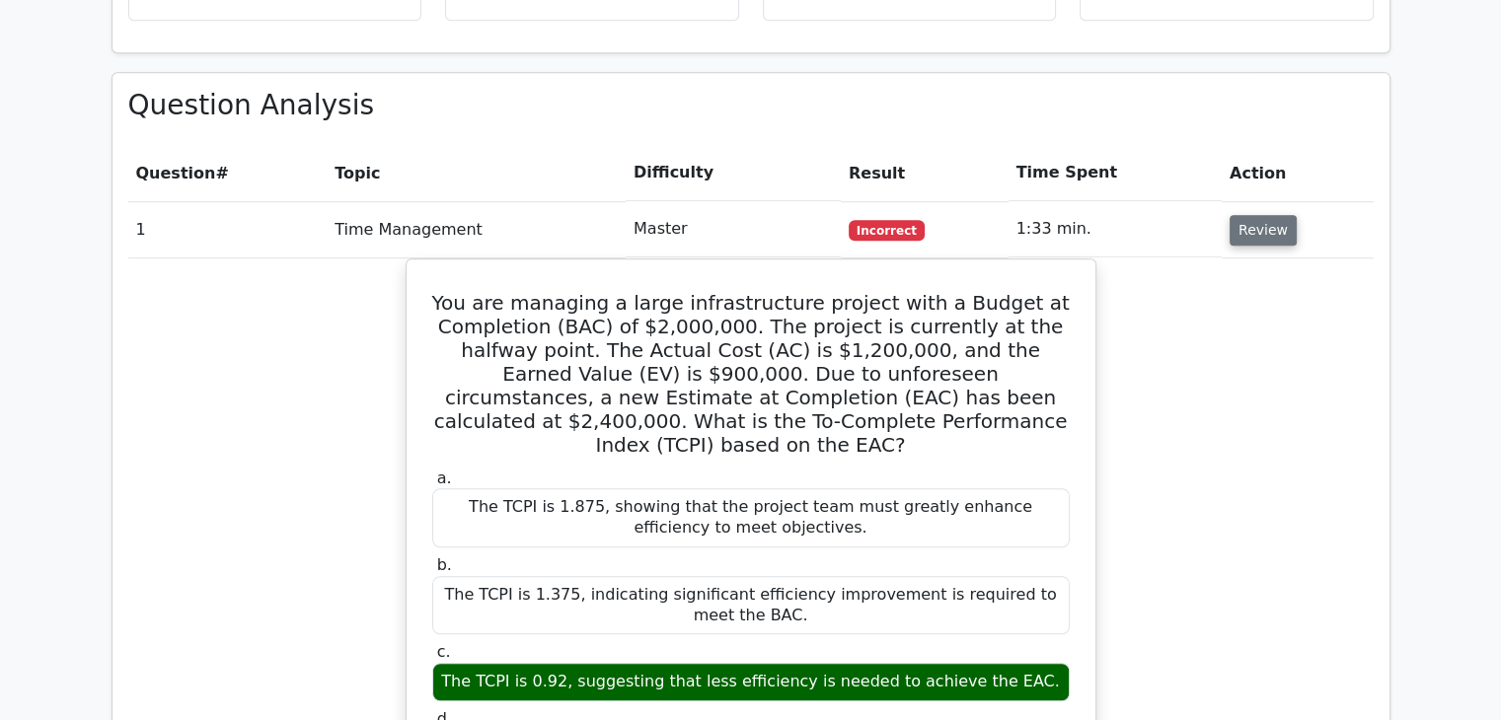
click at [1257, 215] on button "Review" at bounding box center [1262, 230] width 67 height 31
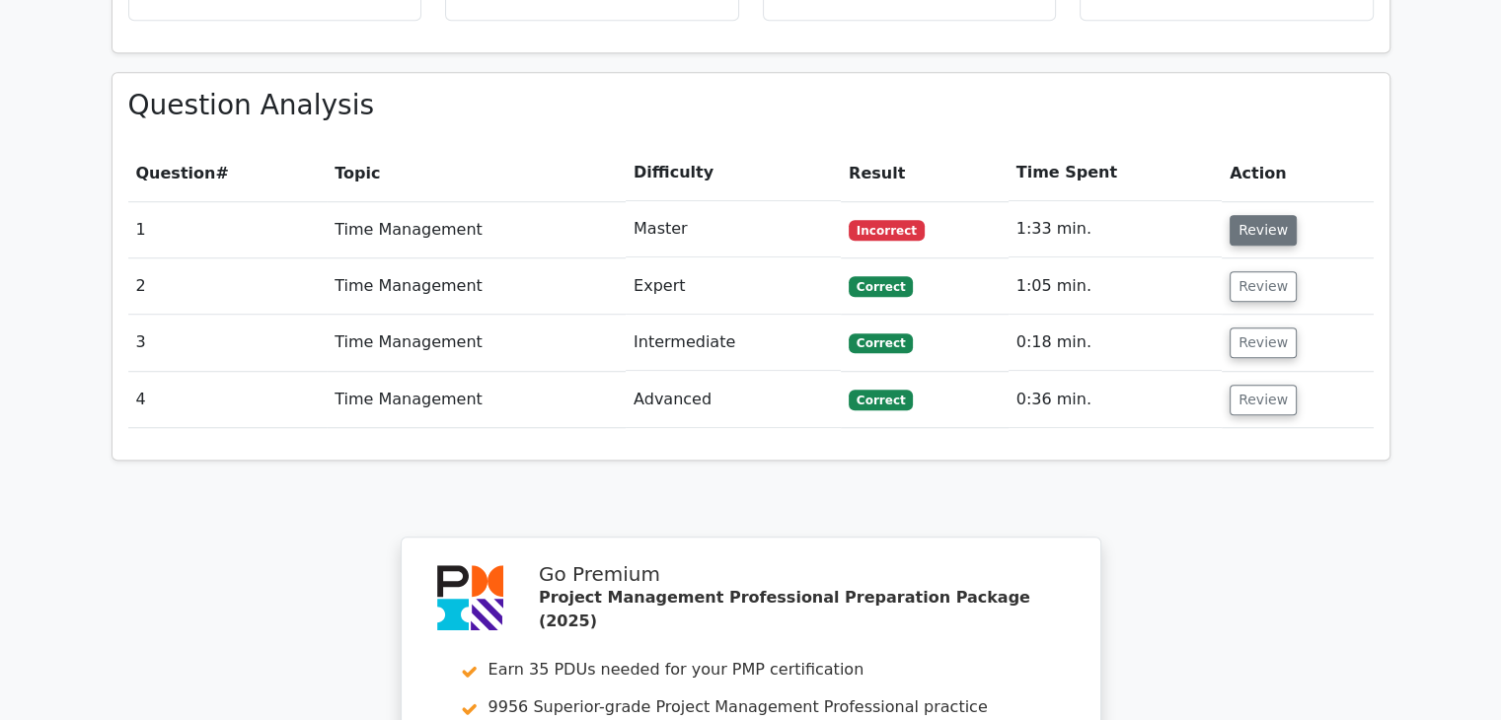
click at [1257, 215] on button "Review" at bounding box center [1262, 230] width 67 height 31
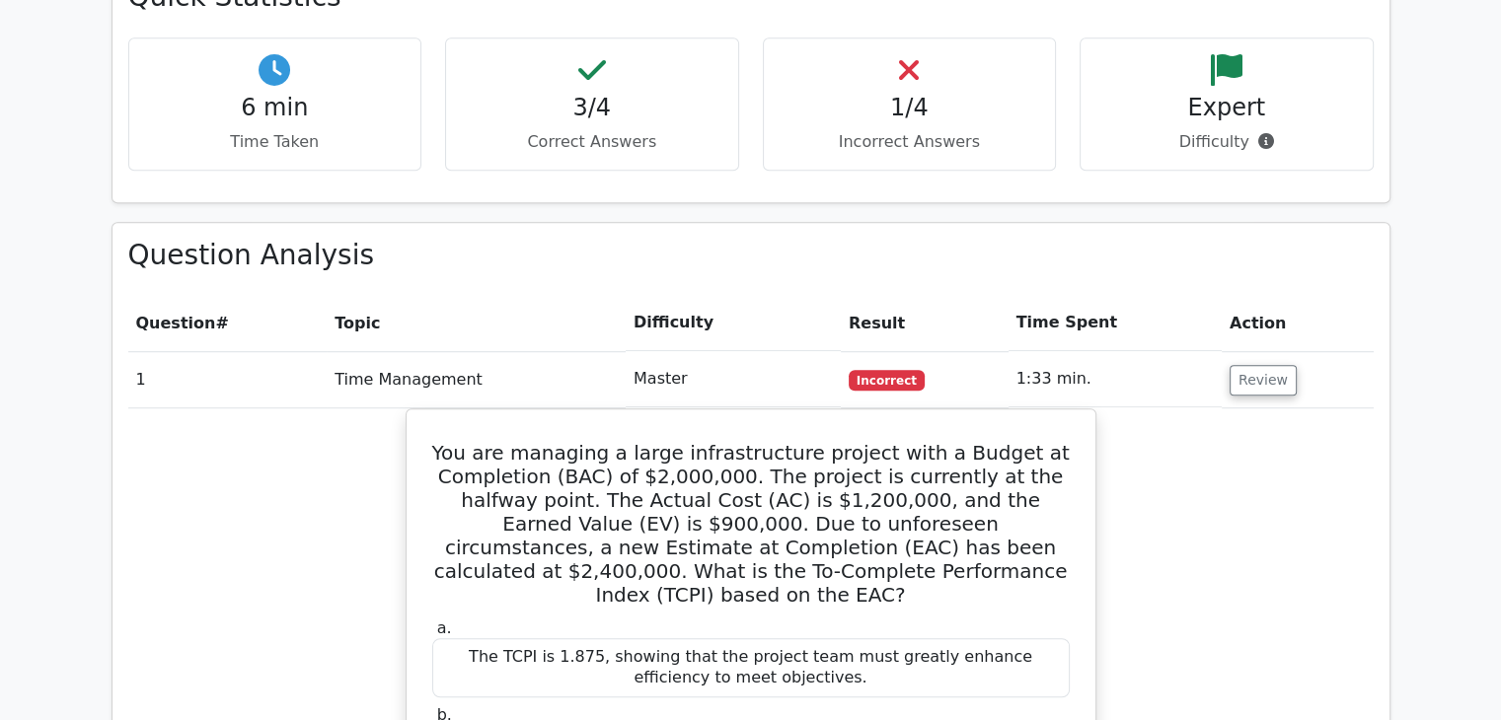
scroll to position [1188, 0]
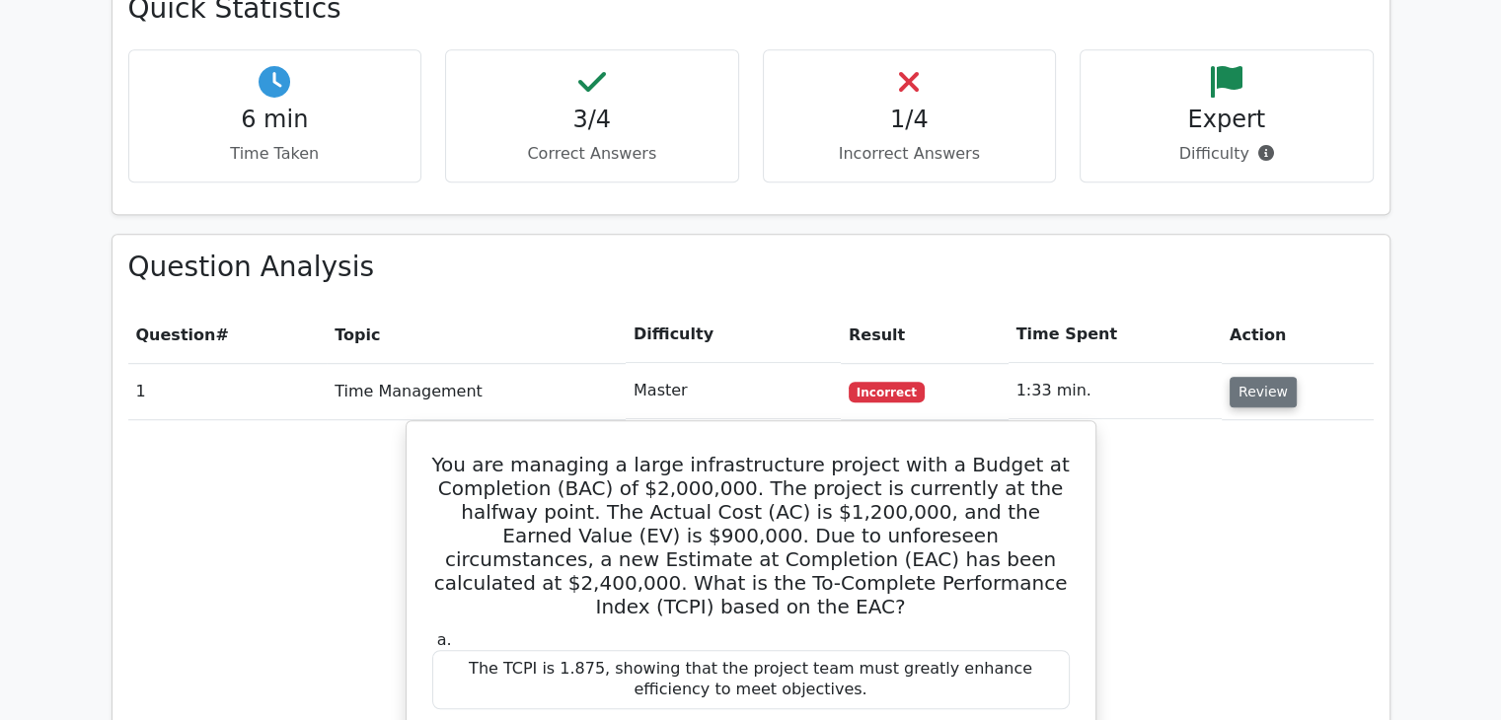
click at [1255, 377] on button "Review" at bounding box center [1262, 392] width 67 height 31
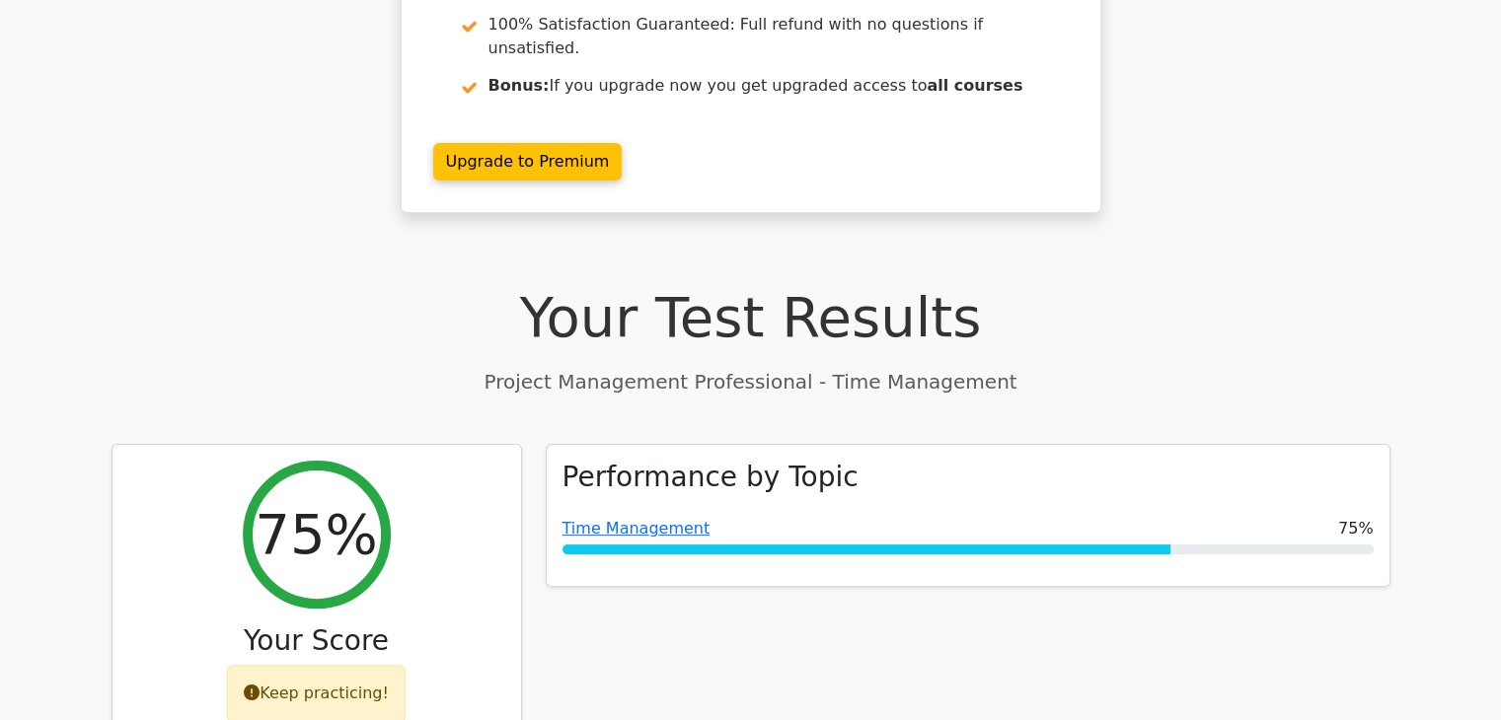
scroll to position [355, 0]
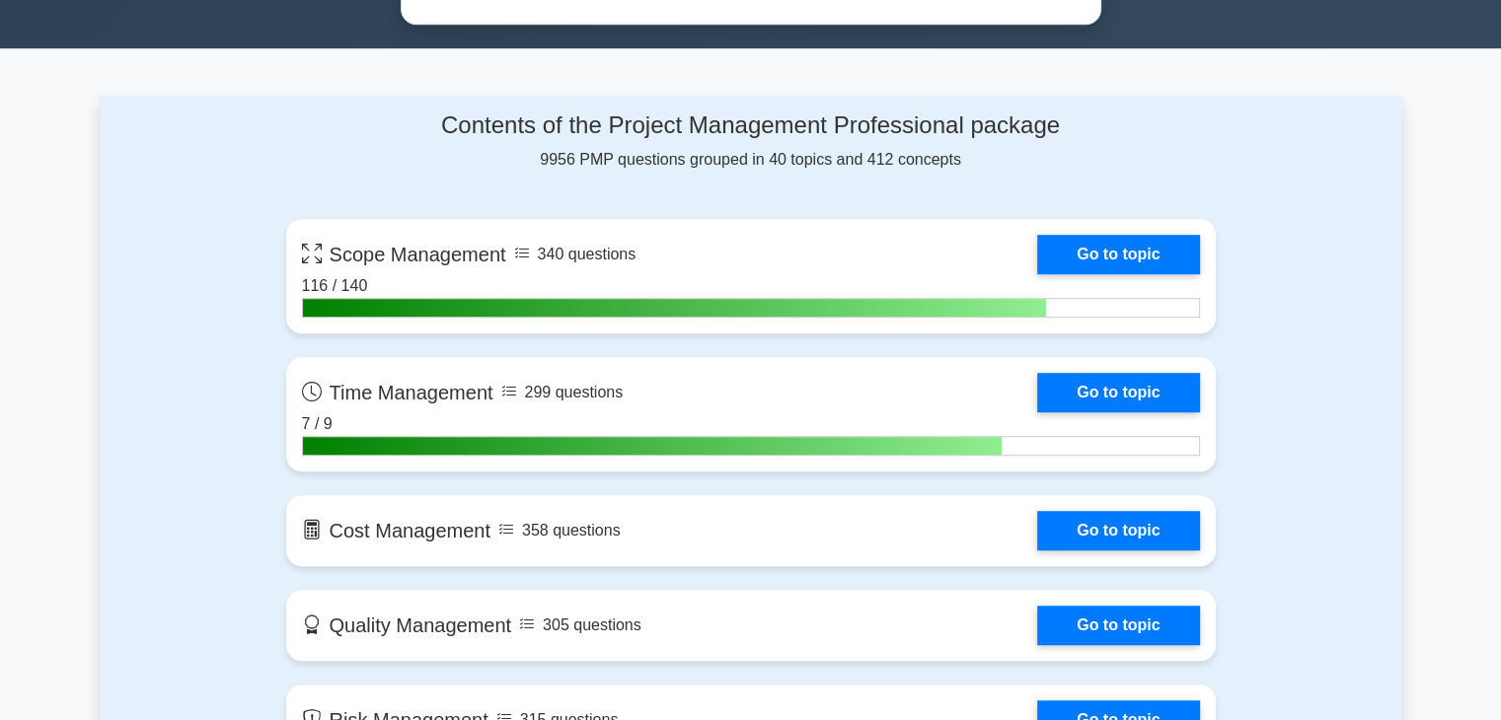
scroll to position [1229, 0]
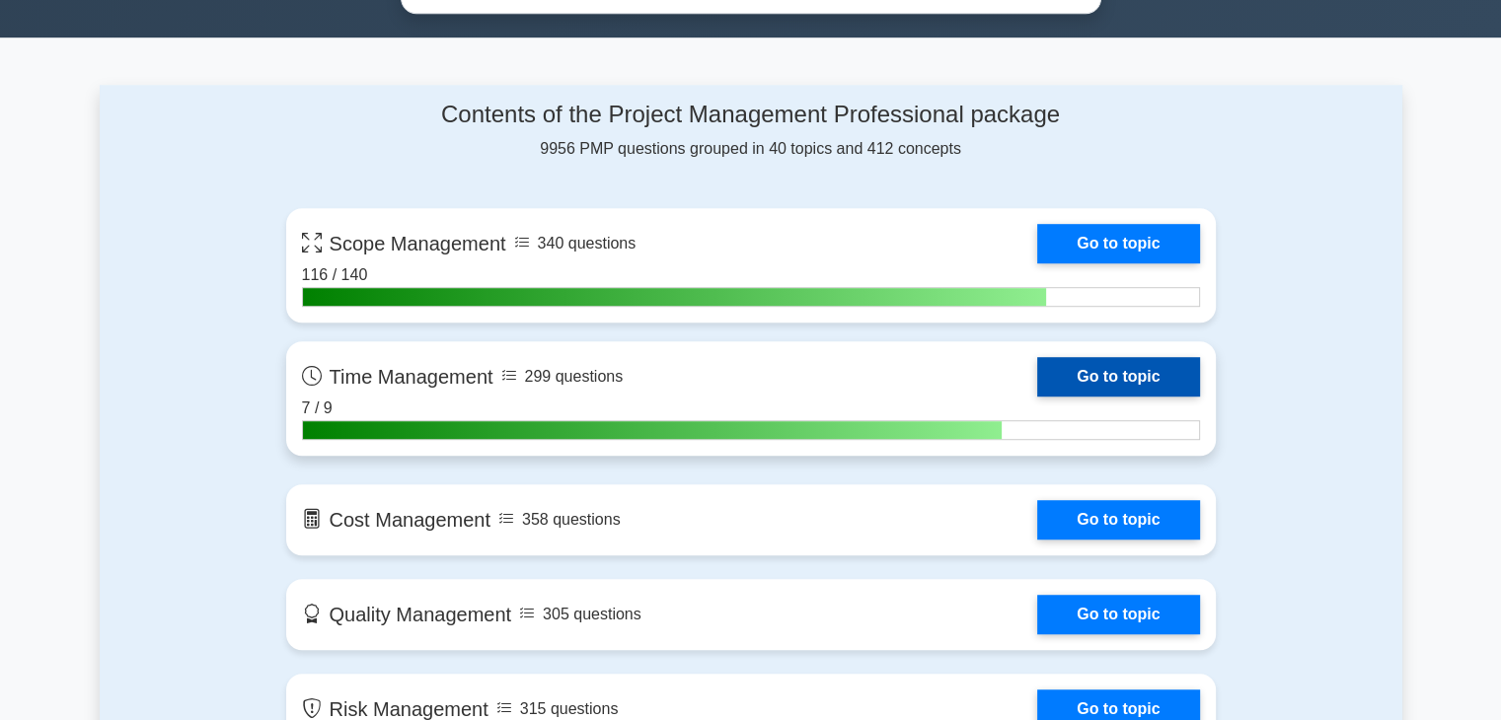
click at [1037, 377] on link "Go to topic" at bounding box center [1118, 376] width 162 height 39
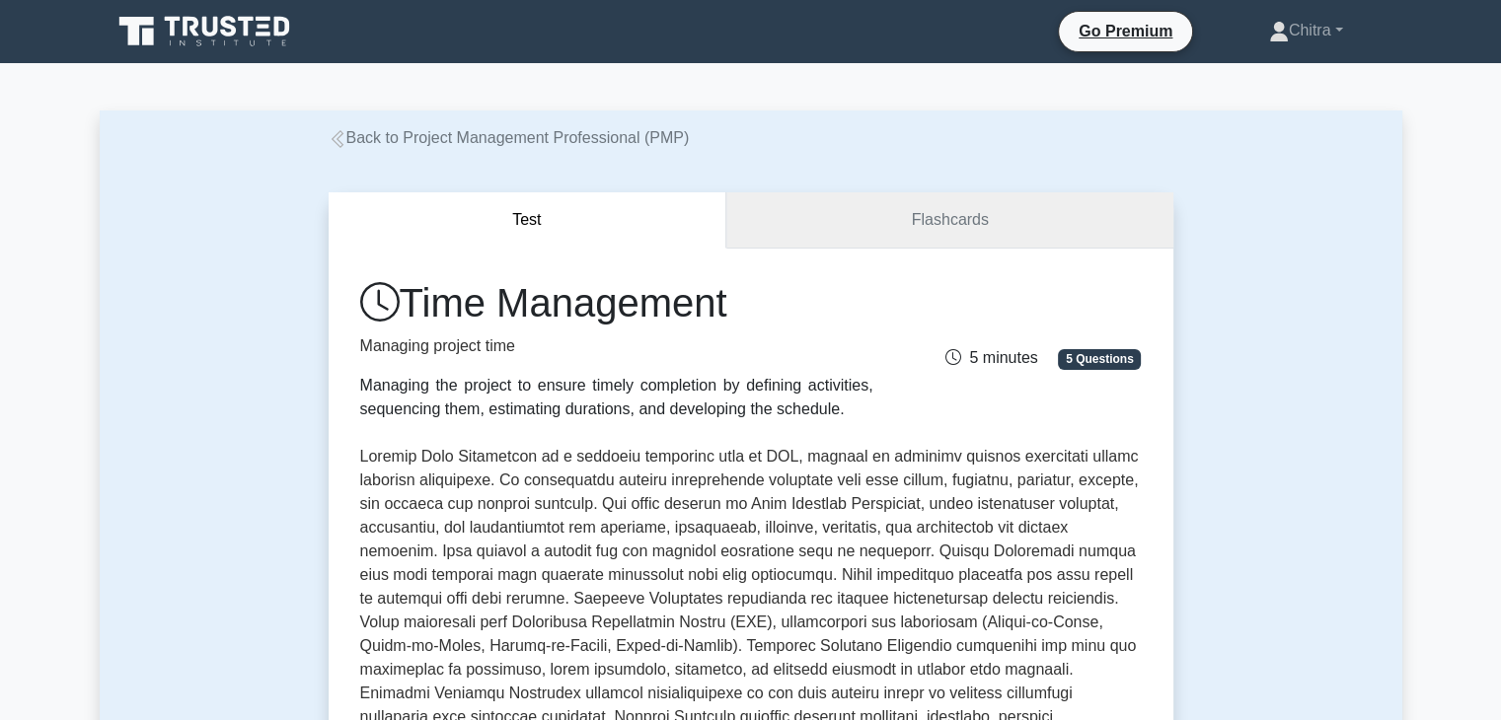
click at [967, 225] on link "Flashcards" at bounding box center [949, 220] width 446 height 56
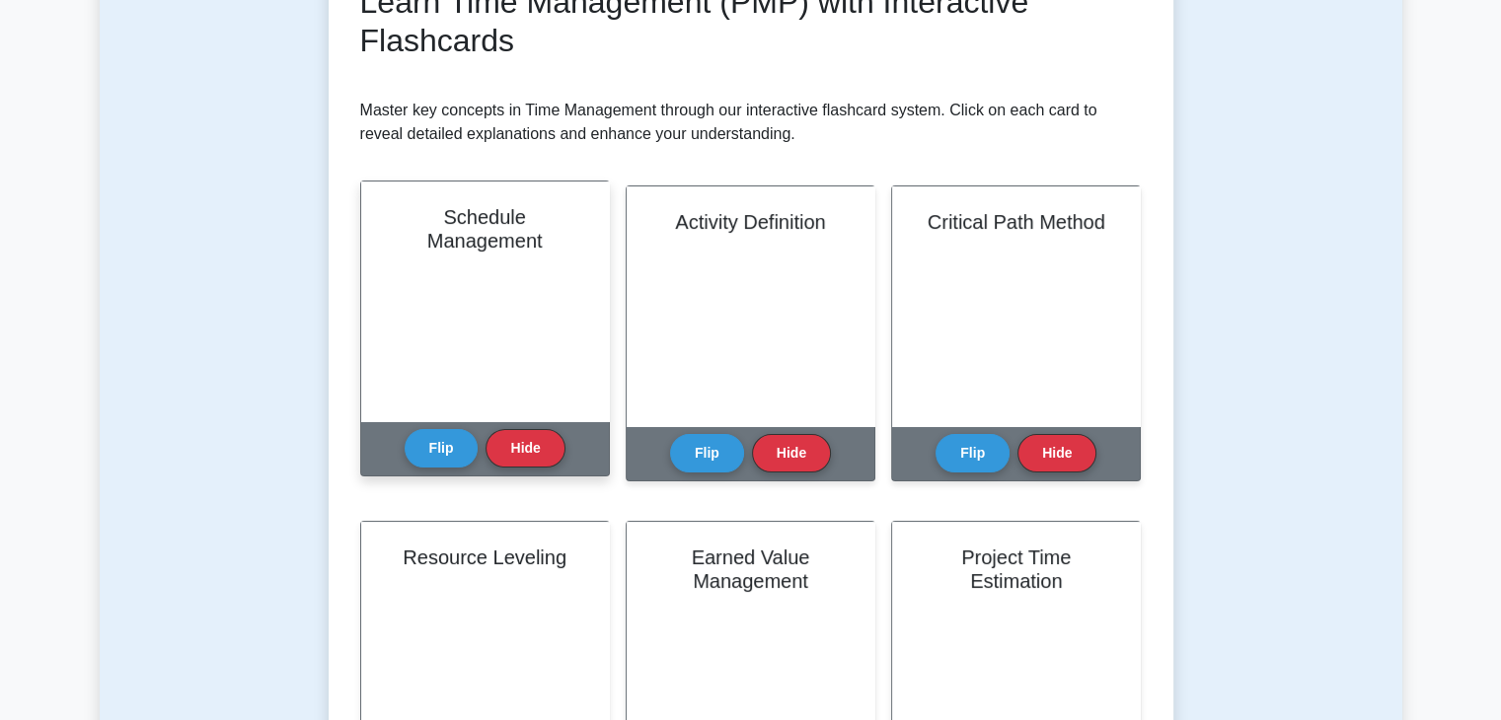
scroll to position [311, 0]
click at [475, 314] on div "Schedule Management" at bounding box center [485, 303] width 248 height 240
click at [478, 208] on h2 "Schedule Management" at bounding box center [485, 229] width 200 height 47
click at [449, 460] on button "Flip" at bounding box center [442, 448] width 74 height 38
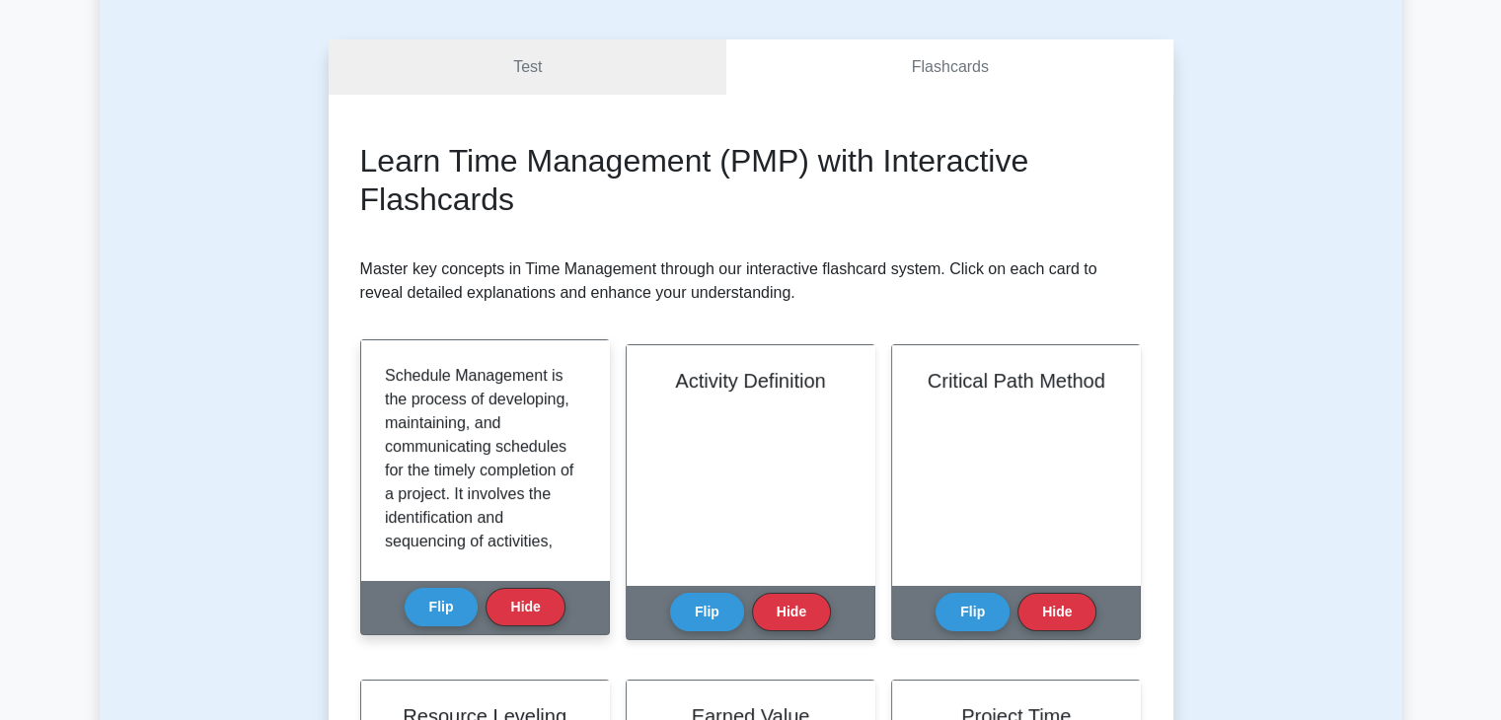
scroll to position [0, 0]
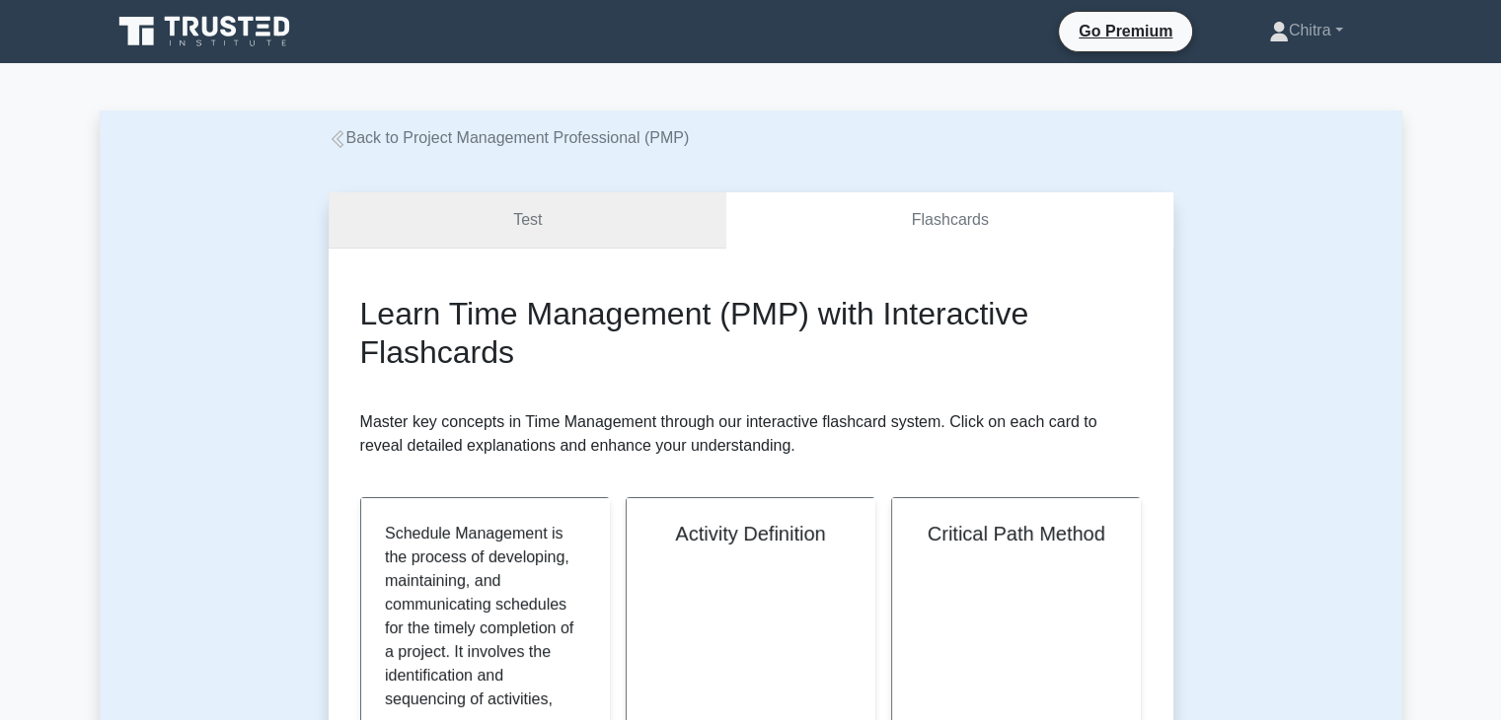
click at [498, 220] on link "Test" at bounding box center [528, 220] width 399 height 56
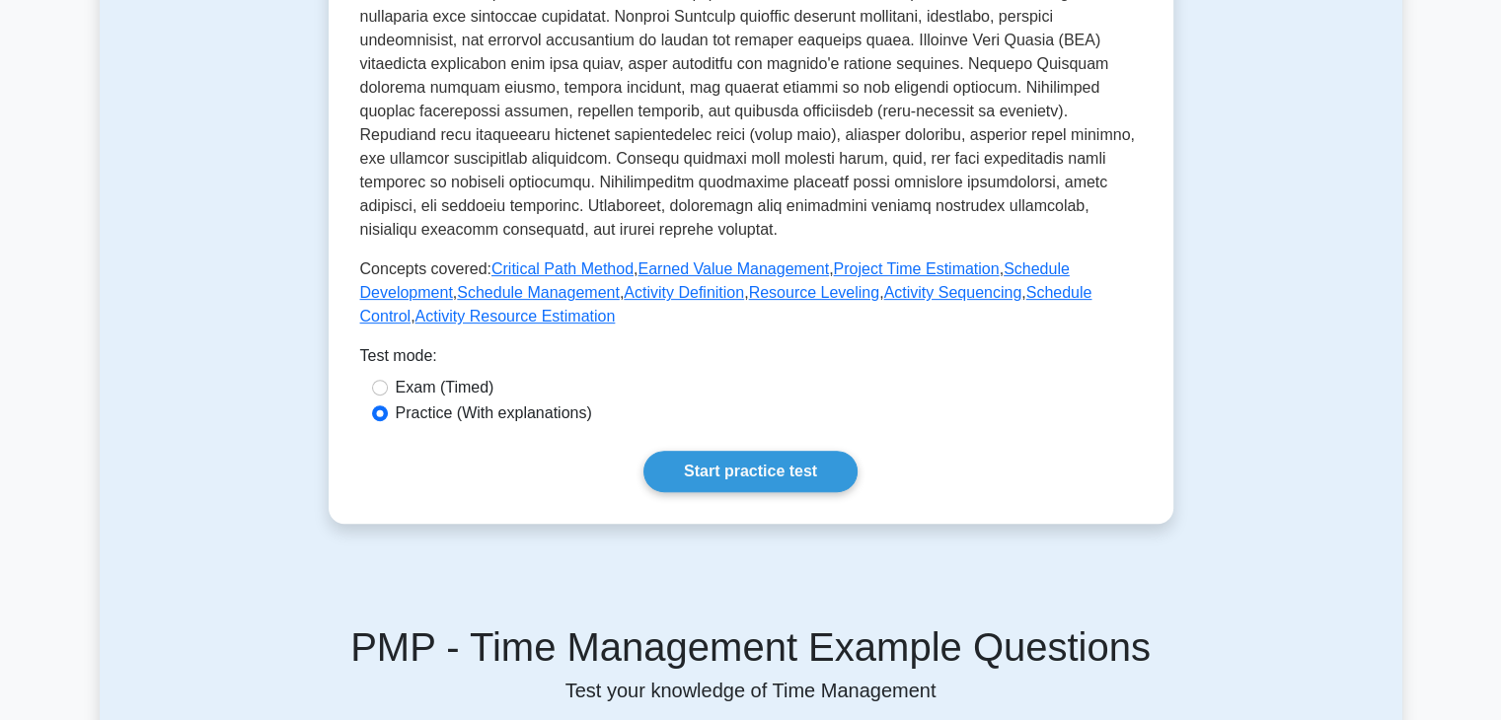
scroll to position [702, 0]
click at [381, 401] on div "Practice (With explanations)" at bounding box center [751, 412] width 758 height 24
click at [383, 384] on input "Exam (Timed)" at bounding box center [380, 386] width 16 height 16
radio input "true"
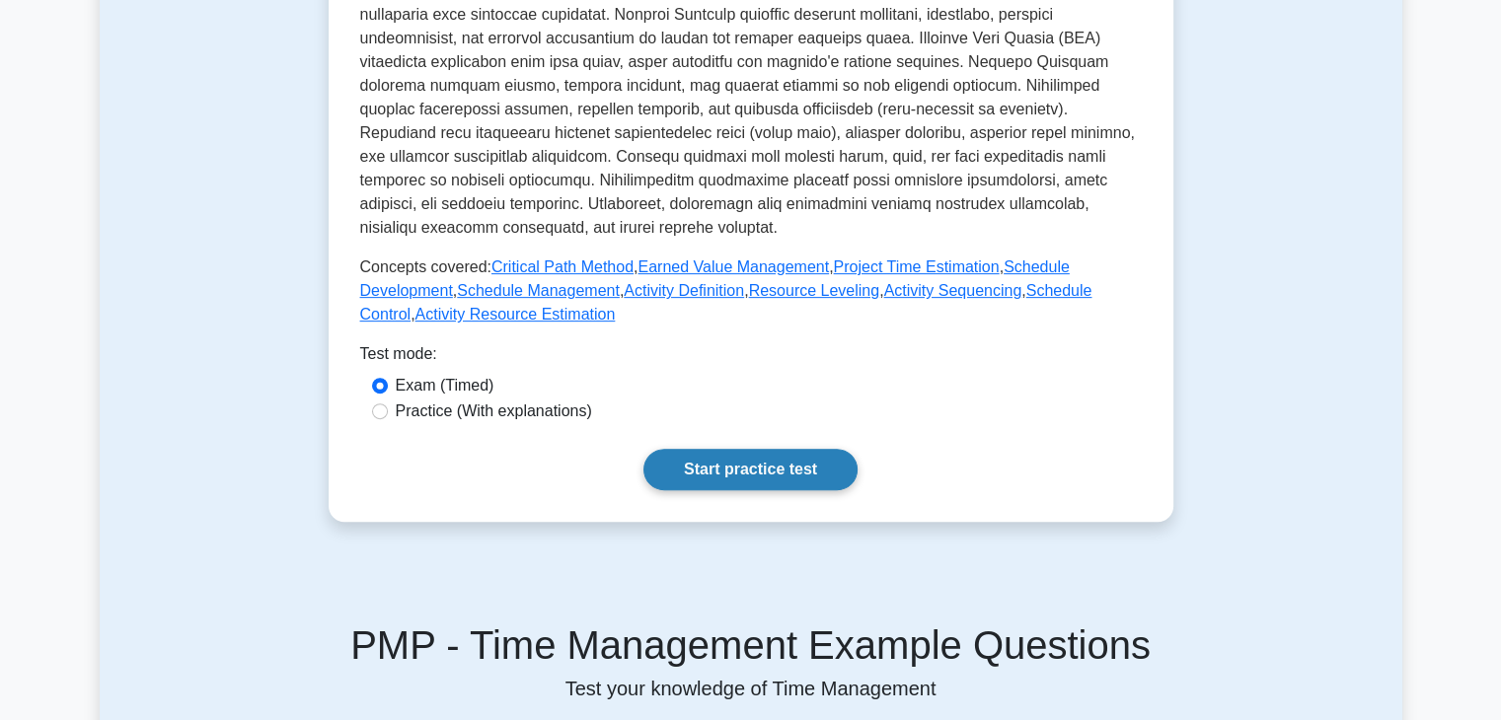
click at [772, 469] on link "Start practice test" at bounding box center [750, 469] width 214 height 41
click at [542, 269] on link "Critical Path Method" at bounding box center [562, 266] width 142 height 17
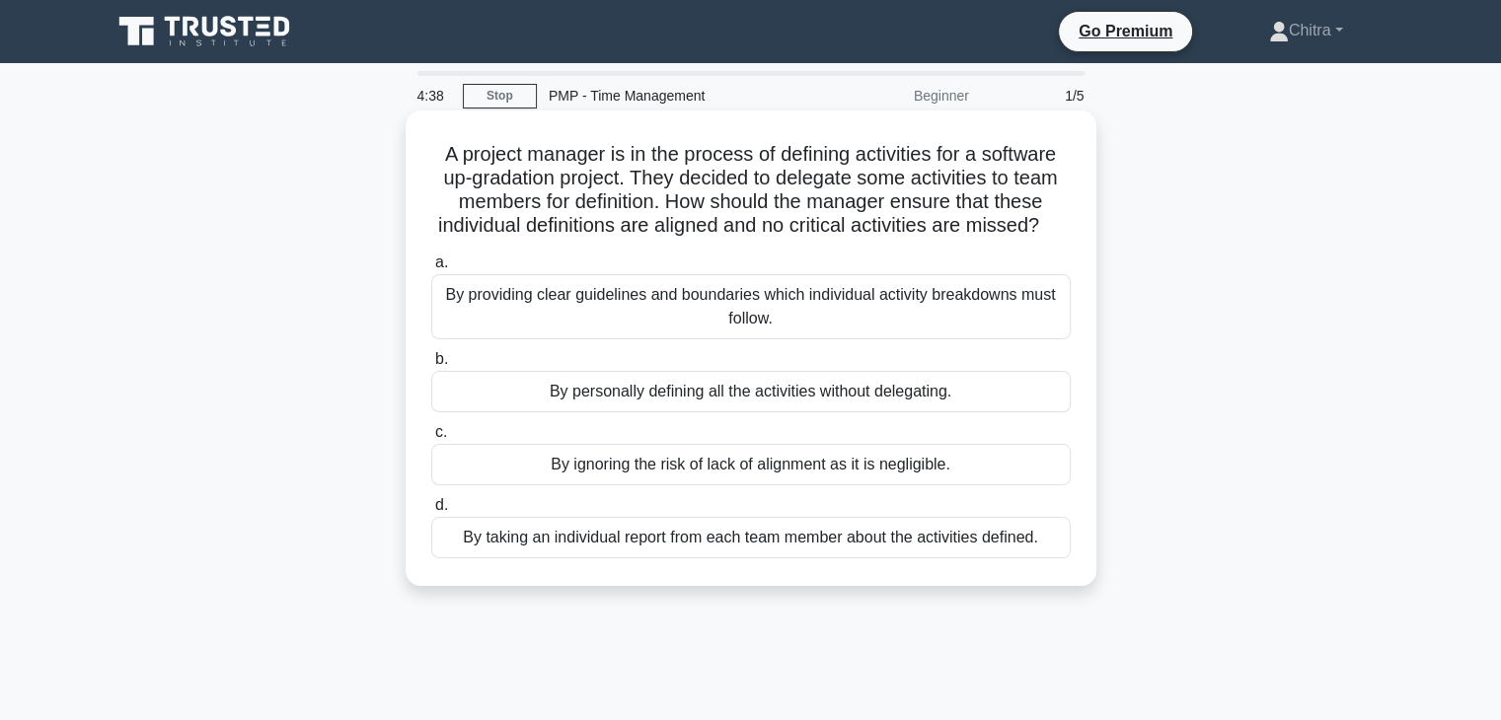
click at [863, 336] on div "By providing clear guidelines and boundaries which individual activity breakdow…" at bounding box center [750, 306] width 639 height 65
click at [431, 269] on input "a. By providing clear guidelines and boundaries which individual activity break…" at bounding box center [431, 263] width 0 height 13
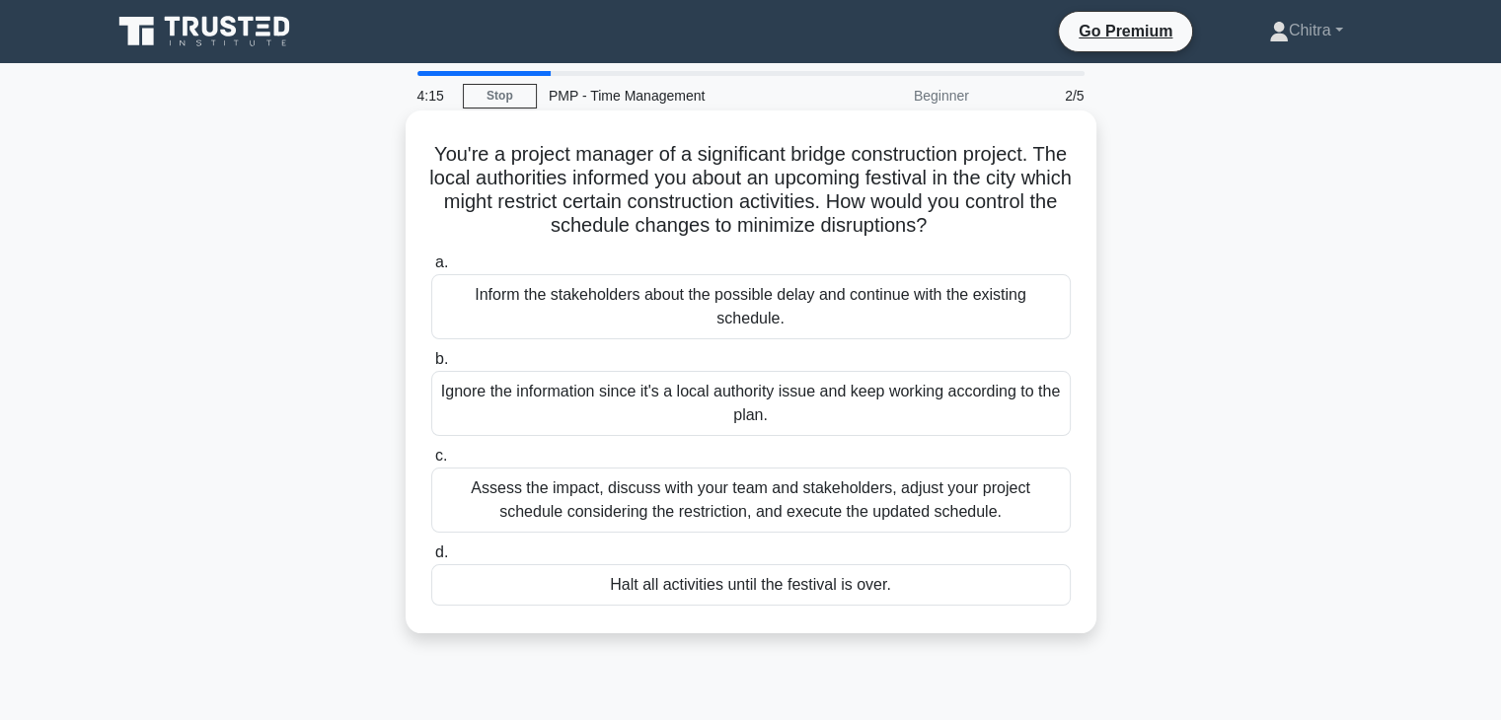
click at [770, 510] on div "Assess the impact, discuss with your team and stakeholders, adjust your project…" at bounding box center [750, 500] width 639 height 65
click at [431, 463] on input "c. Assess the impact, discuss with your team and stakeholders, adjust your proj…" at bounding box center [431, 456] width 0 height 13
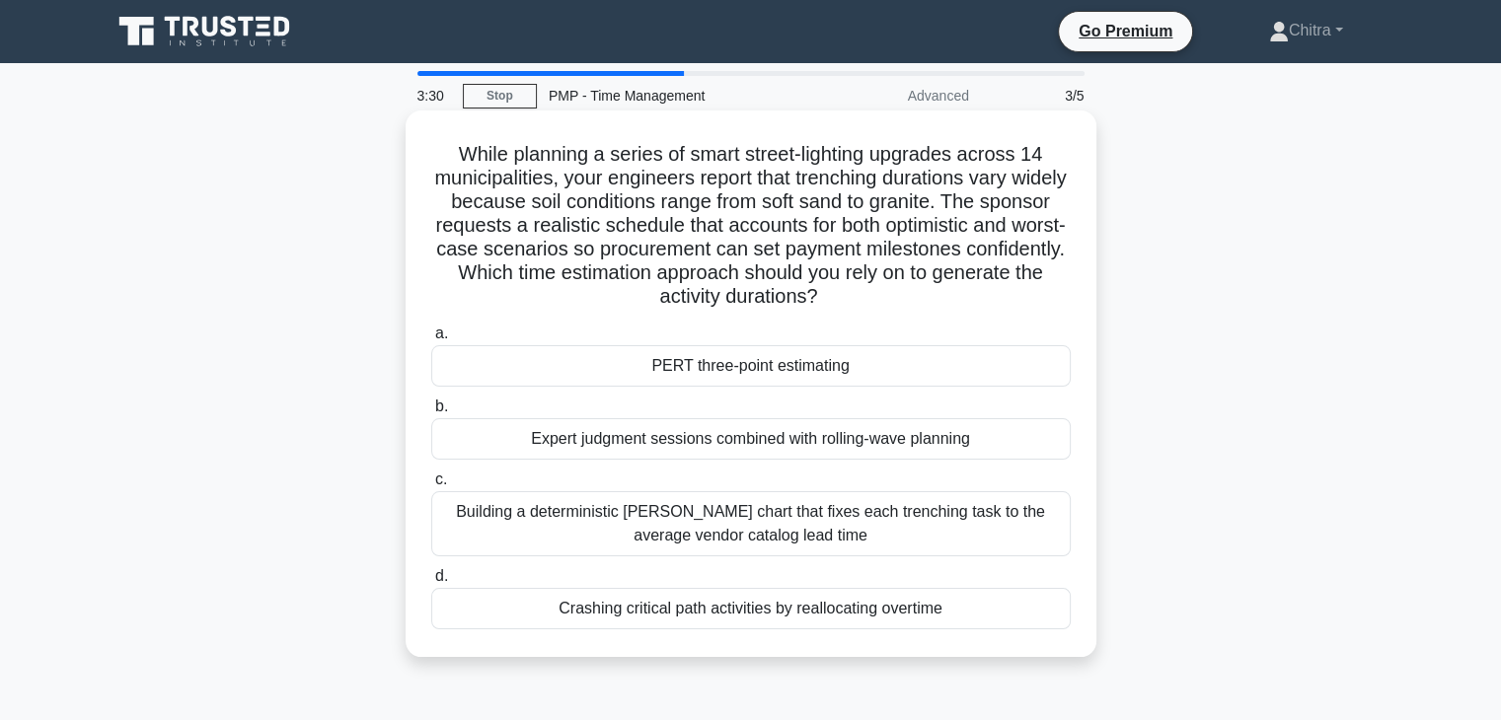
click at [883, 613] on div "Crashing critical path activities by reallocating overtime" at bounding box center [750, 608] width 639 height 41
click at [431, 583] on input "d. Crashing critical path activities by reallocating overtime" at bounding box center [431, 576] width 0 height 13
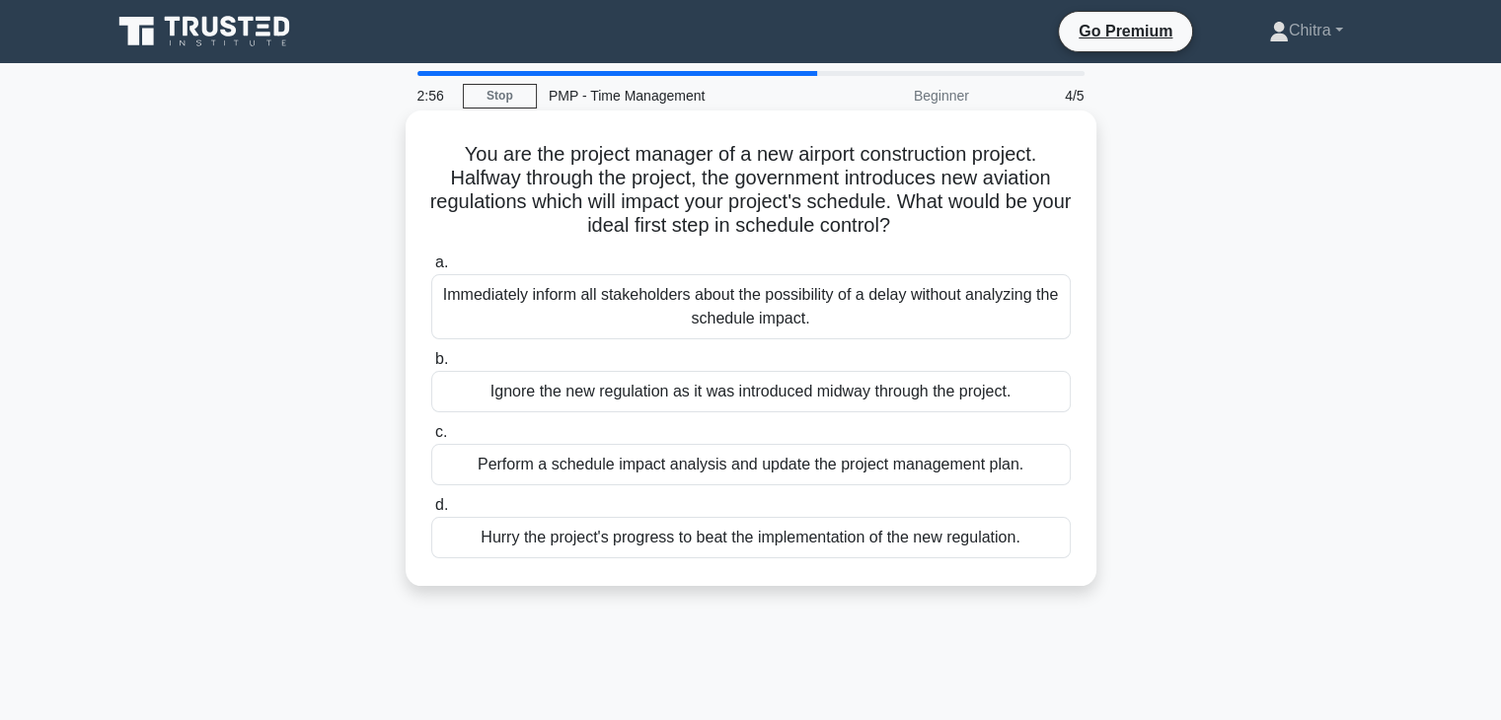
click at [958, 474] on div "Perform a schedule impact analysis and update the project management plan." at bounding box center [750, 464] width 639 height 41
click at [431, 439] on input "c. Perform a schedule impact analysis and update the project management plan." at bounding box center [431, 432] width 0 height 13
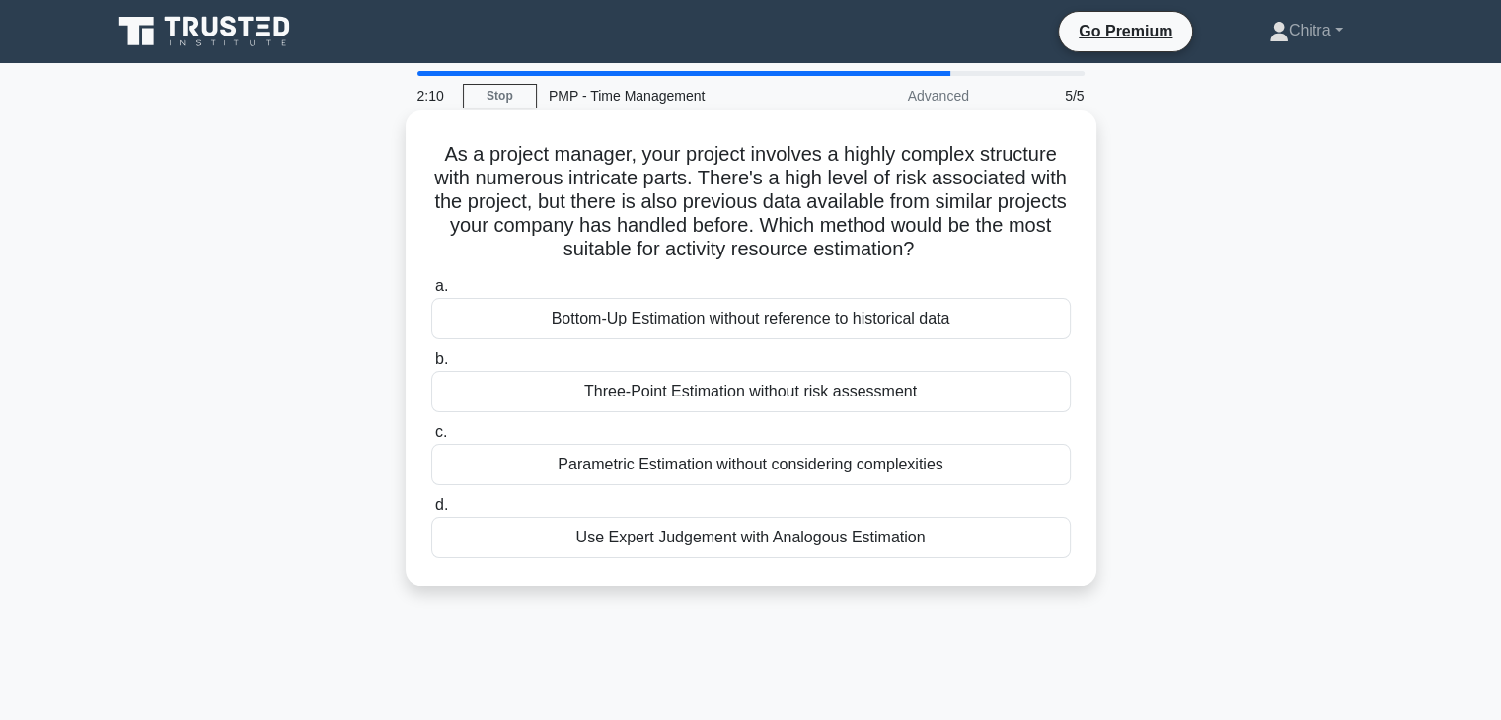
click at [750, 557] on div "Use Expert Judgement with Analogous Estimation" at bounding box center [750, 537] width 639 height 41
click at [431, 512] on input "d. Use Expert Judgement with Analogous Estimation" at bounding box center [431, 505] width 0 height 13
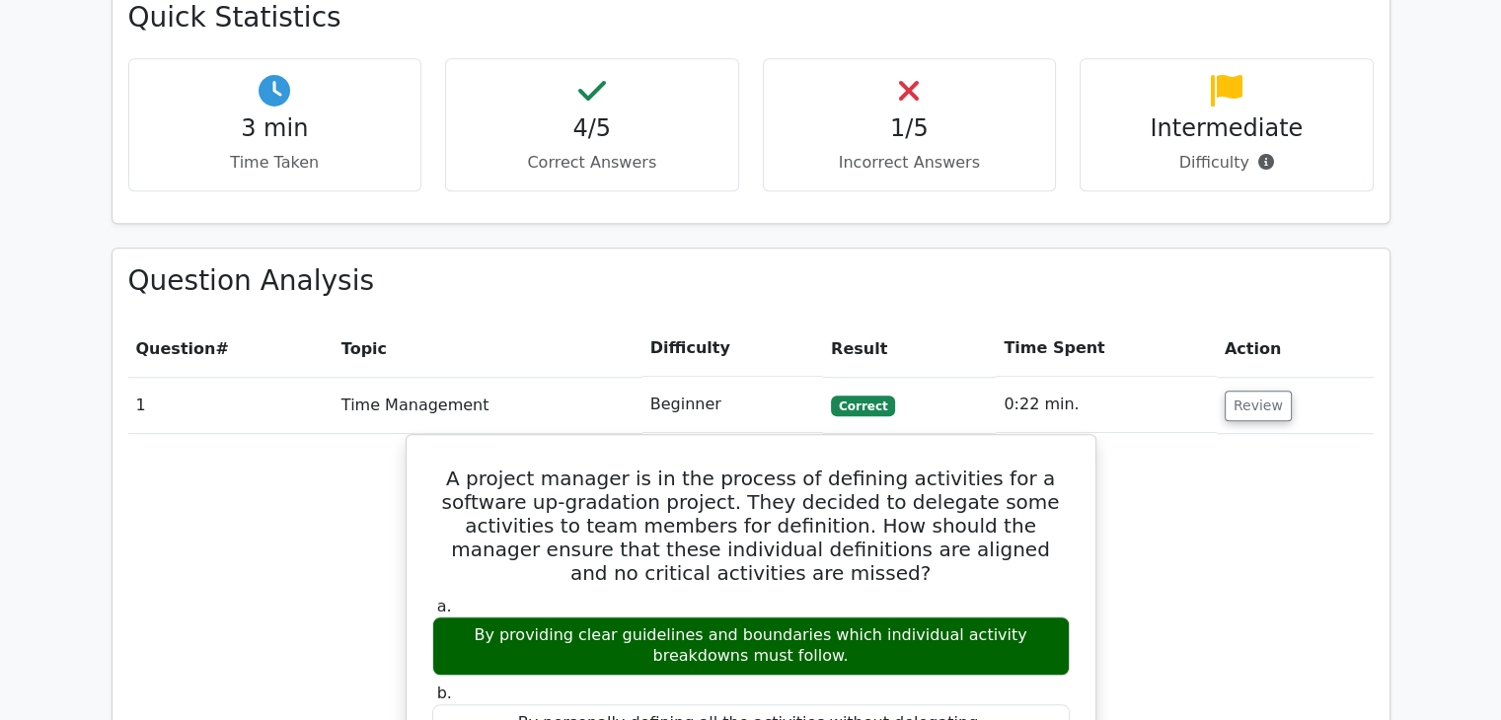
scroll to position [1215, 0]
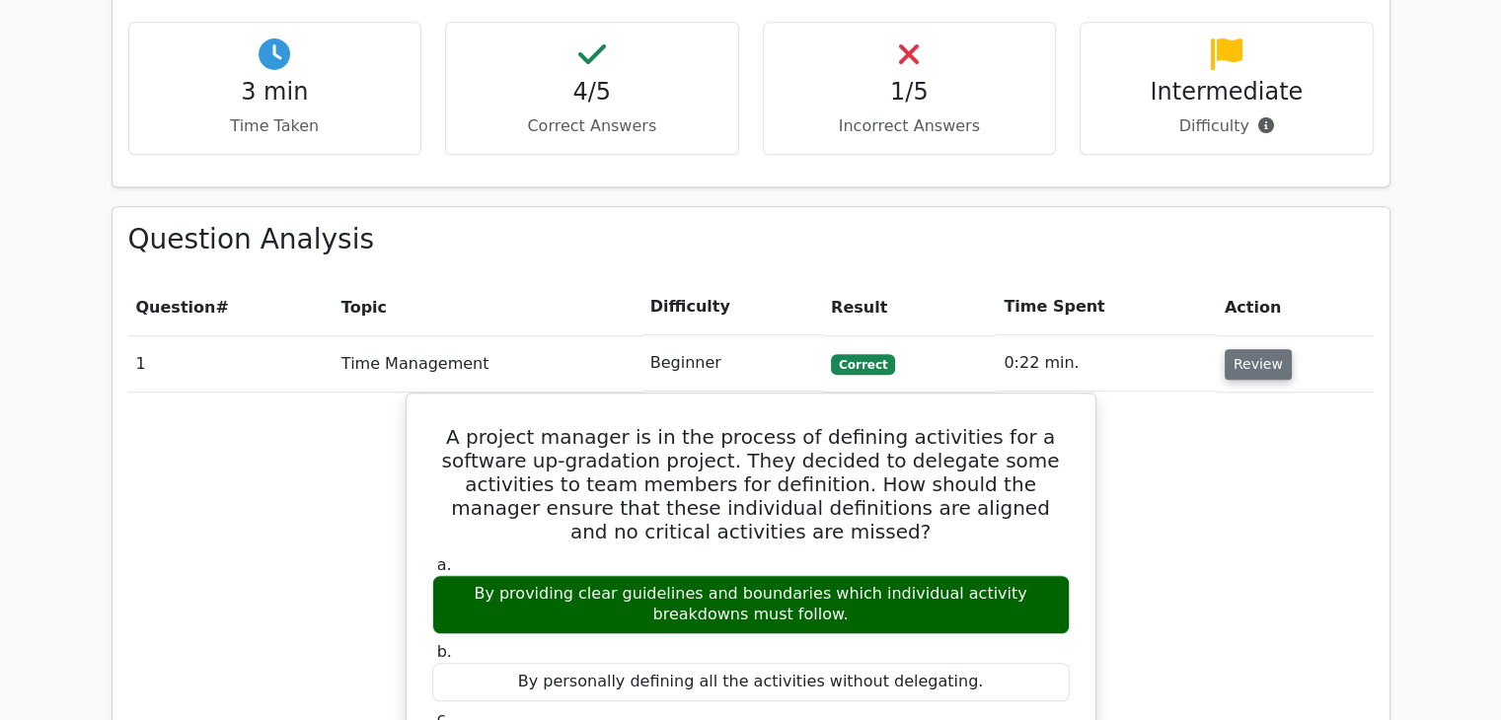
click at [1255, 349] on button "Review" at bounding box center [1257, 364] width 67 height 31
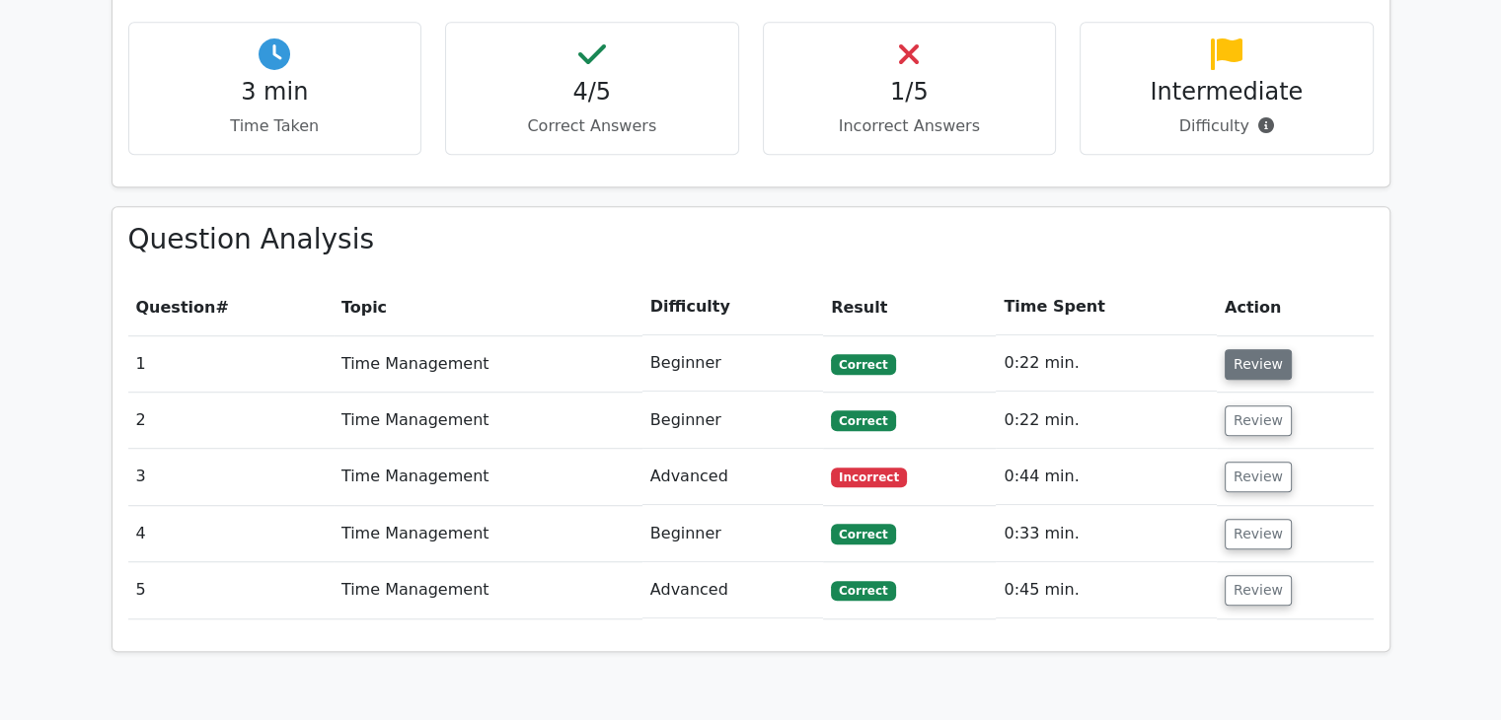
click at [1255, 349] on button "Review" at bounding box center [1257, 364] width 67 height 31
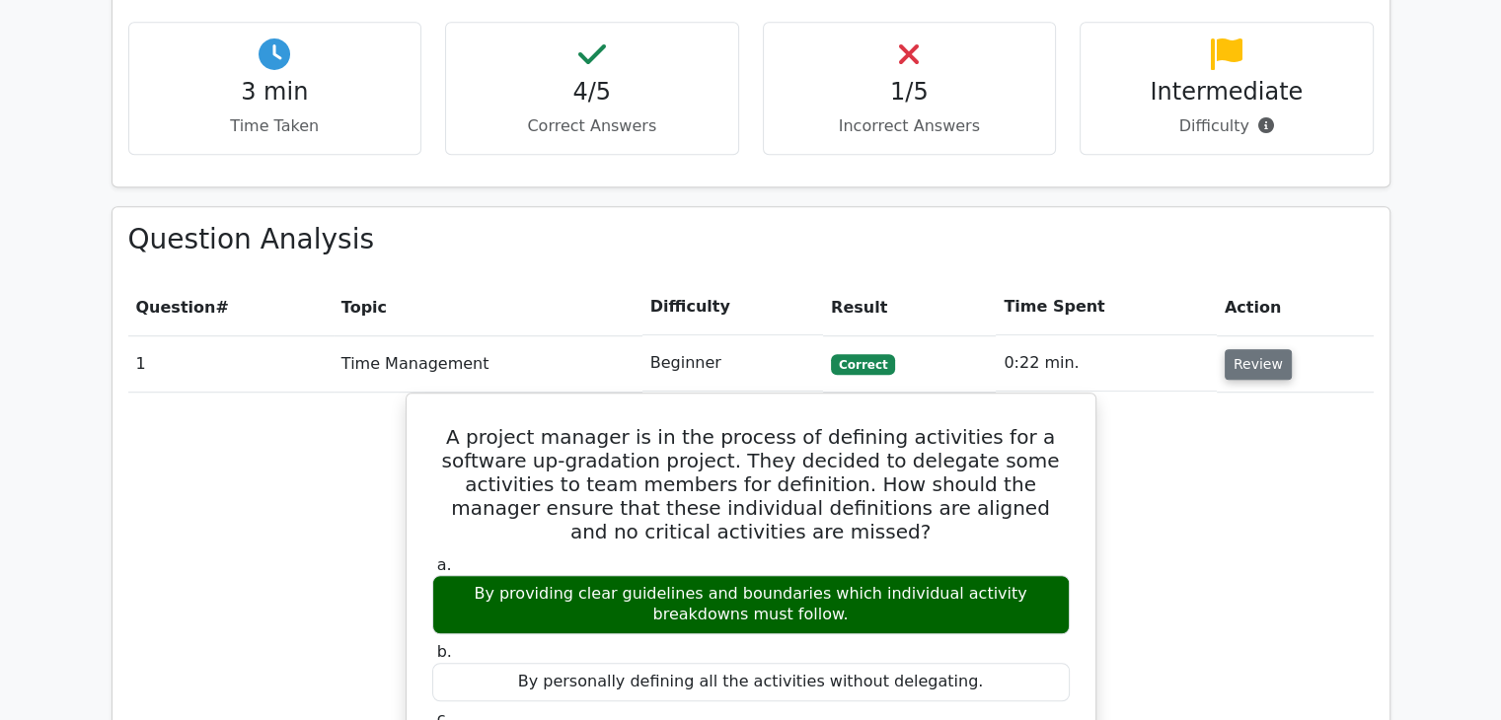
click at [1255, 349] on button "Review" at bounding box center [1257, 364] width 67 height 31
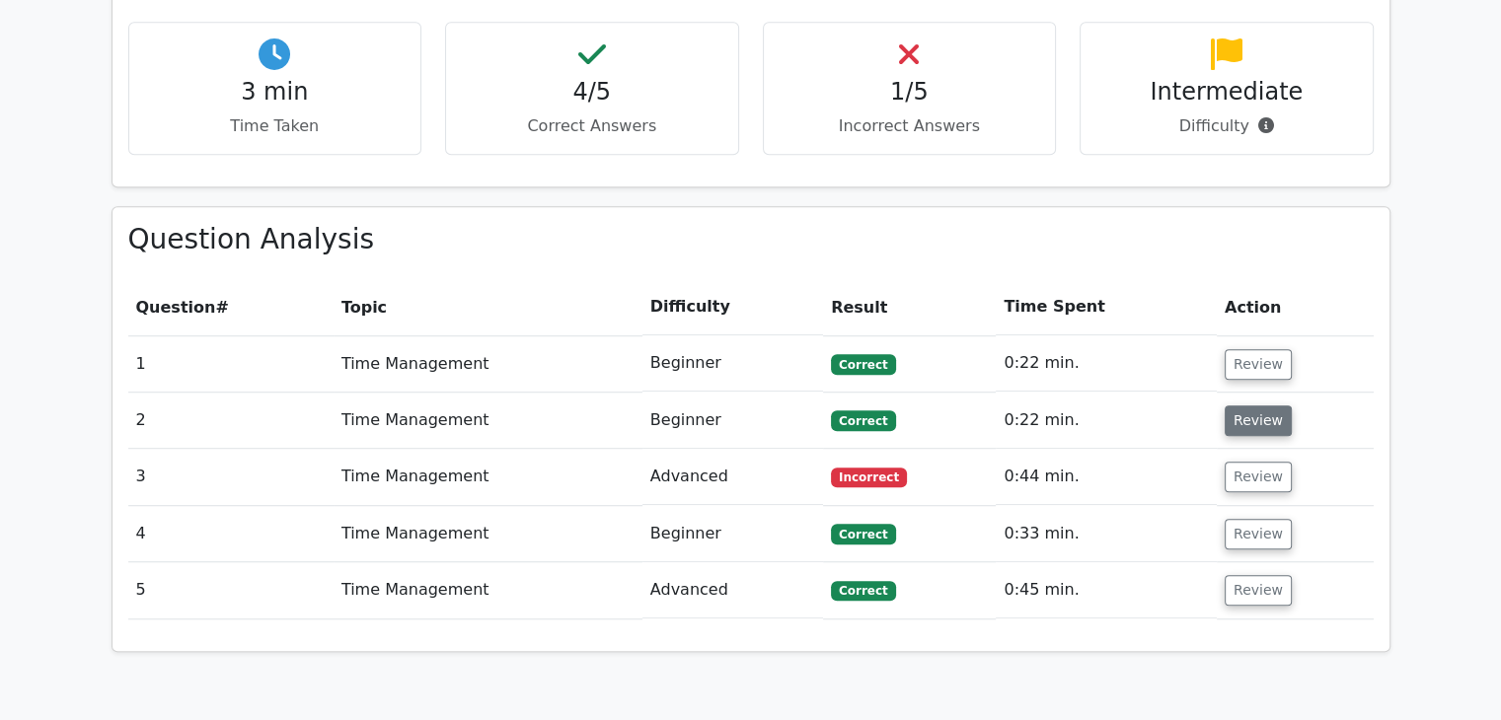
click at [1253, 405] on button "Review" at bounding box center [1257, 420] width 67 height 31
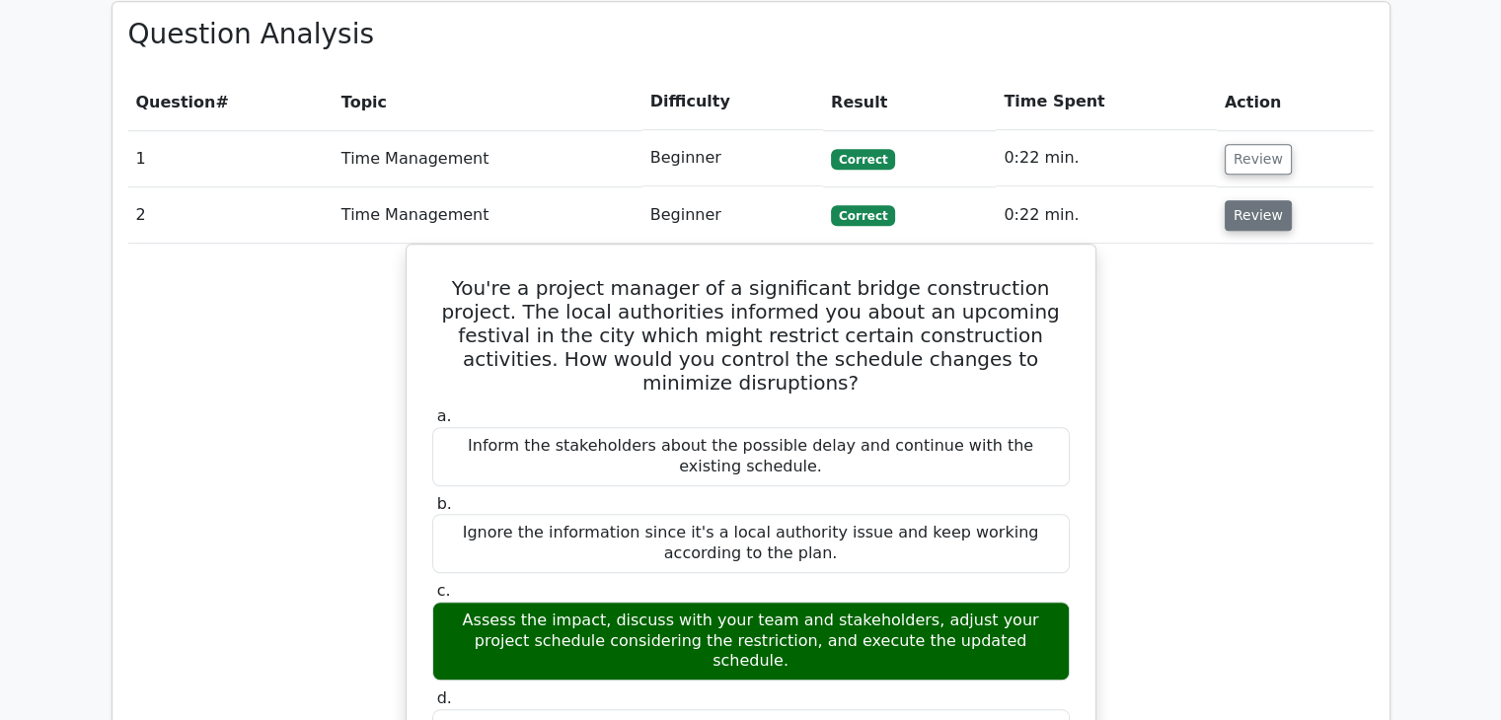
scroll to position [1424, 0]
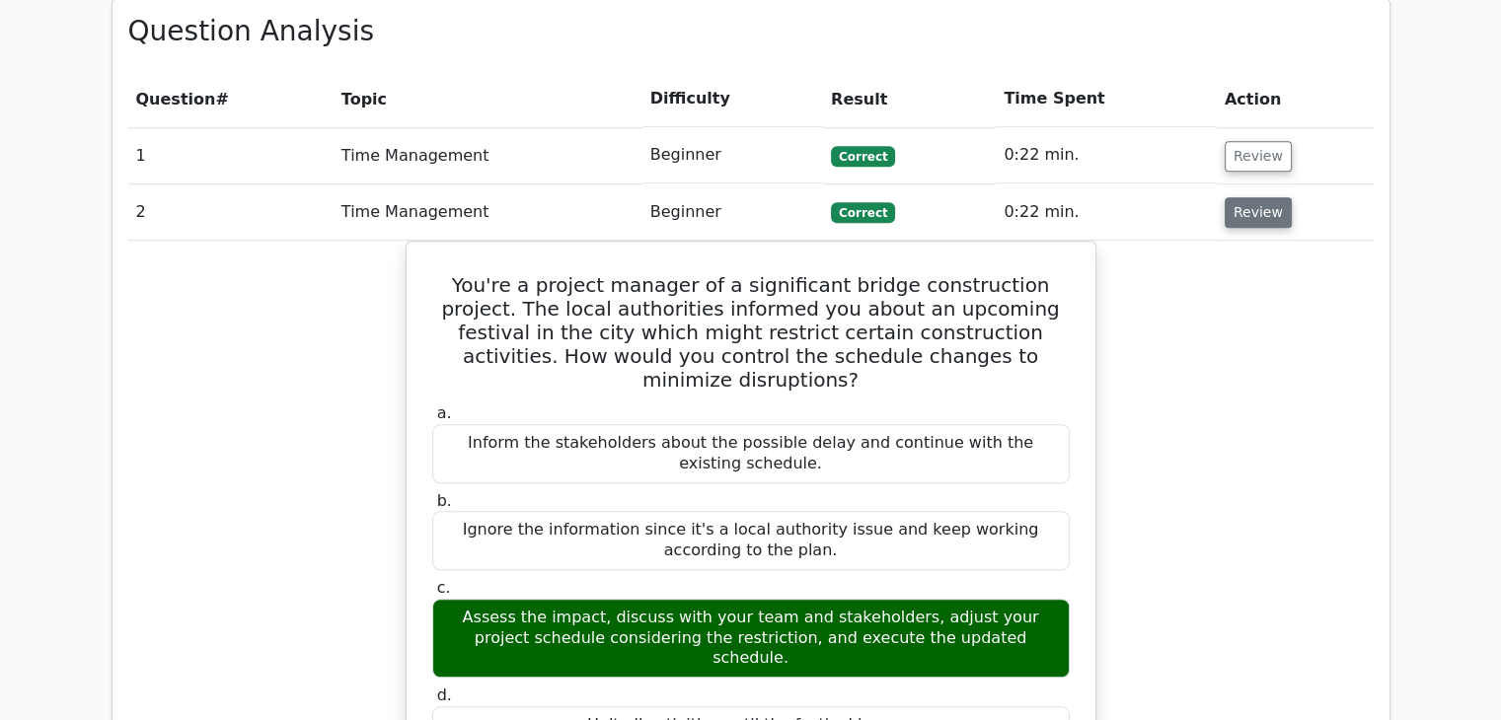
click at [1255, 197] on button "Review" at bounding box center [1257, 212] width 67 height 31
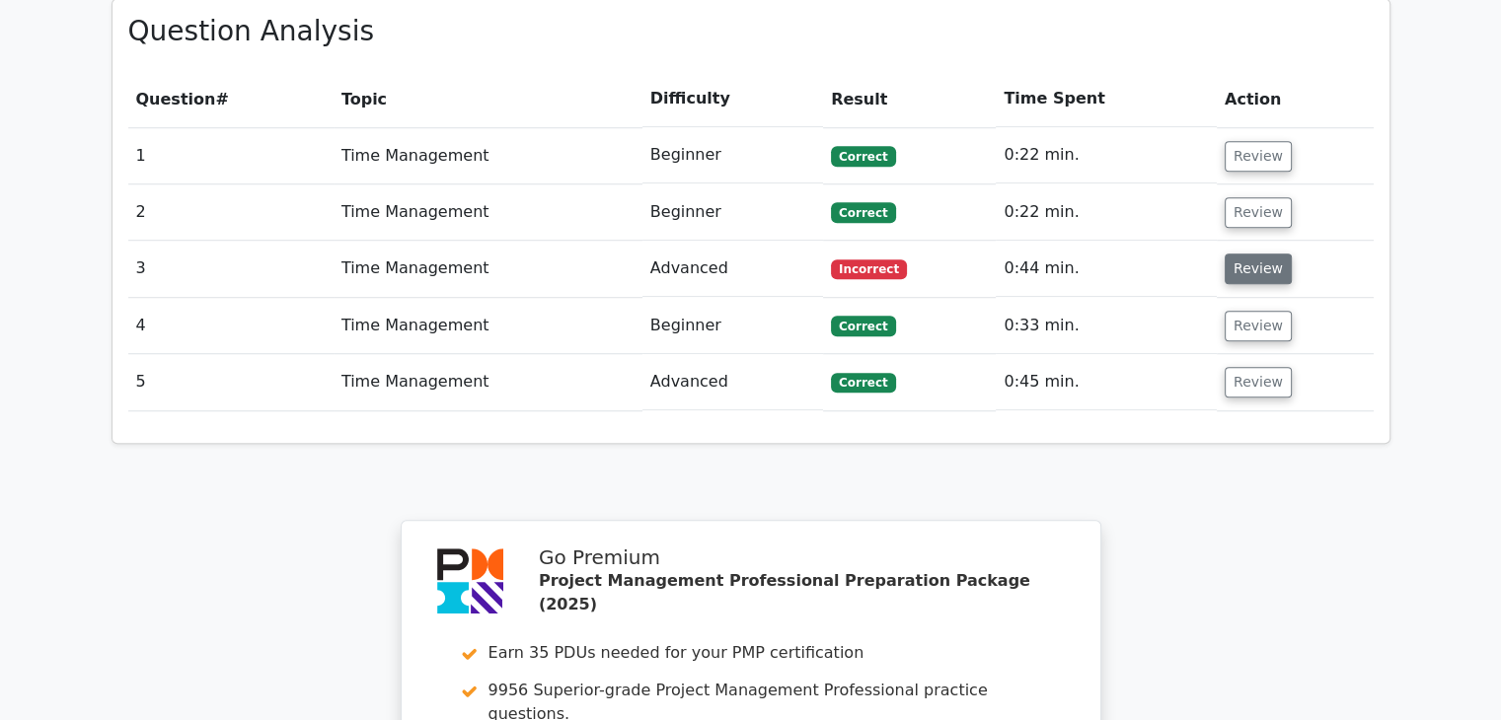
click at [1237, 254] on button "Review" at bounding box center [1257, 269] width 67 height 31
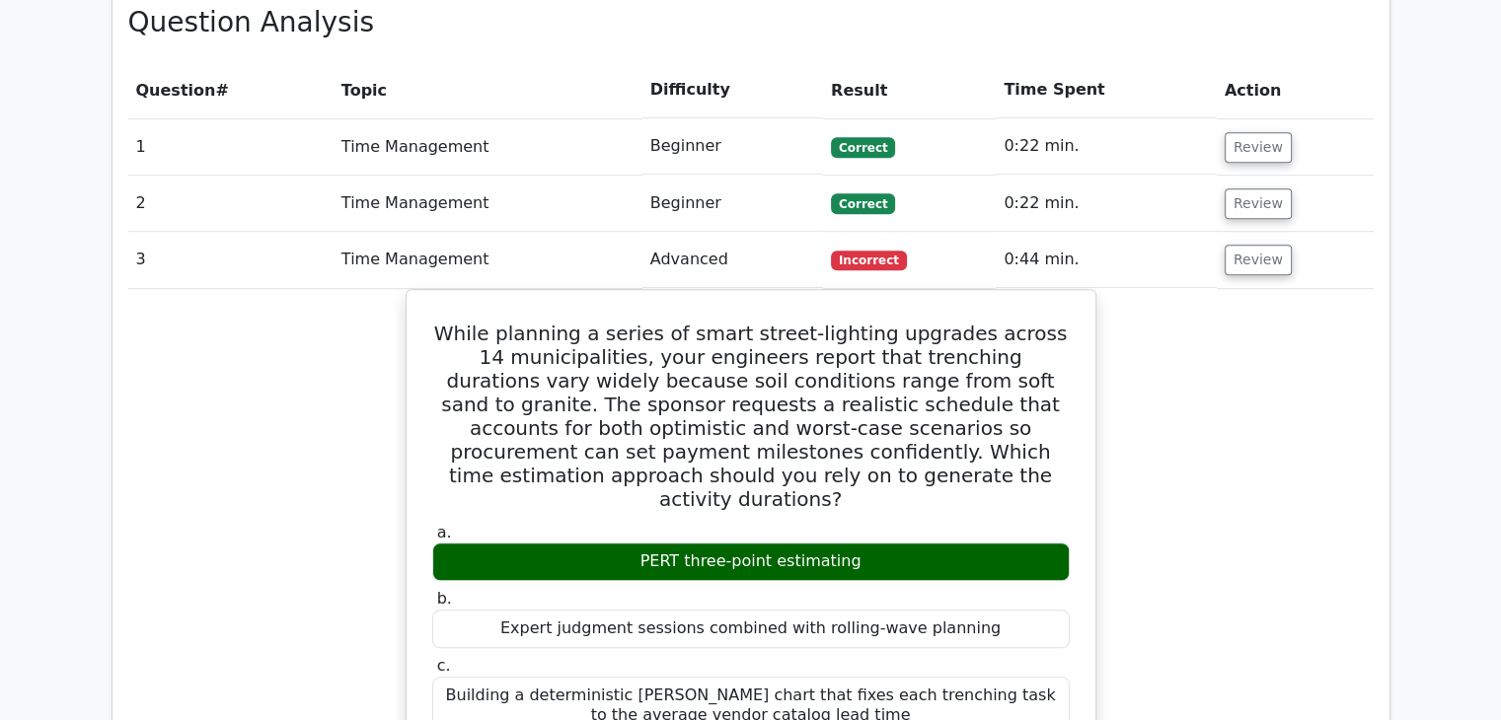
scroll to position [1432, 0]
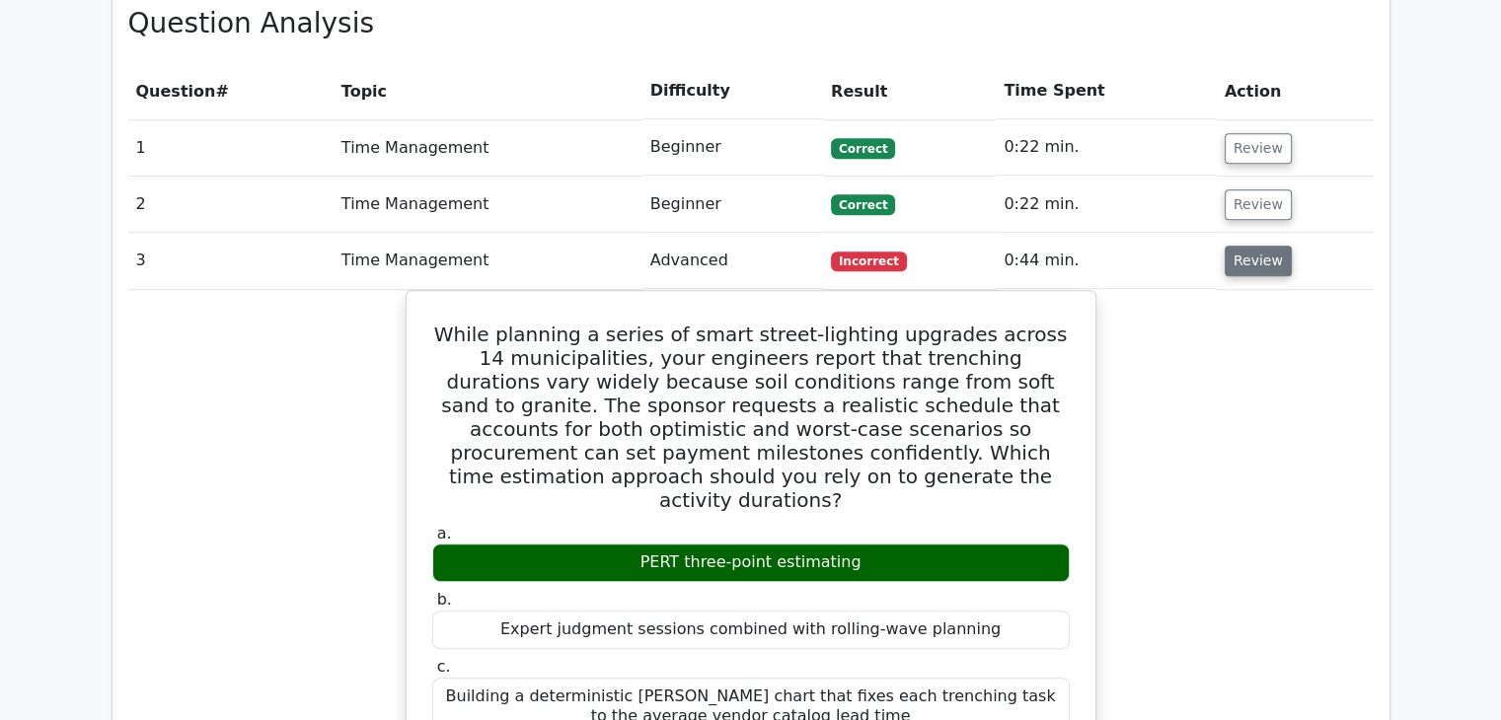
click at [1257, 246] on button "Review" at bounding box center [1257, 261] width 67 height 31
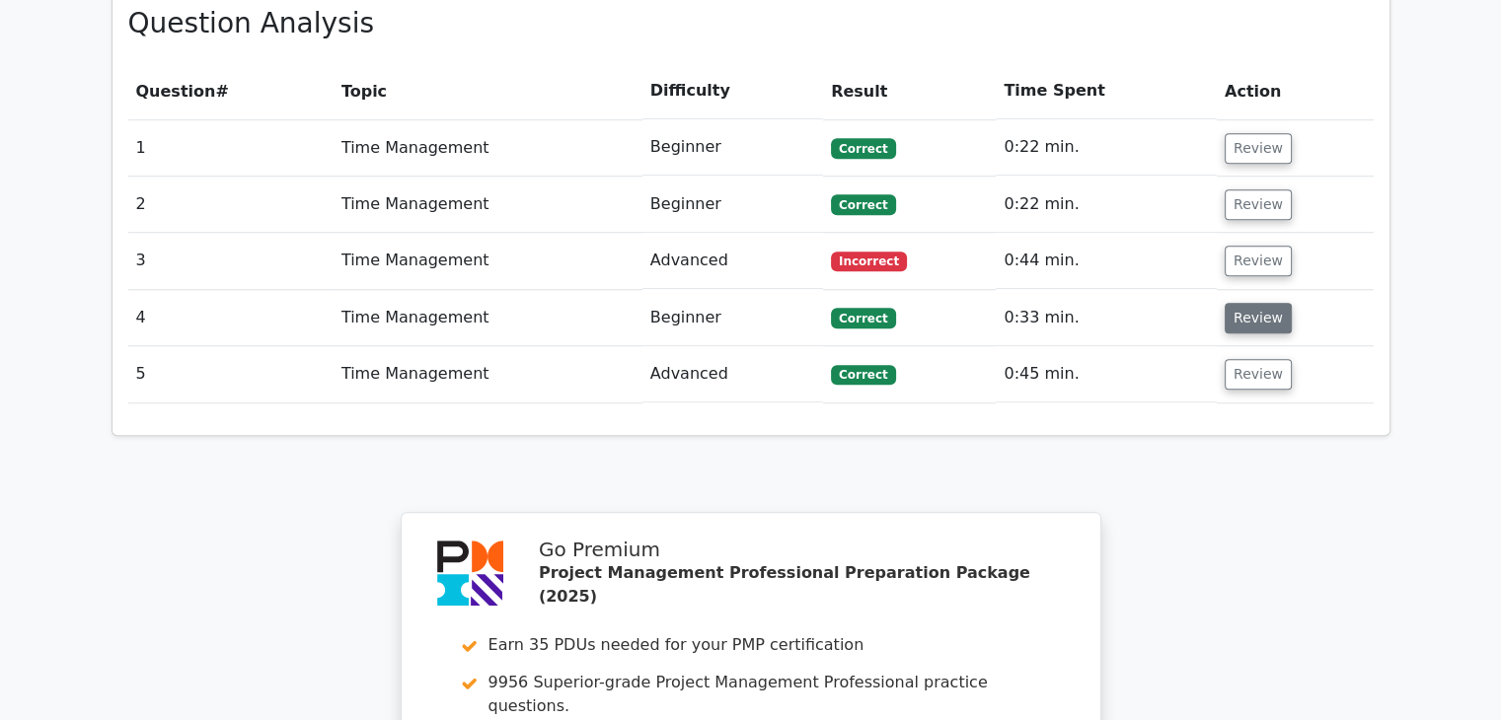
click at [1260, 303] on button "Review" at bounding box center [1257, 318] width 67 height 31
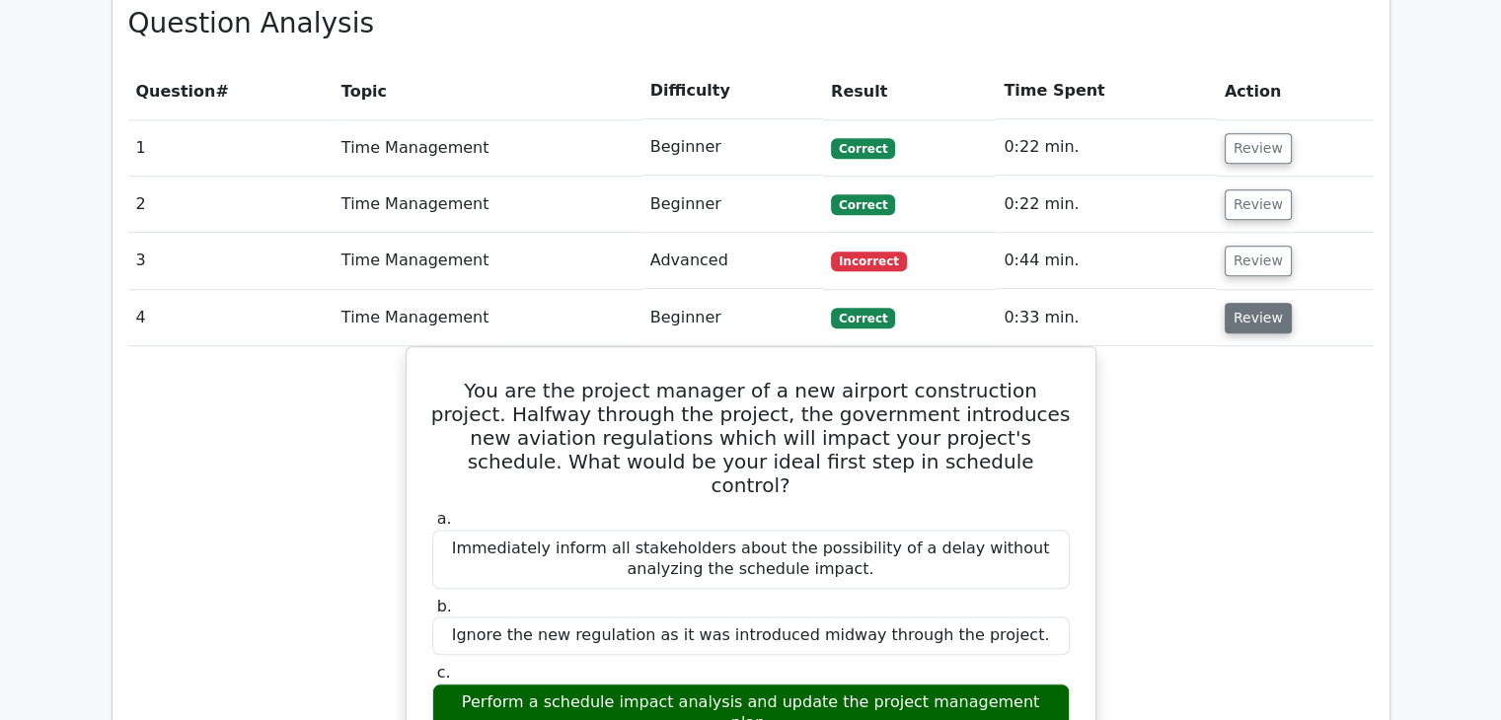
click at [1260, 303] on button "Review" at bounding box center [1257, 318] width 67 height 31
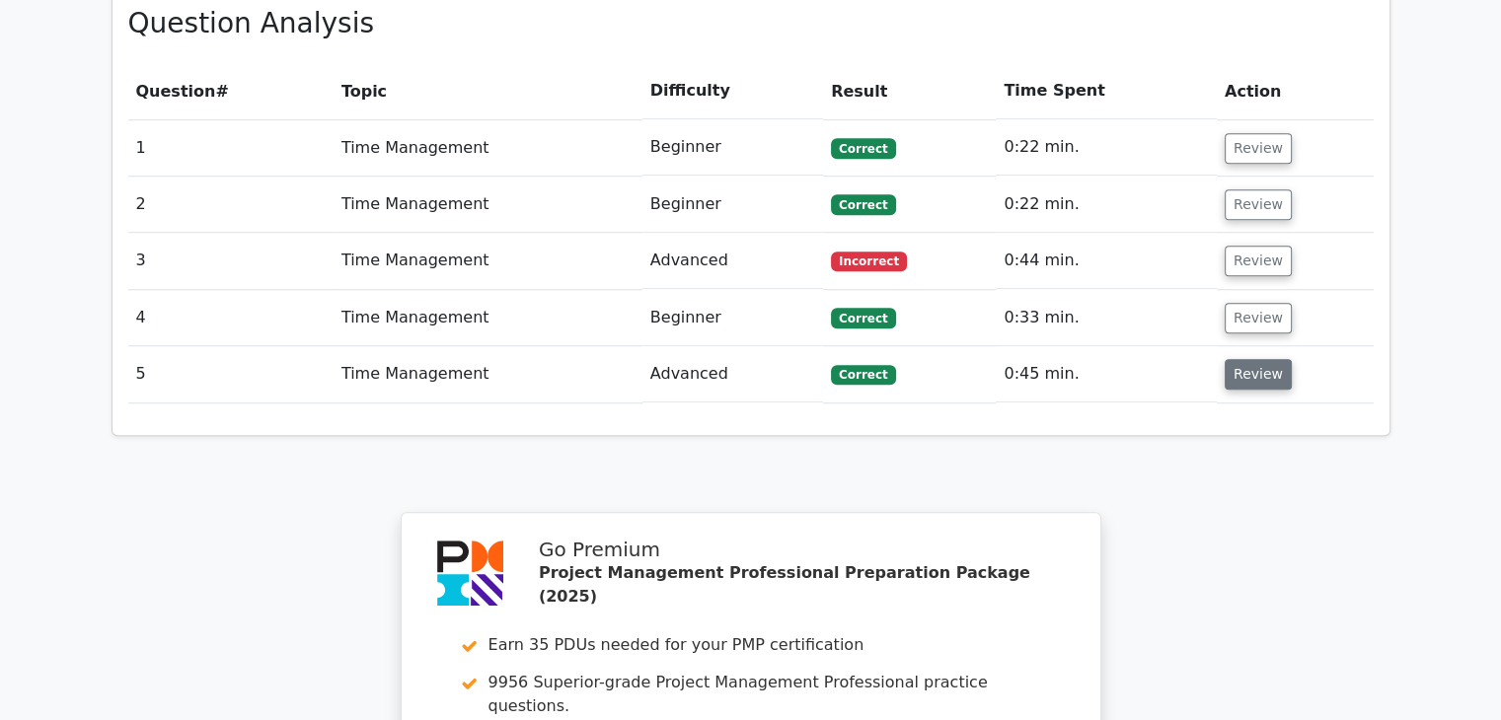
click at [1253, 359] on button "Review" at bounding box center [1257, 374] width 67 height 31
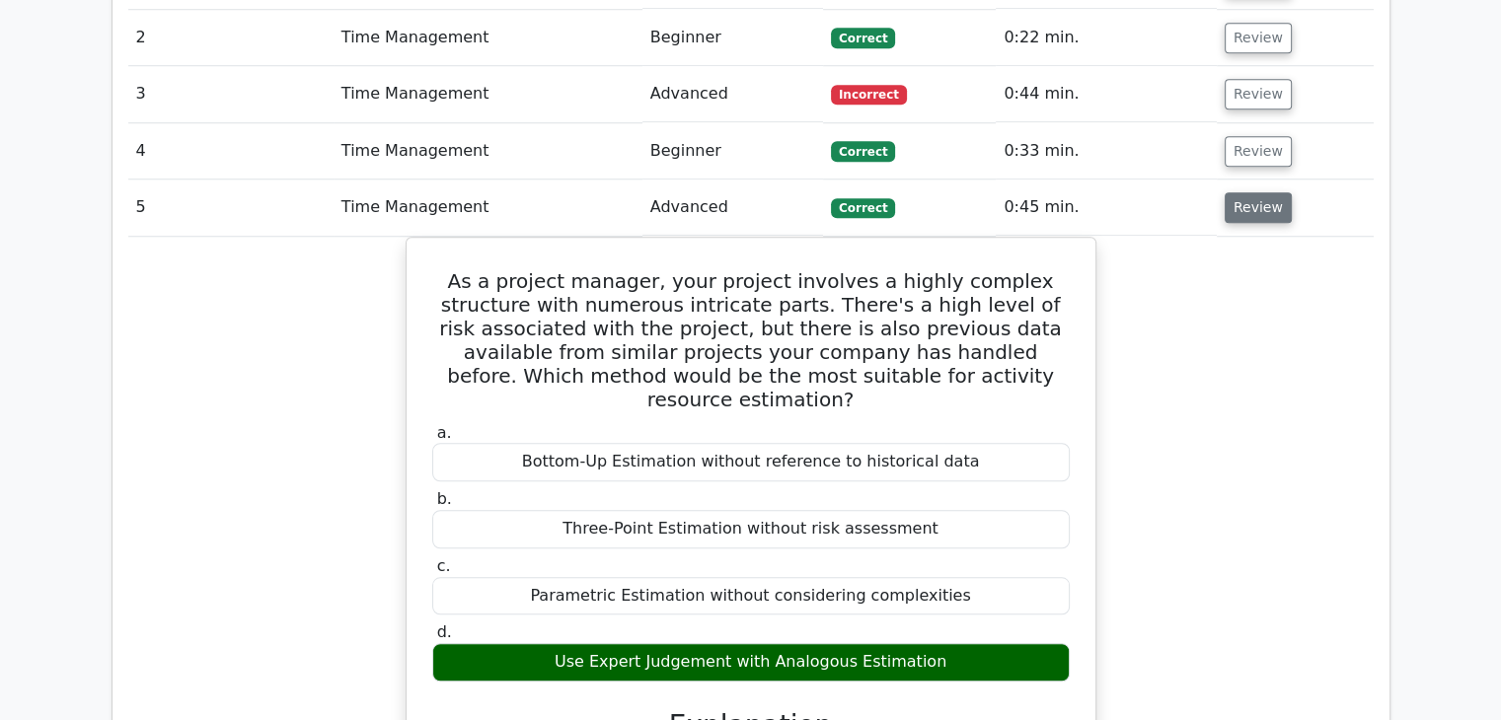
scroll to position [1602, 0]
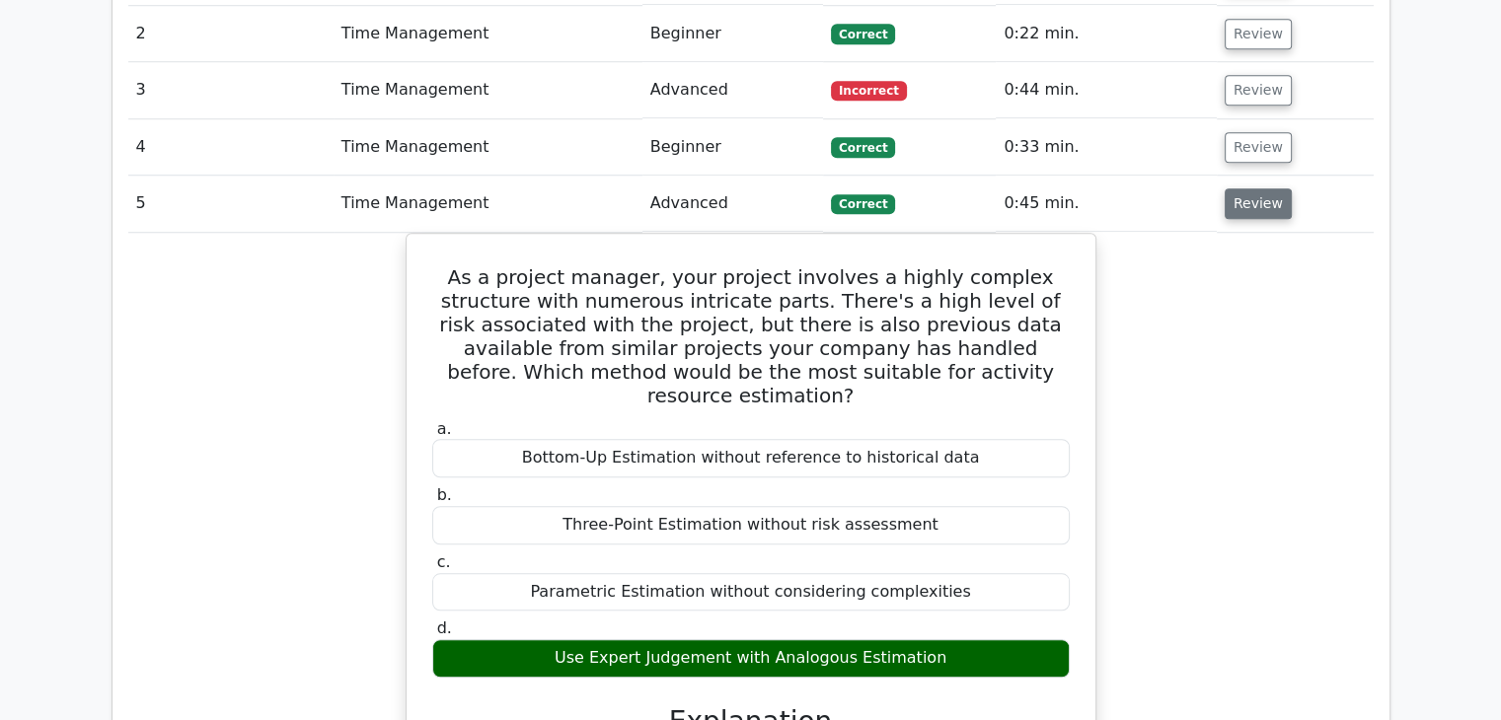
click at [1242, 188] on button "Review" at bounding box center [1257, 203] width 67 height 31
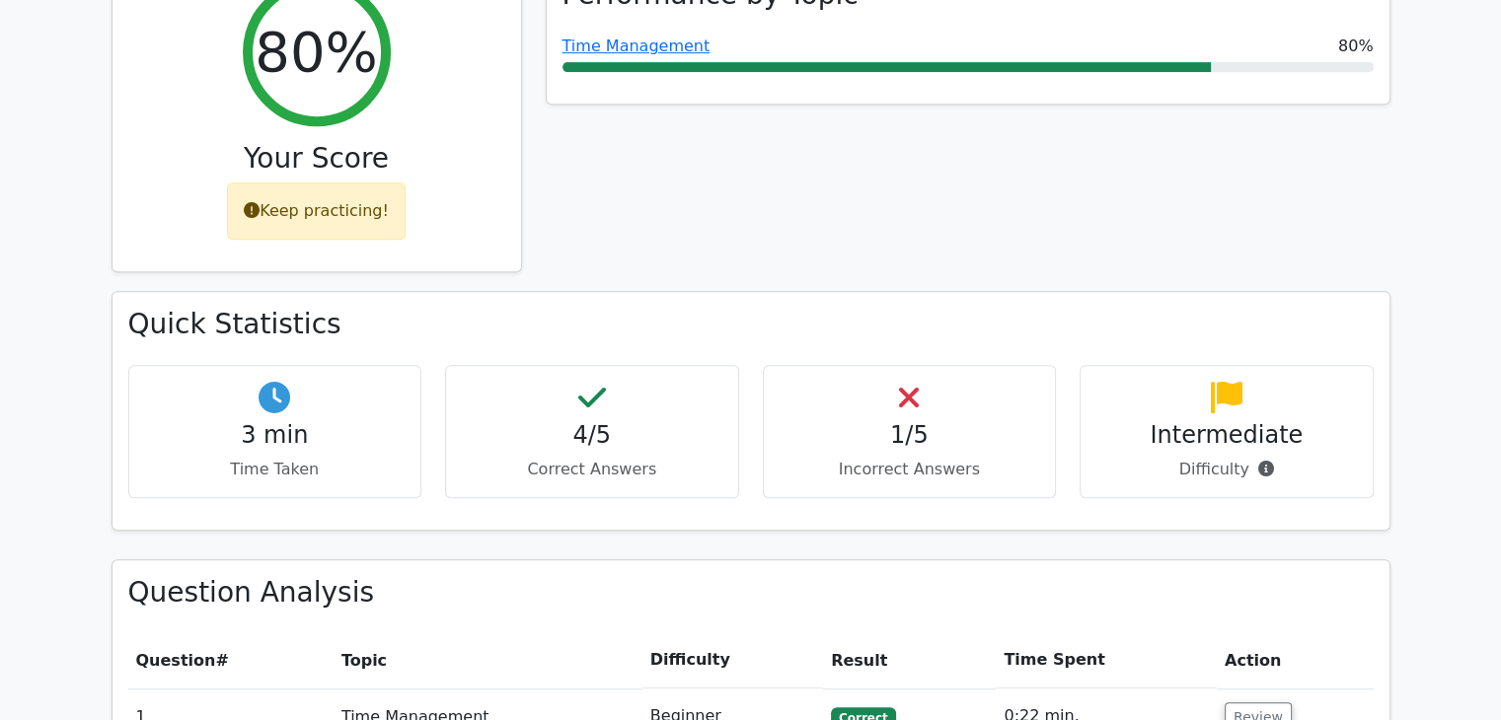
scroll to position [841, 0]
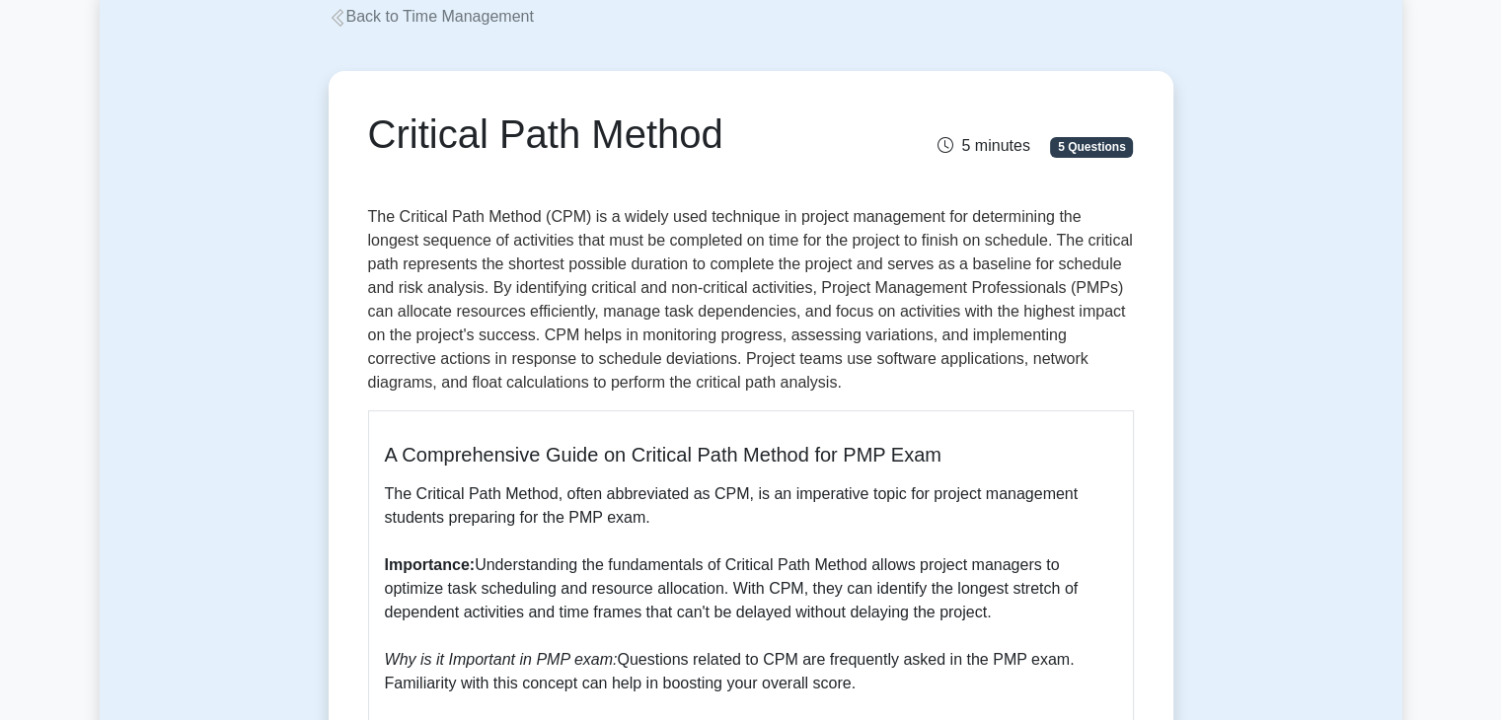
scroll to position [125, 0]
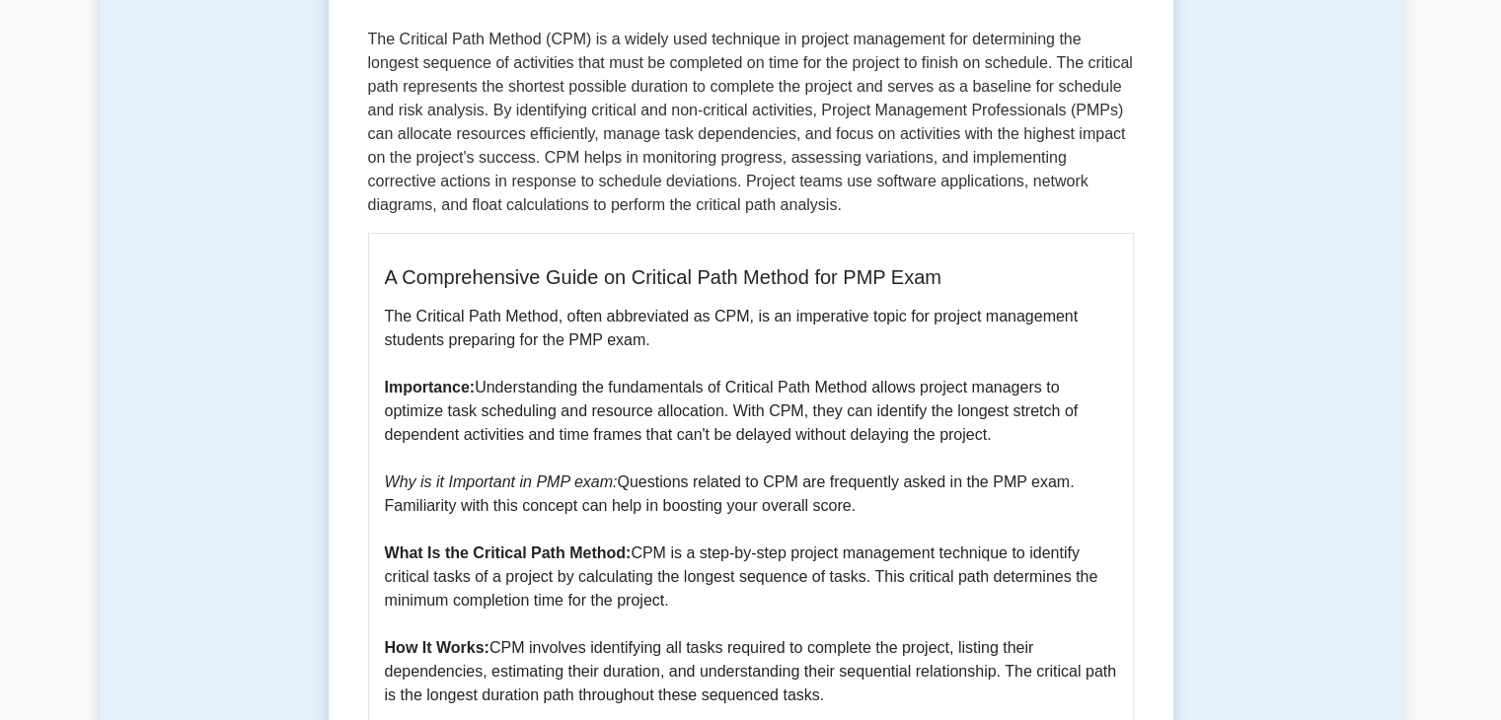
scroll to position [300, 0]
click at [772, 423] on p "The Critical Path Method, often abbreviated as CPM, is an imperative topic for …" at bounding box center [751, 683] width 732 height 758
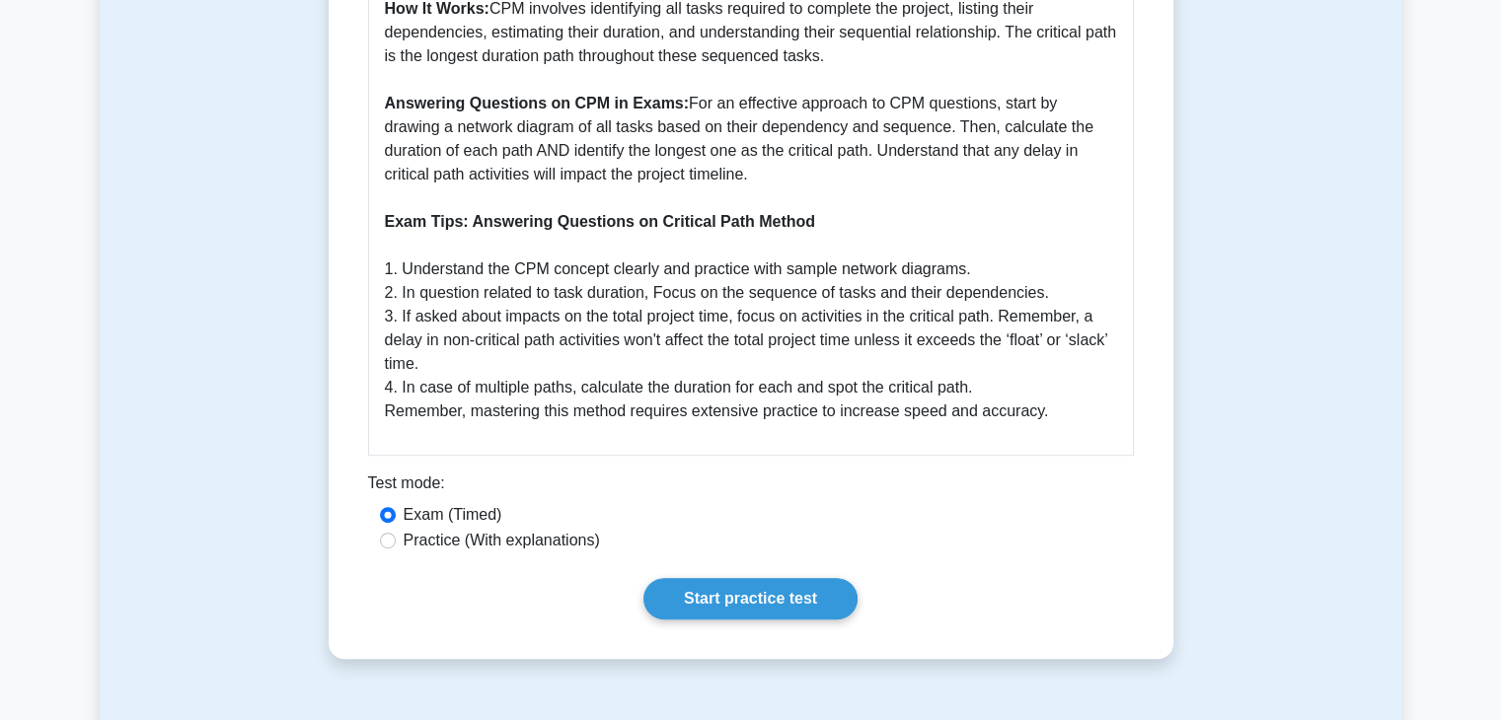
scroll to position [939, 0]
click at [736, 607] on link "Start practice test" at bounding box center [750, 597] width 214 height 41
click at [760, 598] on link "Start practice test" at bounding box center [750, 597] width 214 height 41
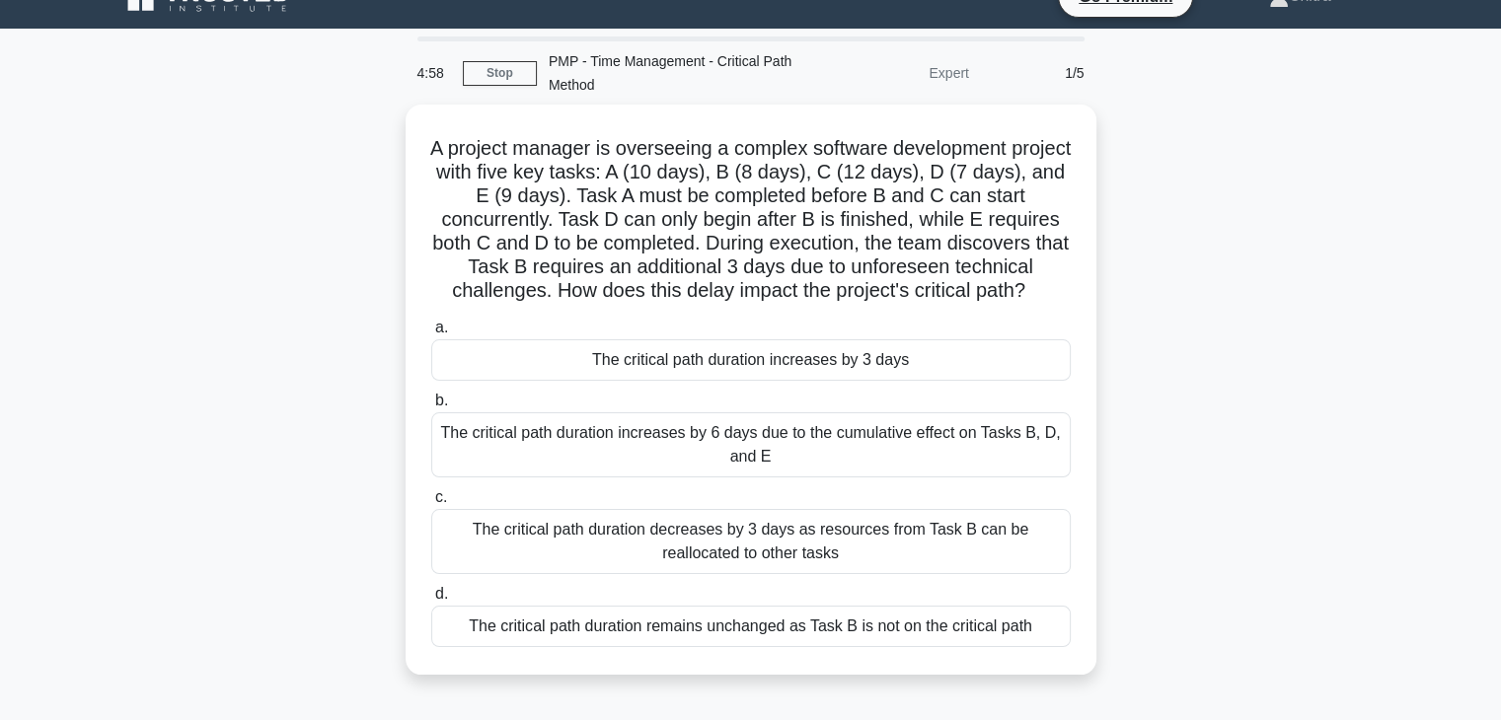
scroll to position [36, 0]
click at [1253, 486] on div "A project manager is overseeing a complex software development project with fiv…" at bounding box center [751, 401] width 1302 height 594
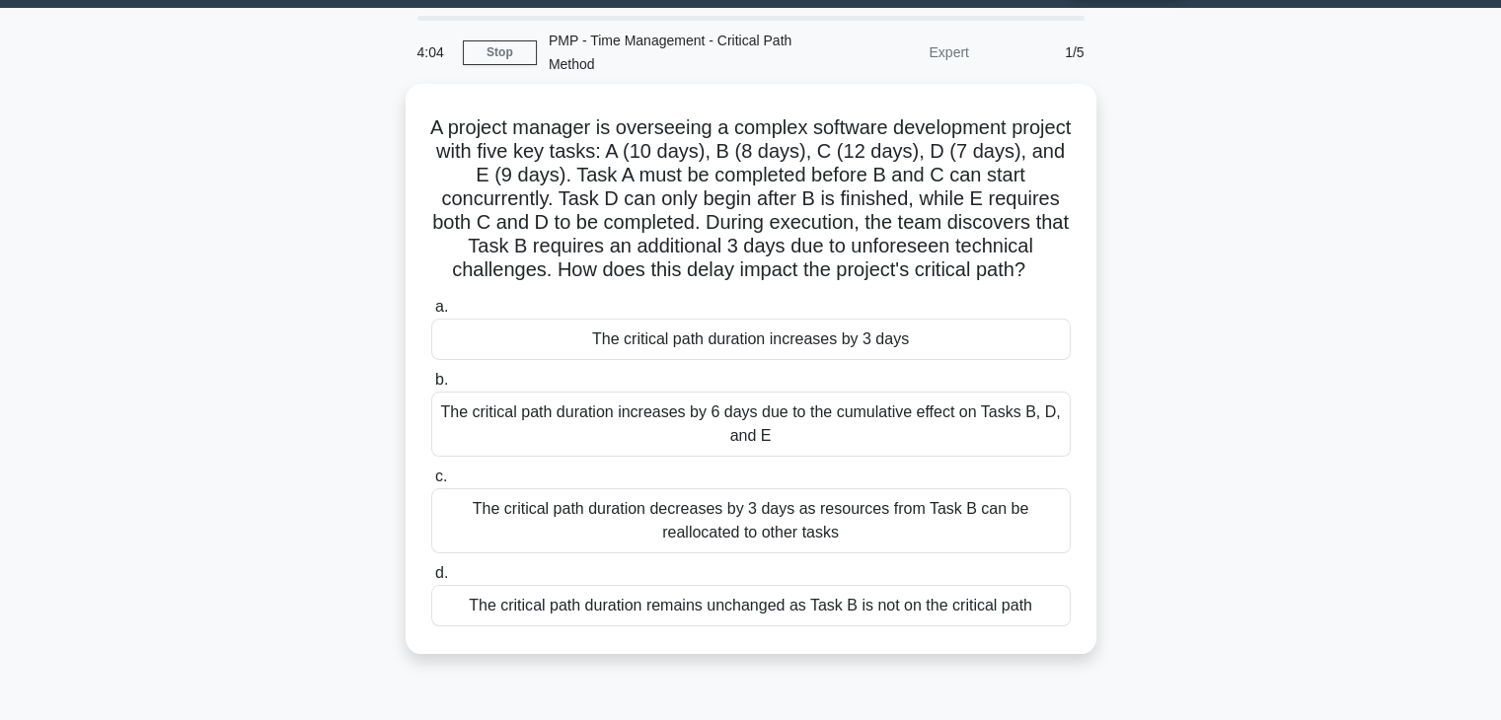
scroll to position [63, 0]
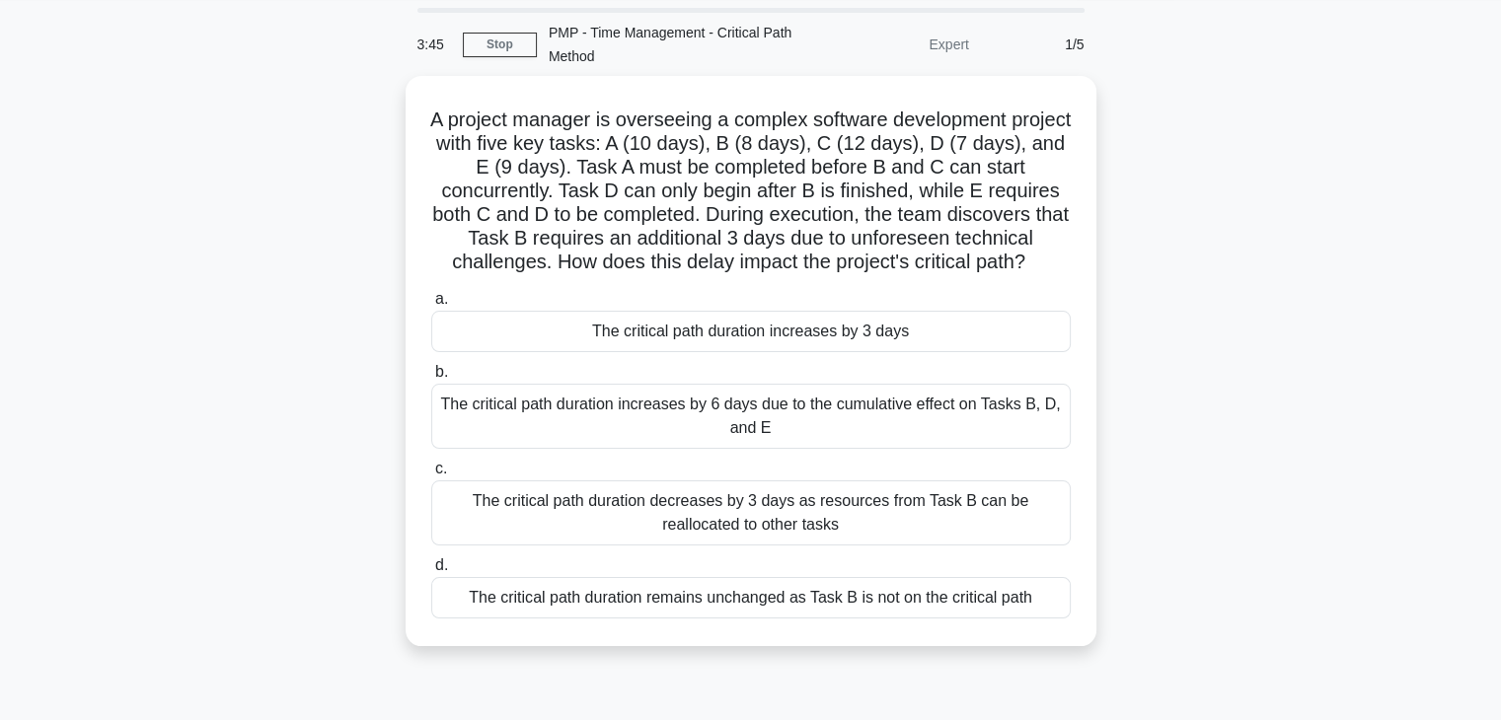
click at [1347, 446] on div "A project manager is overseeing a complex software development project with fiv…" at bounding box center [751, 373] width 1302 height 594
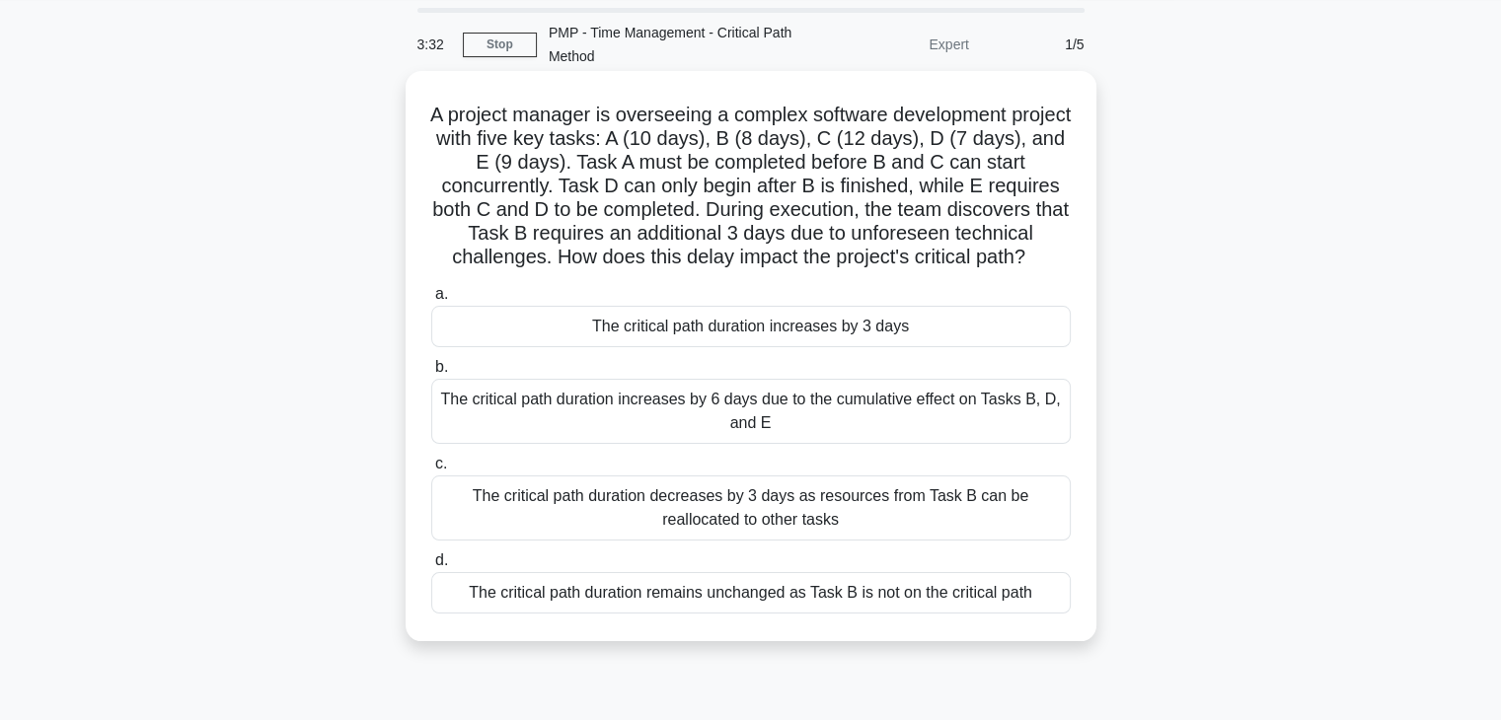
click at [912, 347] on div "The critical path duration increases by 3 days" at bounding box center [750, 326] width 639 height 41
click at [431, 301] on input "a. The critical path duration increases by 3 days" at bounding box center [431, 294] width 0 height 13
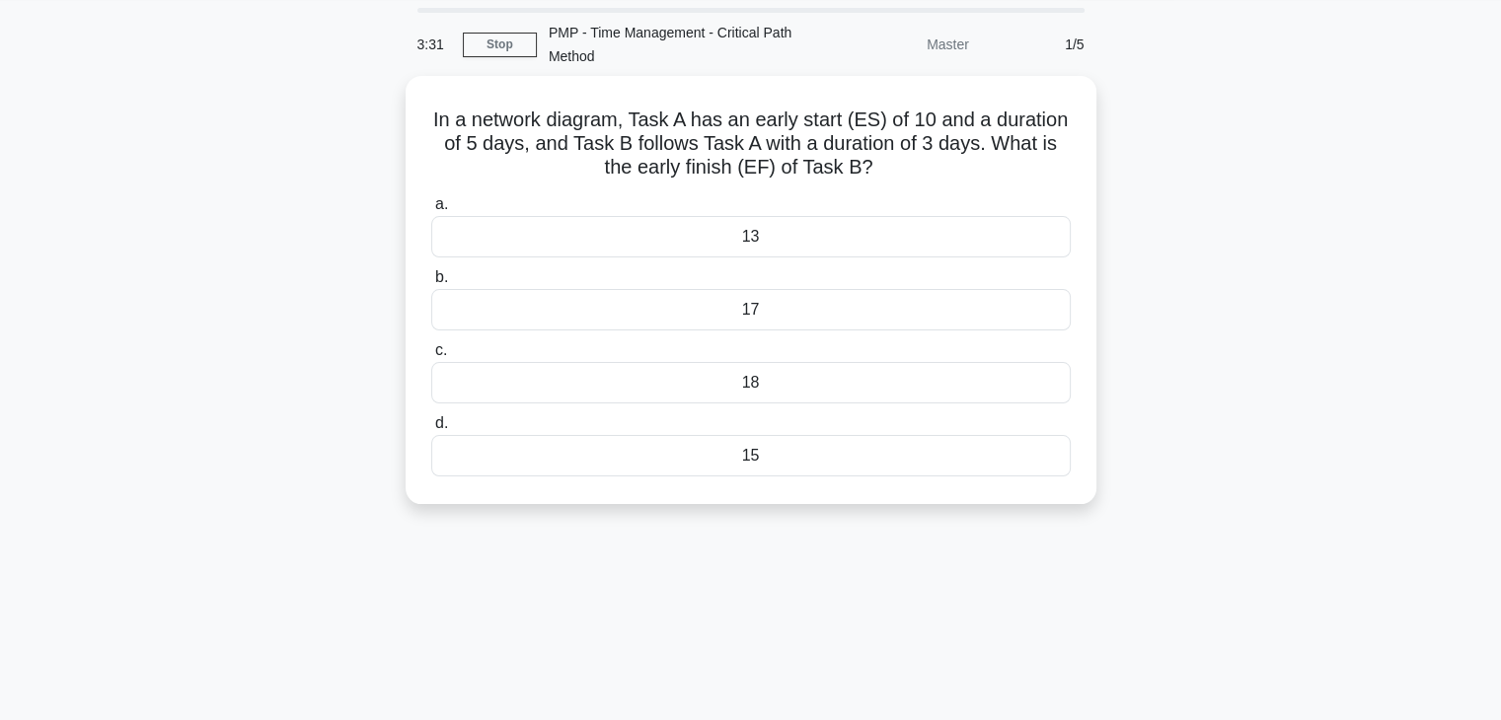
click at [912, 359] on label "c. 18" at bounding box center [750, 370] width 639 height 65
click at [431, 357] on input "c. 18" at bounding box center [431, 350] width 0 height 13
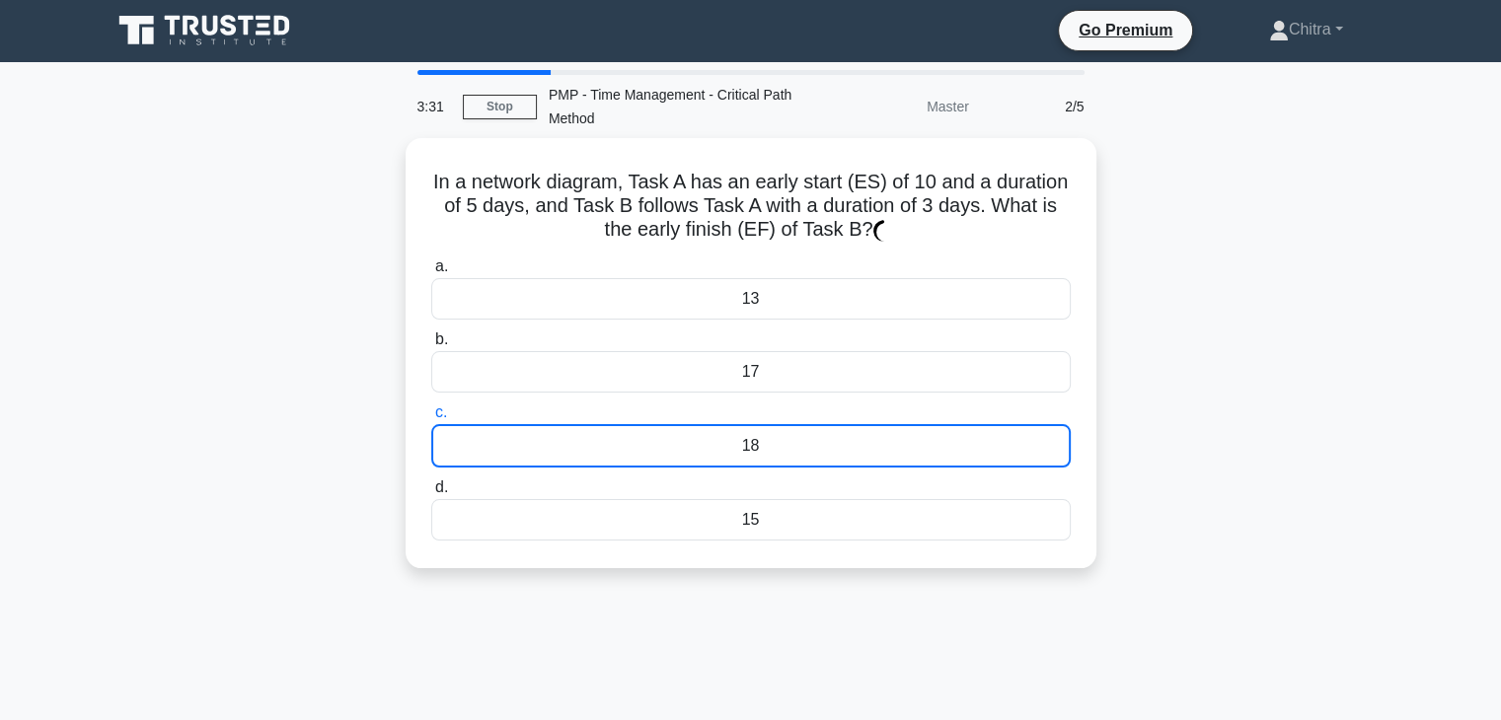
scroll to position [0, 0]
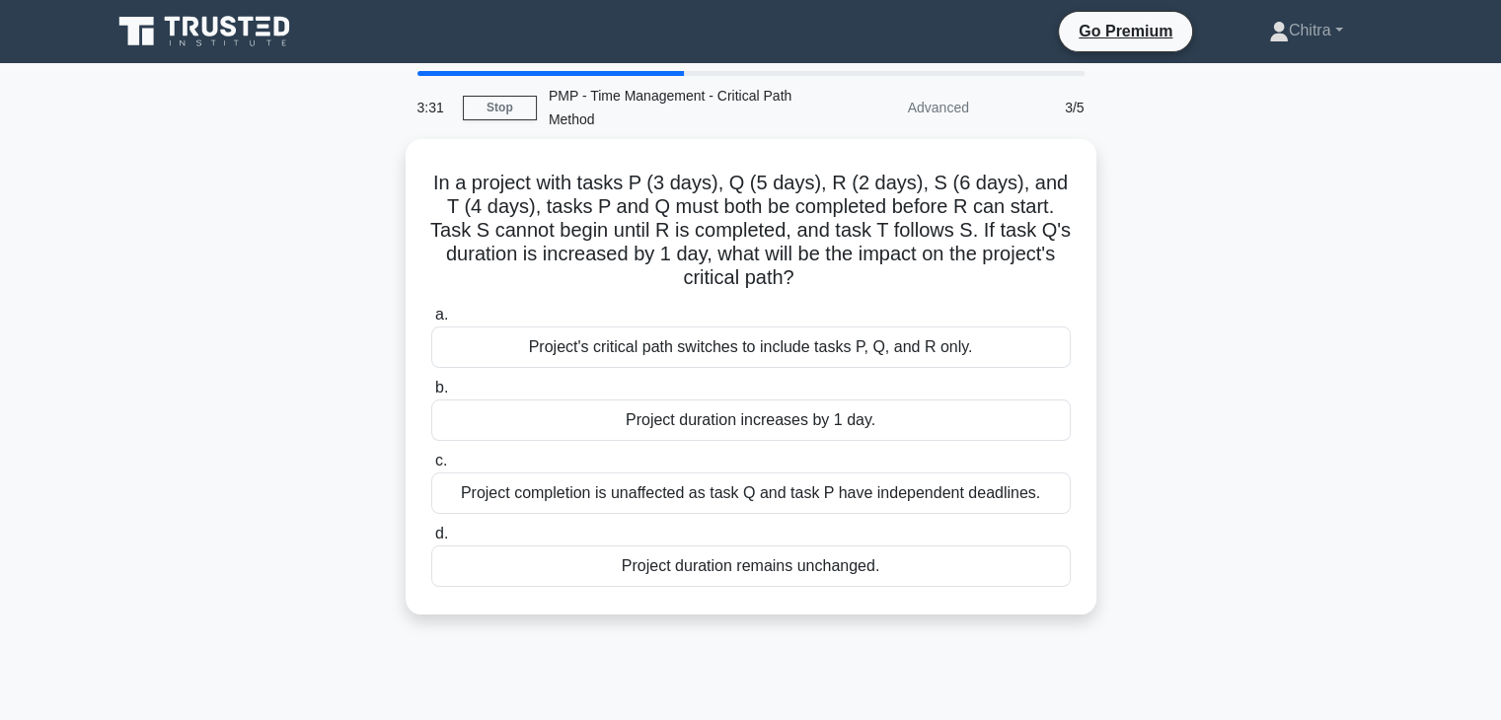
click at [912, 359] on div "Project's critical path switches to include tasks P, Q, and R only." at bounding box center [750, 347] width 639 height 41
click at [431, 322] on input "a. Project's critical path switches to include tasks P, Q, and R only." at bounding box center [431, 315] width 0 height 13
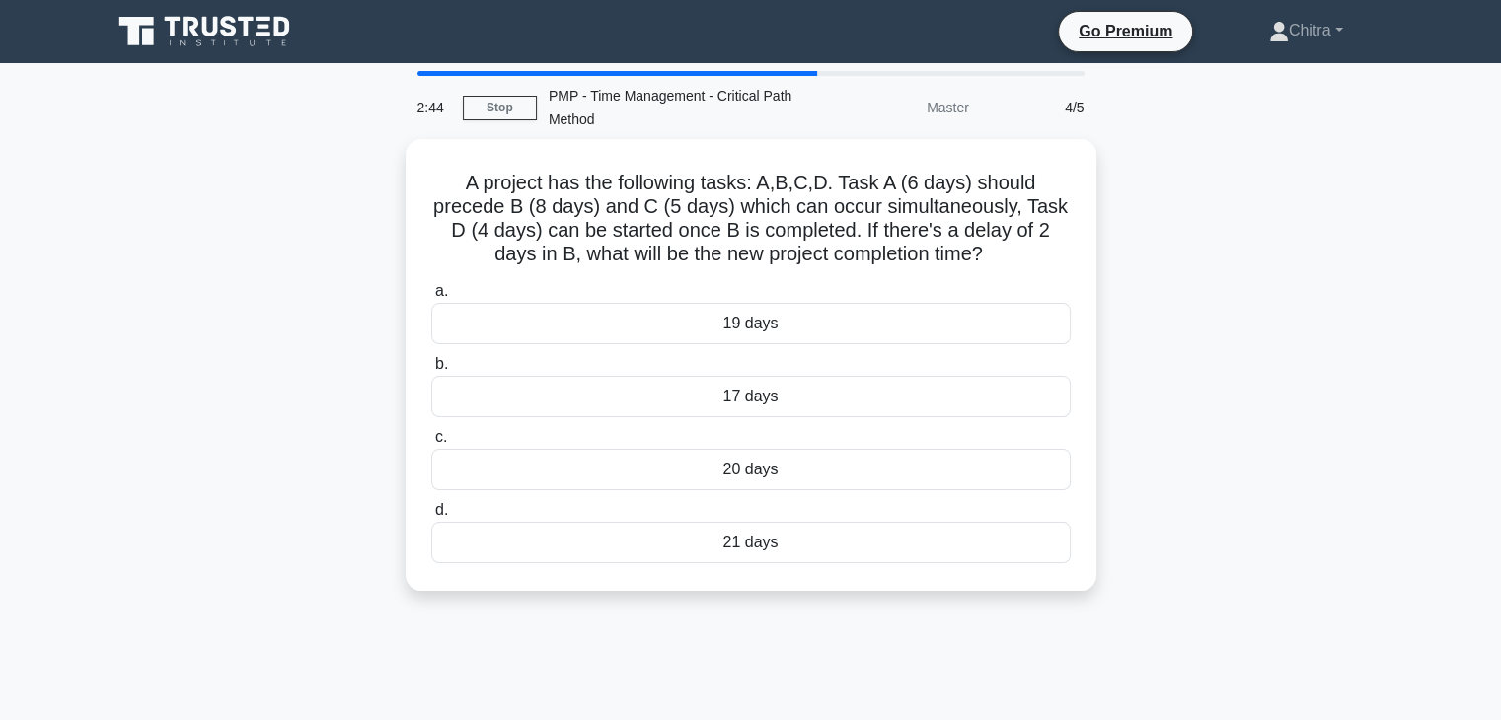
click at [1296, 307] on div "A project has the following tasks: A,B,C,D. Task A (6 days) should precede B (8…" at bounding box center [751, 377] width 1302 height 476
click at [1308, 306] on div "A project has the following tasks: A,B,C,D. Task A (6 days) should precede B (8…" at bounding box center [751, 377] width 1302 height 476
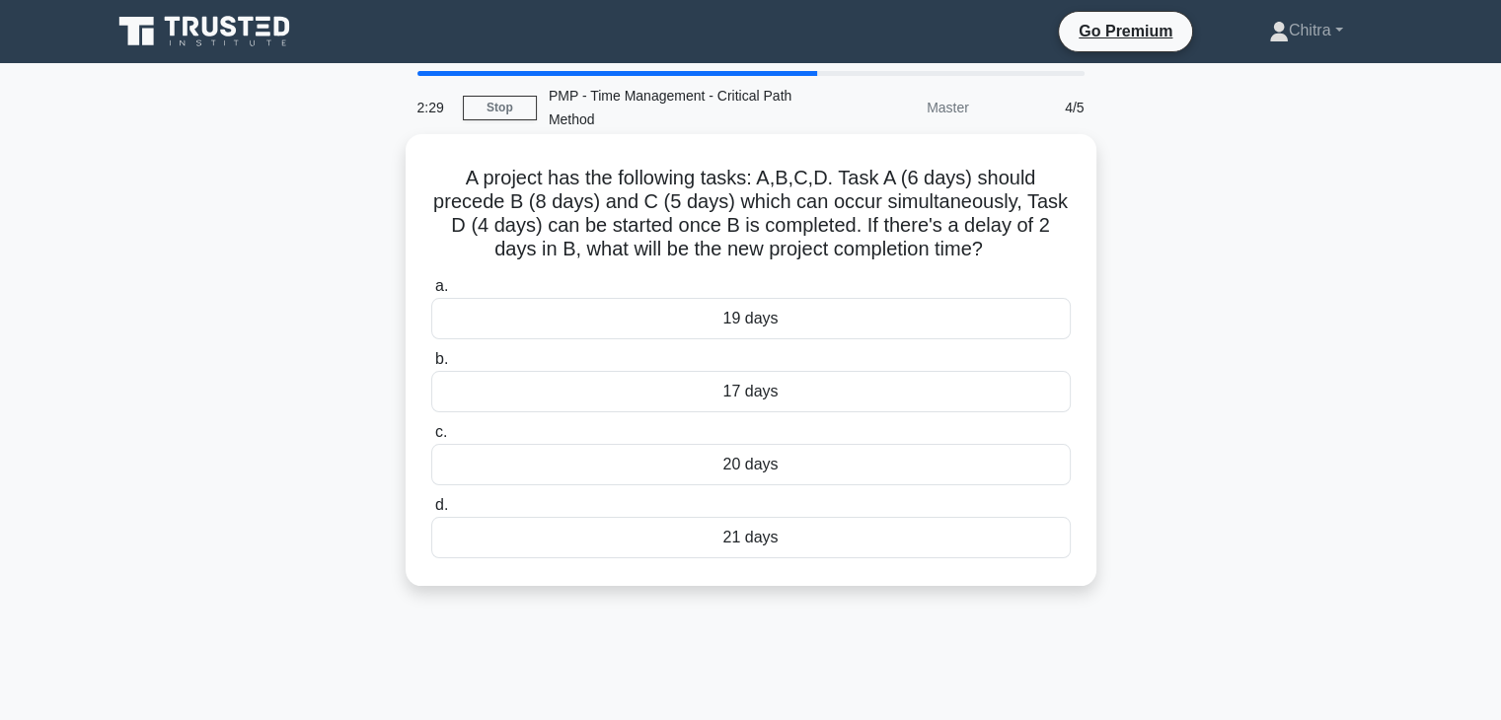
click at [806, 468] on div "20 days" at bounding box center [750, 464] width 639 height 41
click at [431, 439] on input "c. 20 days" at bounding box center [431, 432] width 0 height 13
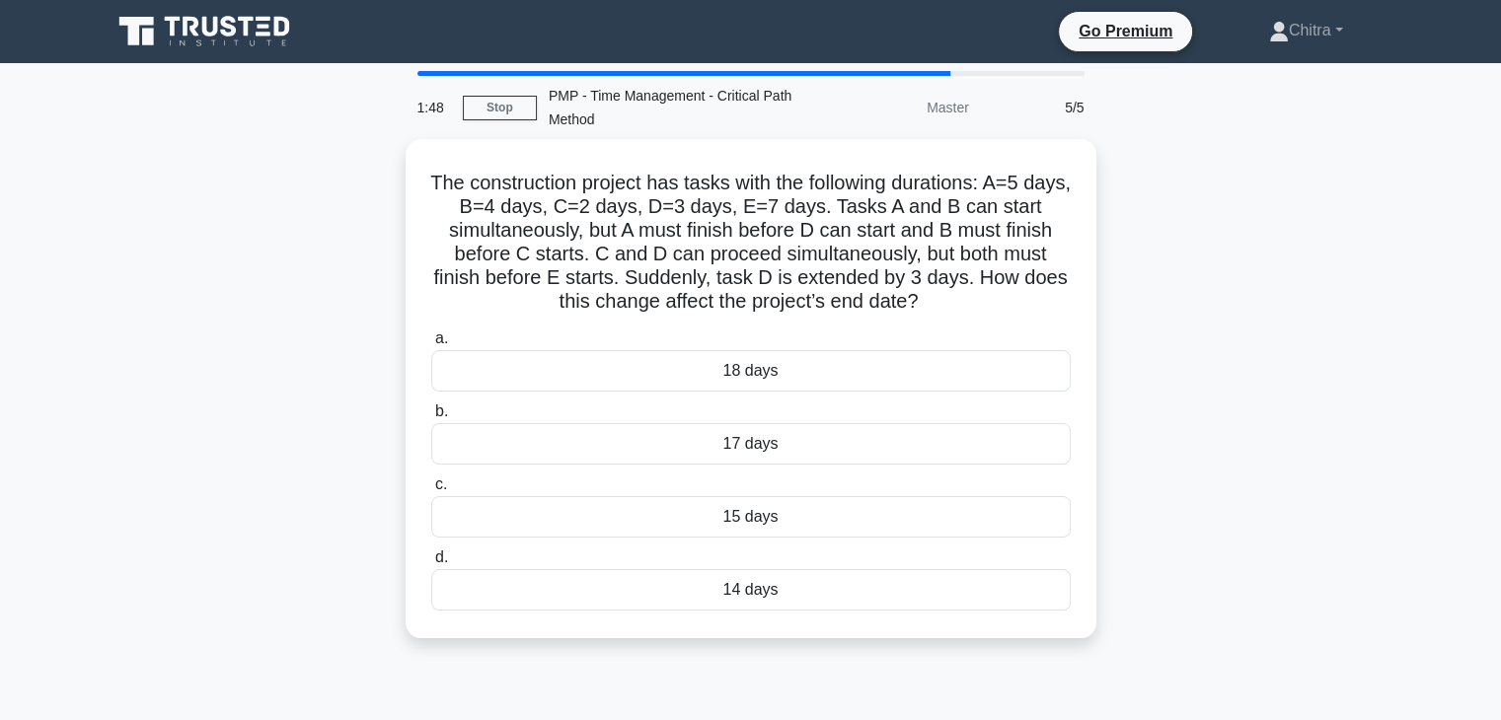
click at [1334, 327] on div "The construction project has tasks with the following durations: A=5 days, B=4 …" at bounding box center [751, 400] width 1302 height 523
click at [1294, 463] on div "The construction project has tasks with the following durations: A=5 days, B=4 …" at bounding box center [751, 400] width 1302 height 523
click at [1309, 407] on div "The construction project has tasks with the following durations: A=5 days, B=4 …" at bounding box center [751, 400] width 1302 height 523
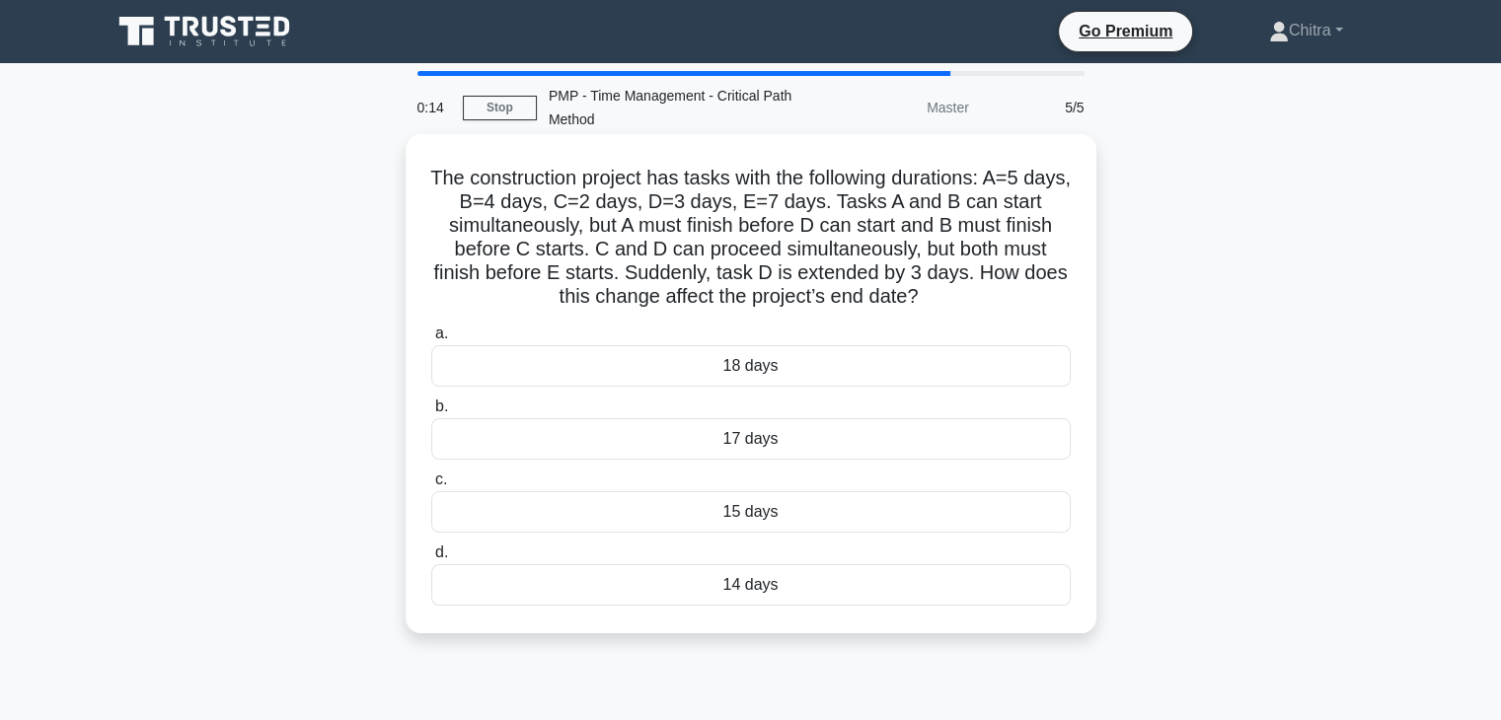
click at [859, 520] on div "15 days" at bounding box center [750, 511] width 639 height 41
click at [431, 486] on input "c. 15 days" at bounding box center [431, 480] width 0 height 13
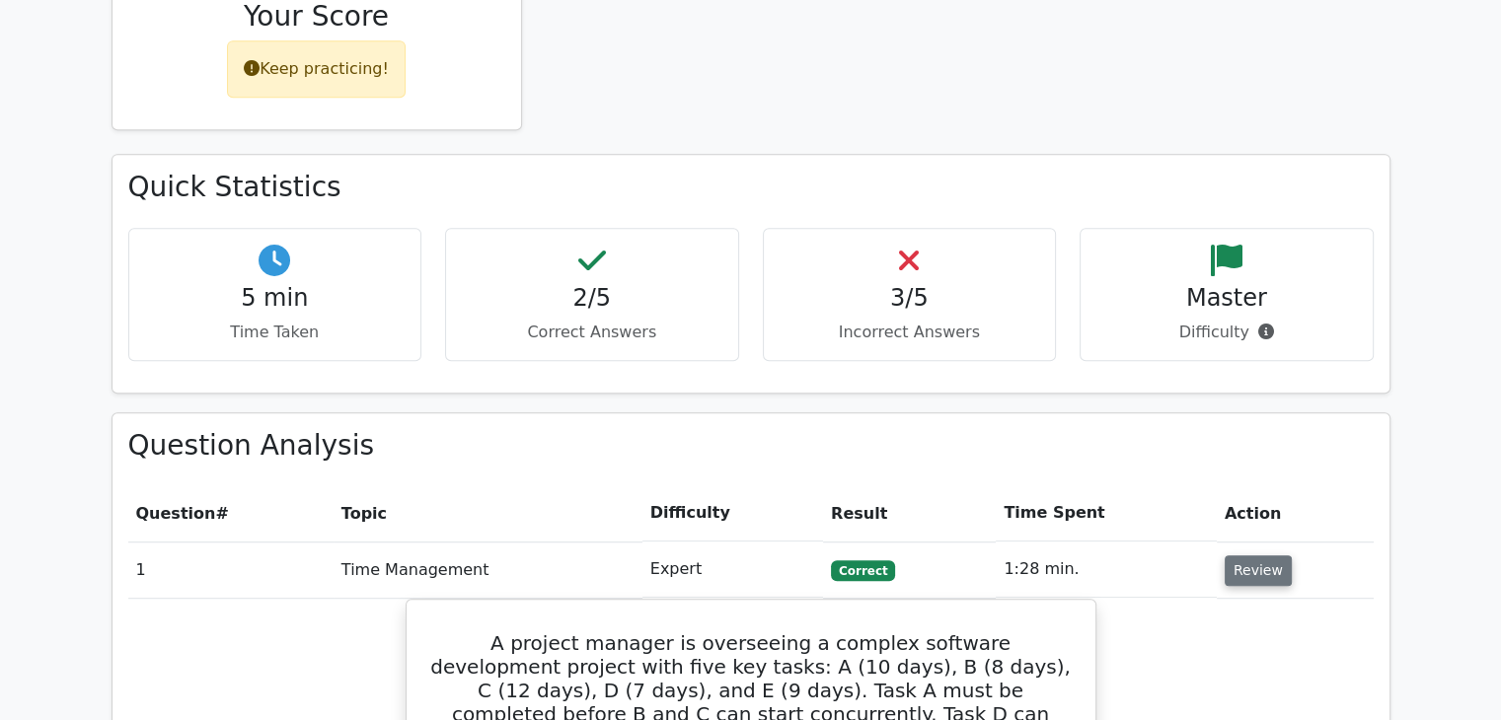
scroll to position [1012, 0]
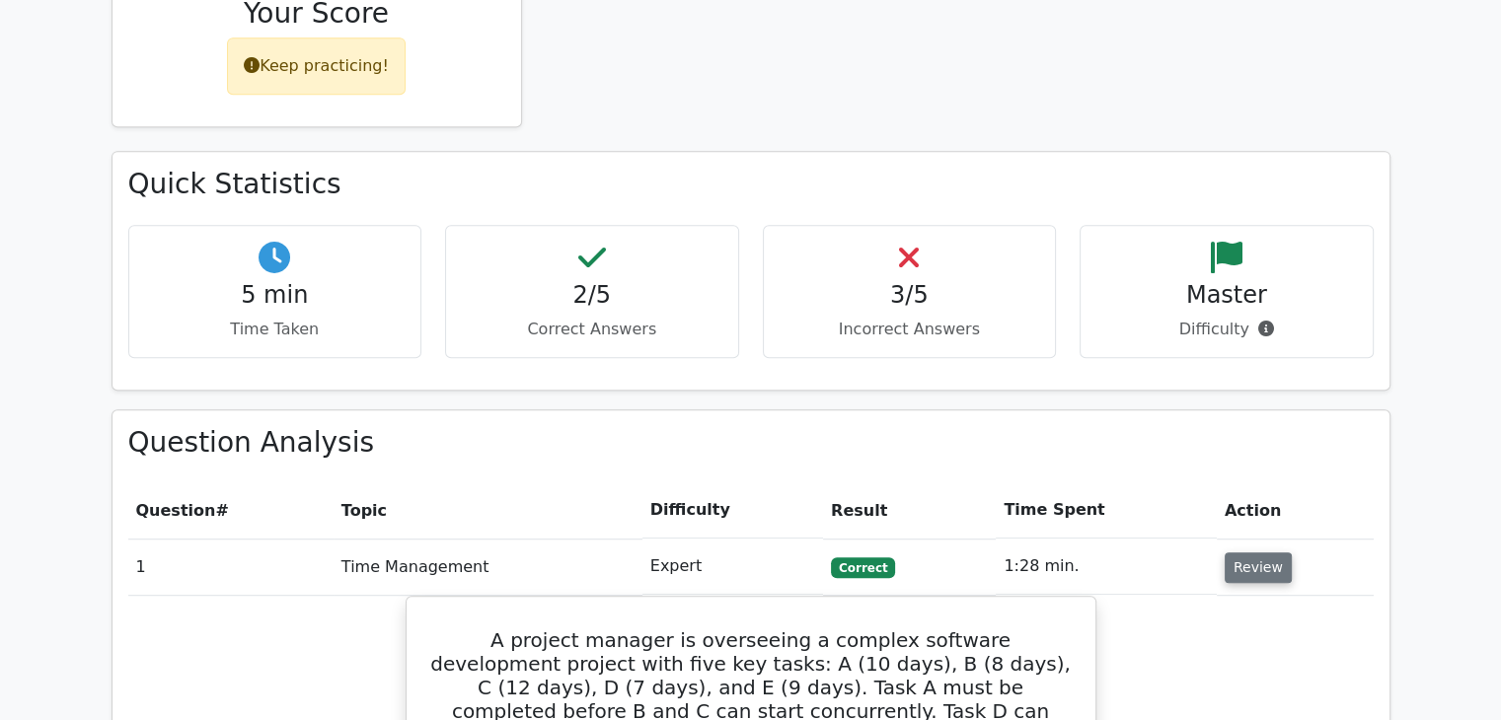
click at [1268, 552] on button "Review" at bounding box center [1257, 567] width 67 height 31
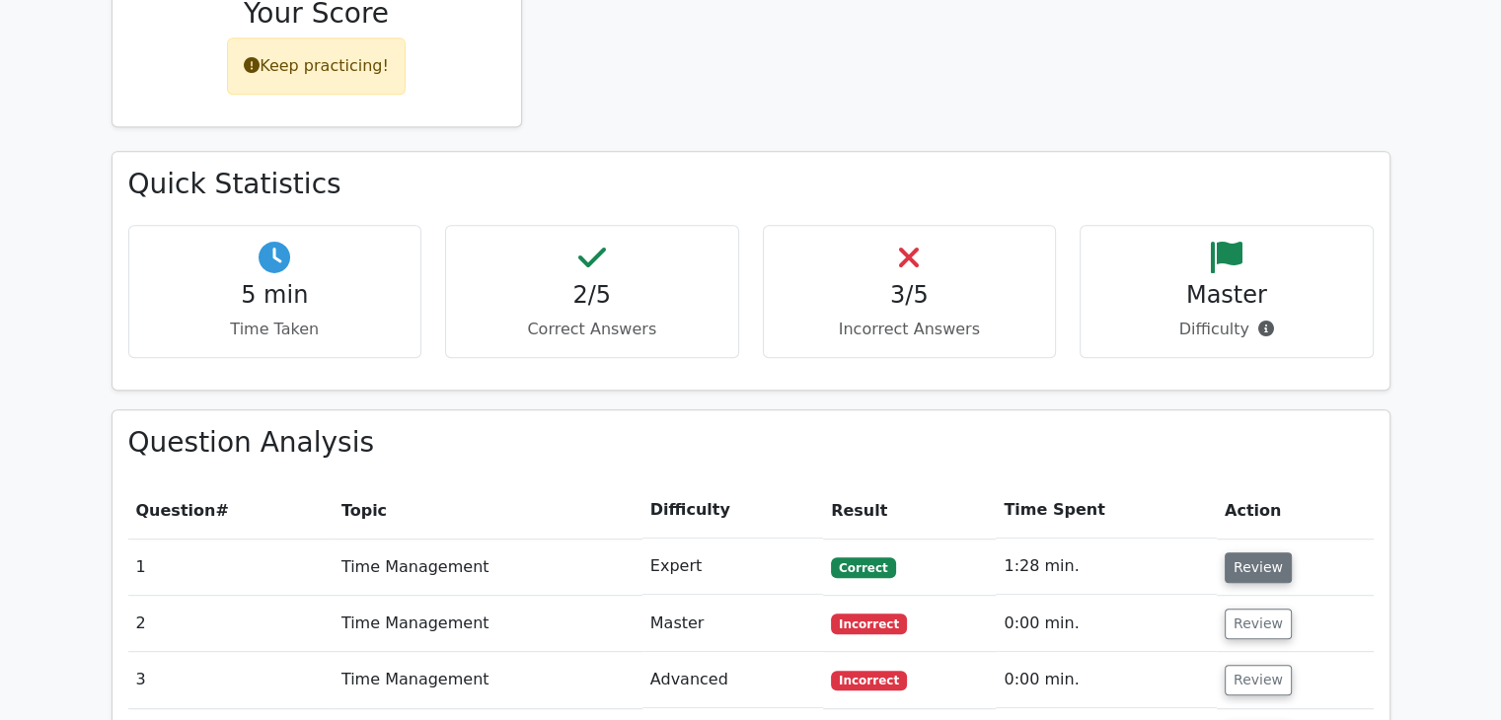
scroll to position [1215, 0]
